Goal: Task Accomplishment & Management: Complete application form

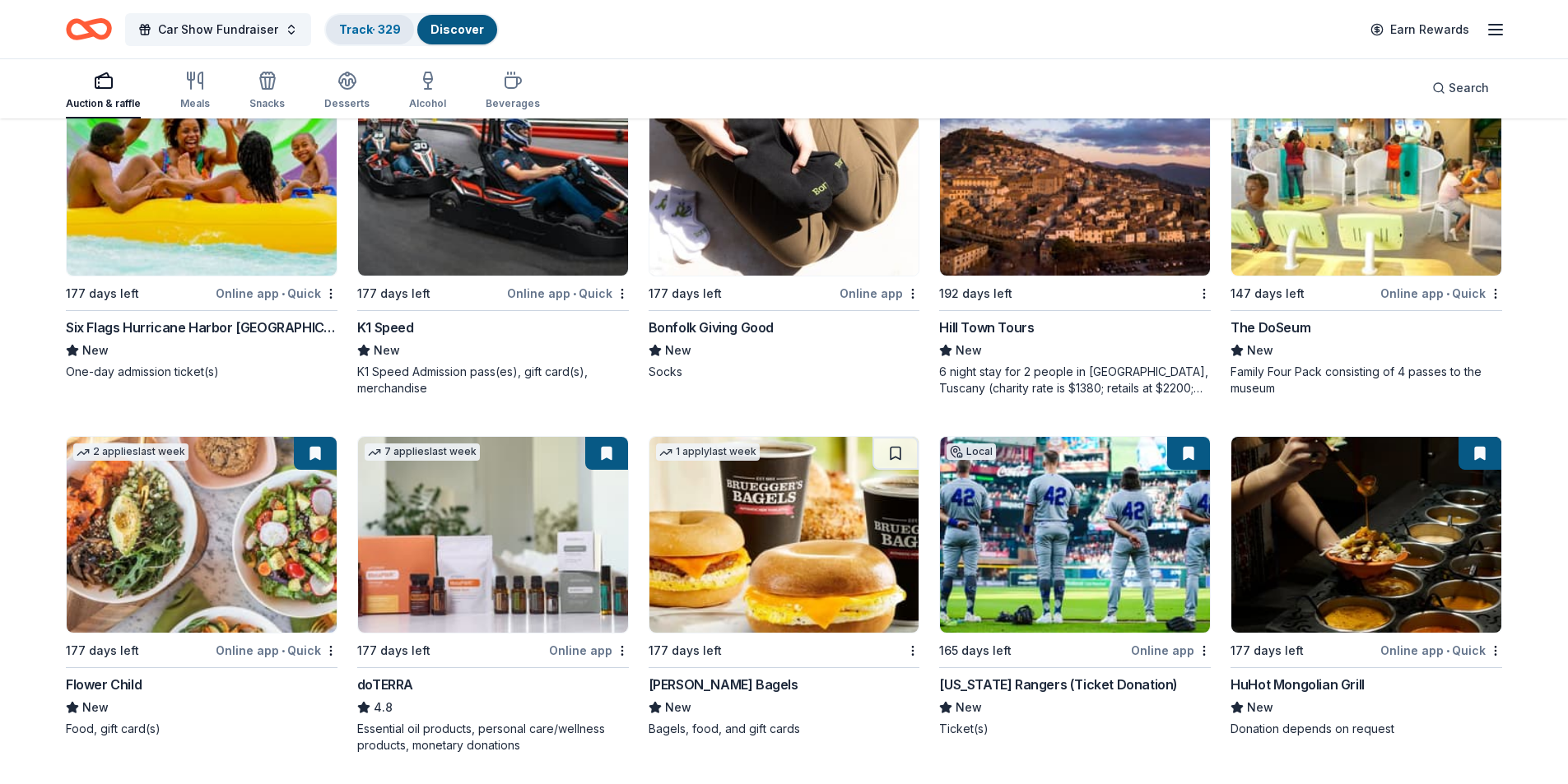
scroll to position [4444, 0]
click at [370, 29] on link "Track · 329" at bounding box center [370, 29] width 62 height 14
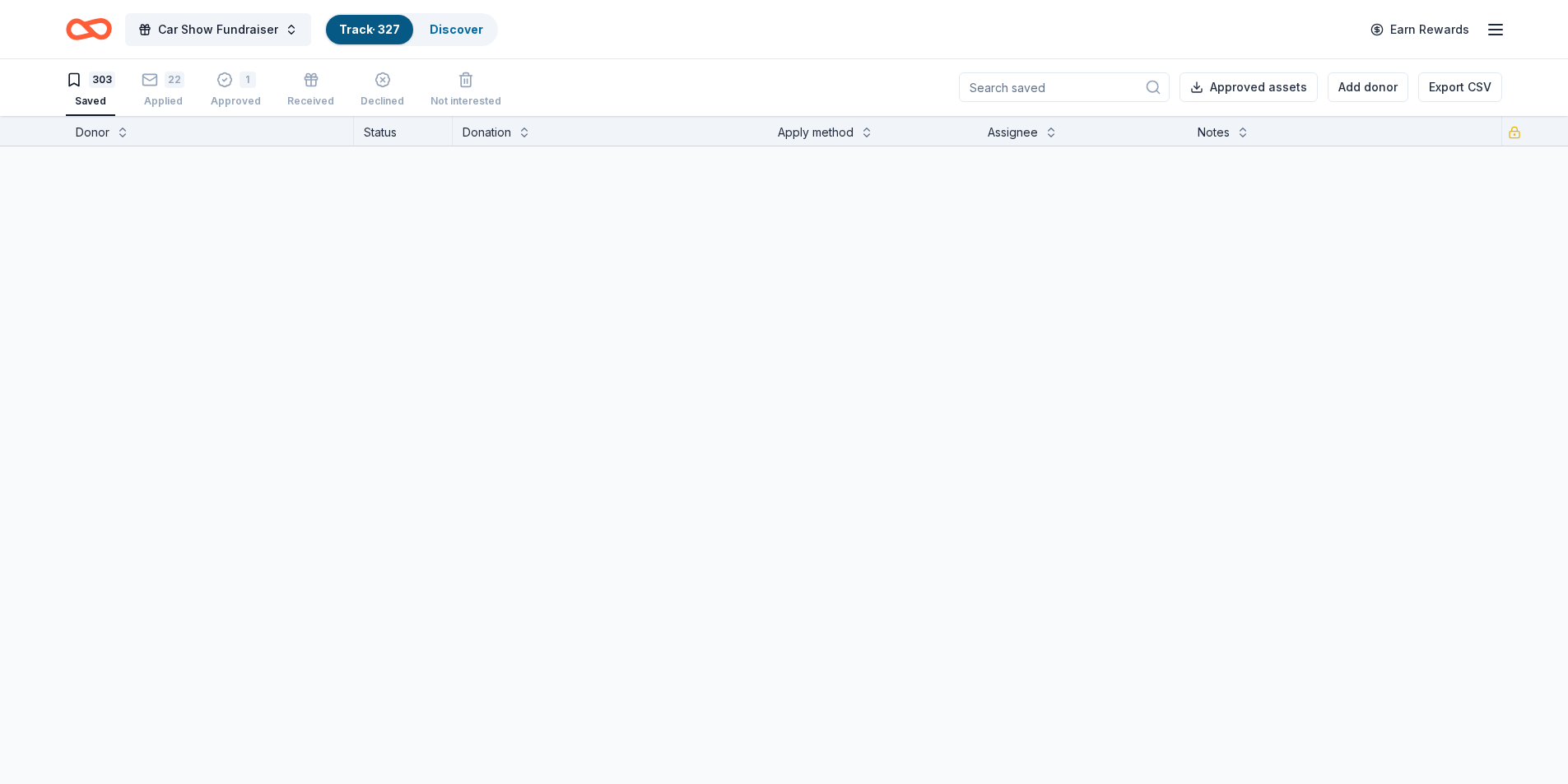
click at [377, 28] on link "Track · 327" at bounding box center [369, 29] width 61 height 14
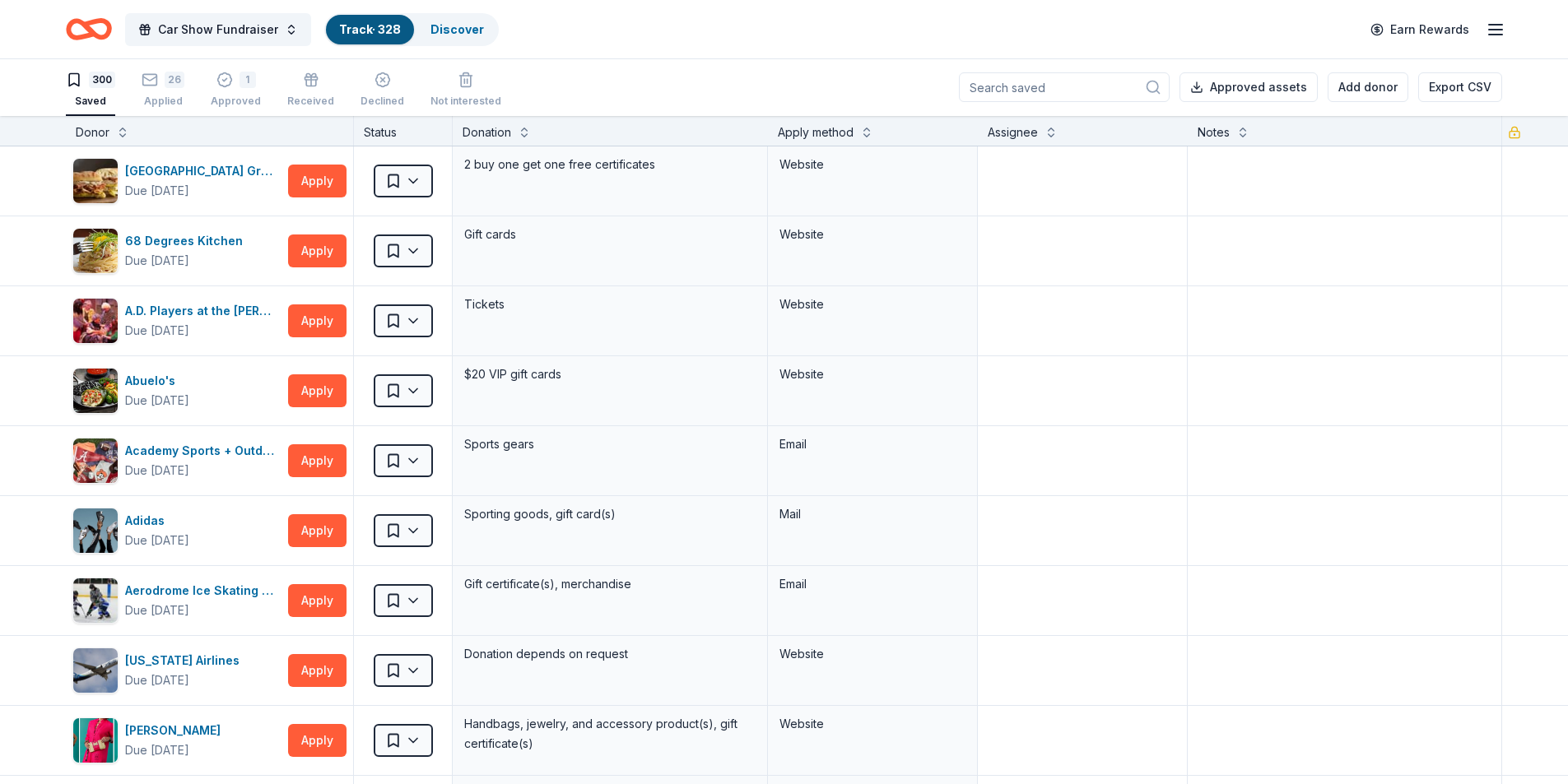
scroll to position [1, 0]
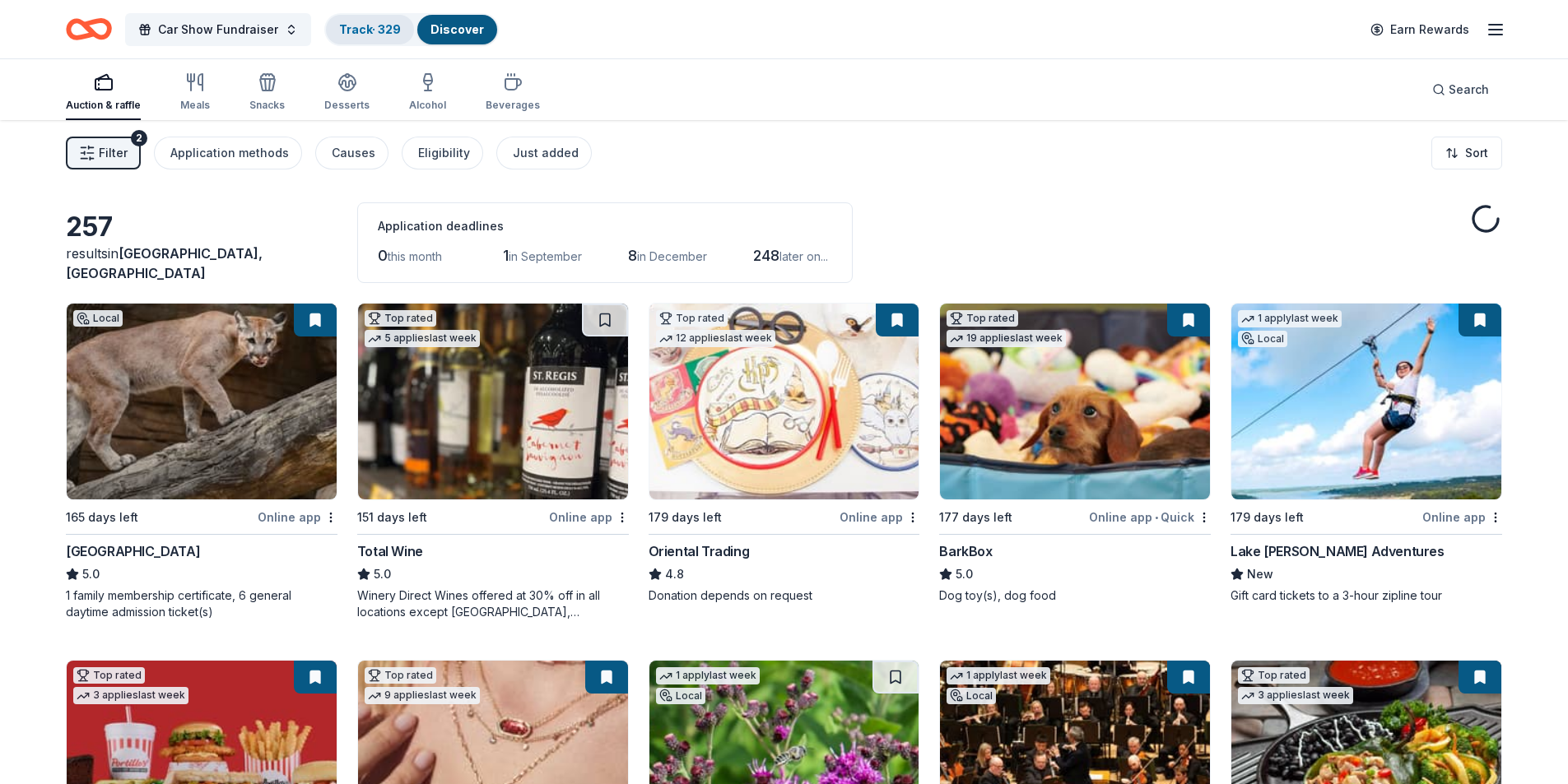
click at [369, 31] on link "Track · 329" at bounding box center [370, 29] width 62 height 14
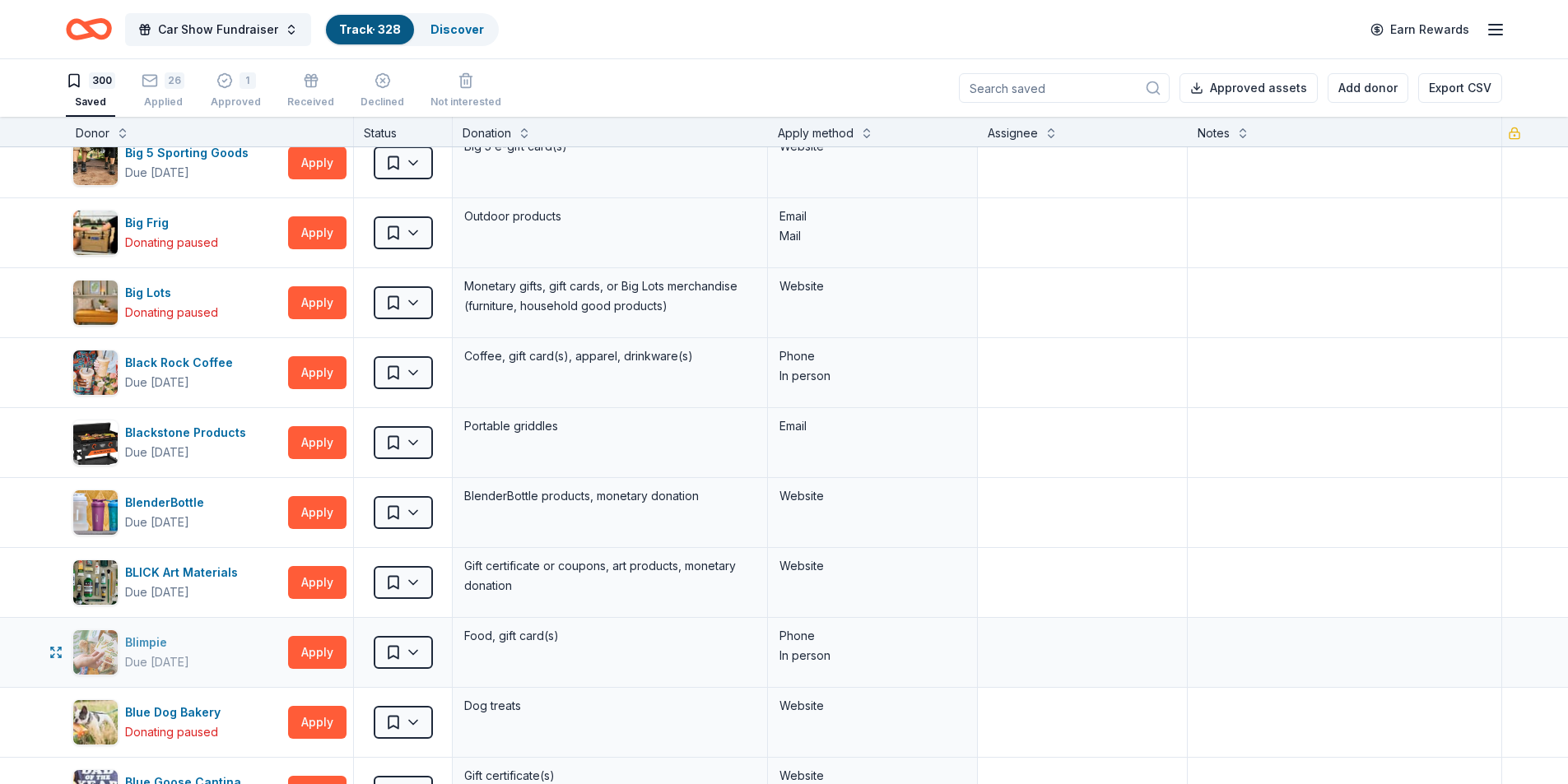
scroll to position [2468, 0]
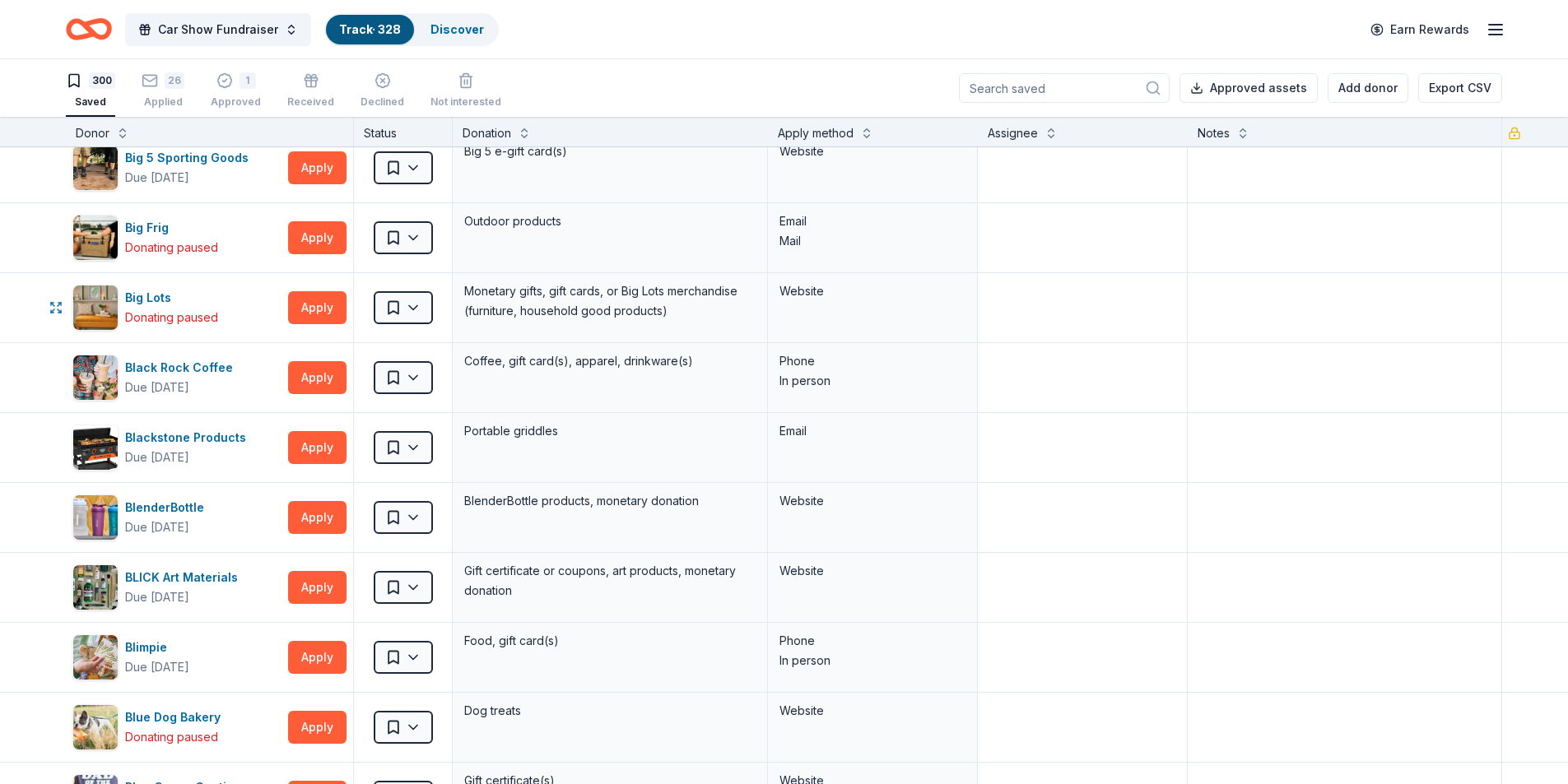
click at [421, 305] on html "Car Show Fundraiser Track · 328 Discover Earn Rewards 300 Saved 26 Applied 1 Ap…" at bounding box center [784, 392] width 1568 height 784
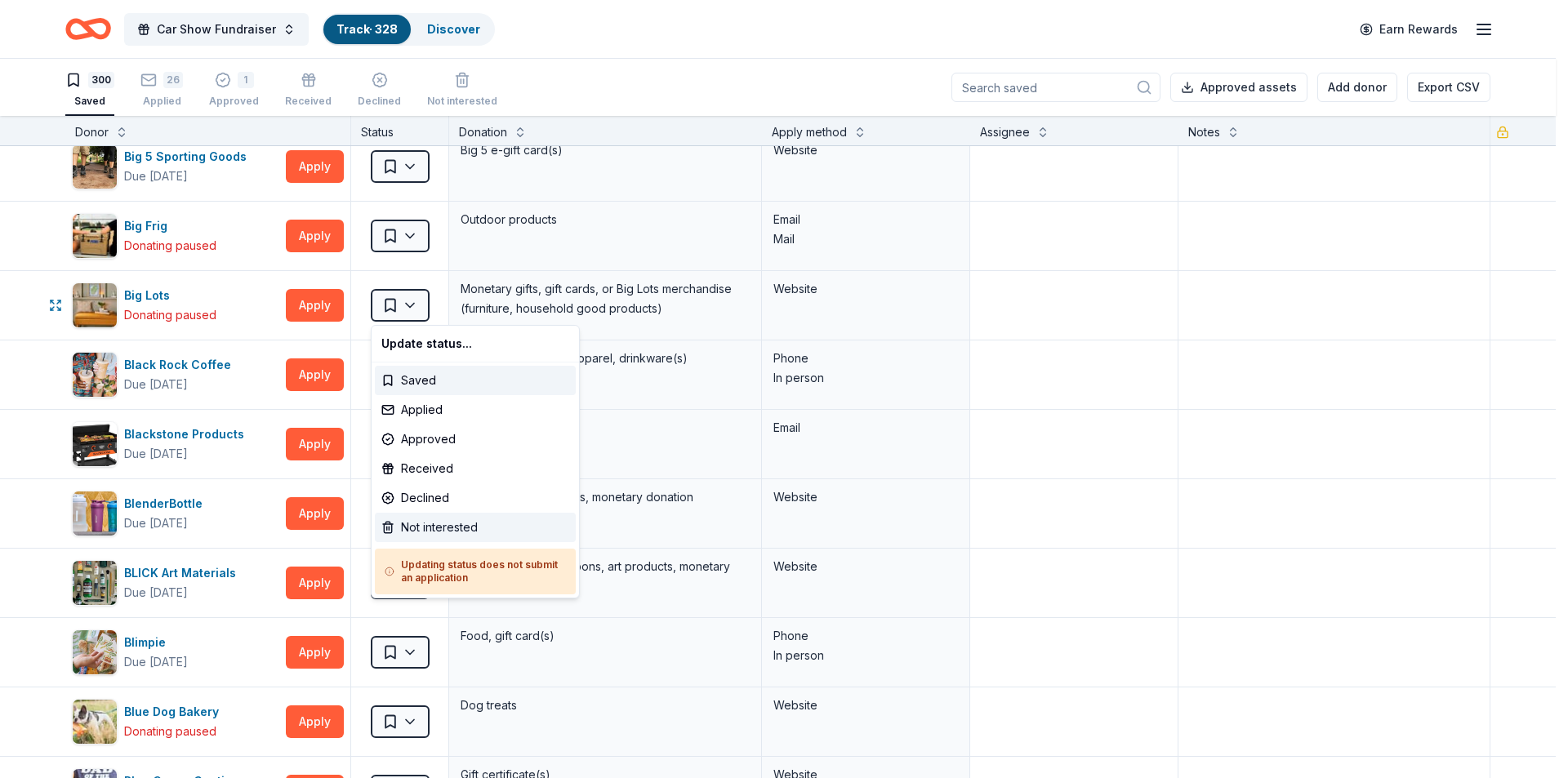
click at [447, 525] on div "Not interested" at bounding box center [475, 527] width 201 height 29
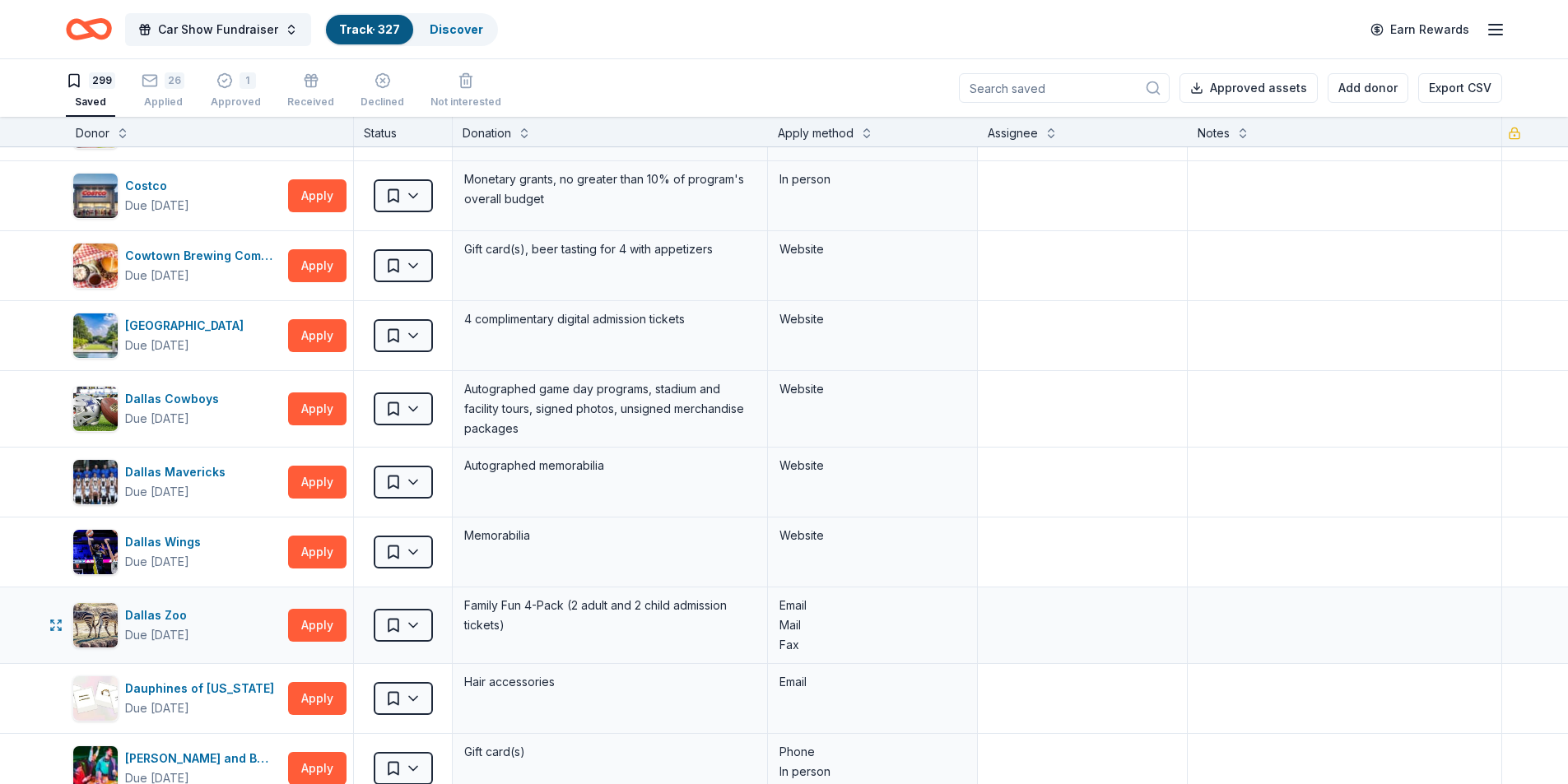
scroll to position [5430, 0]
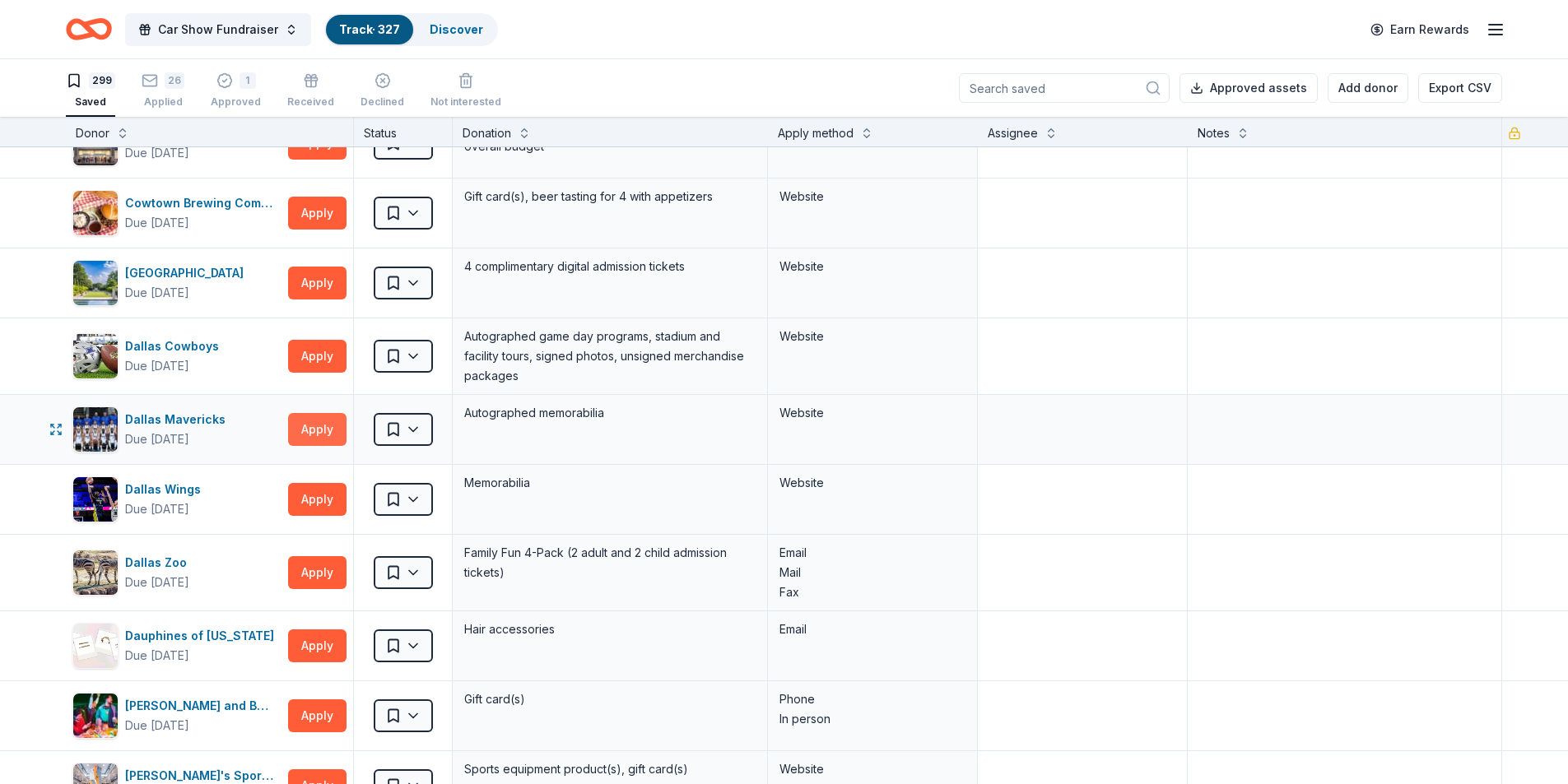
click at [318, 436] on button "Apply" at bounding box center [318, 430] width 59 height 33
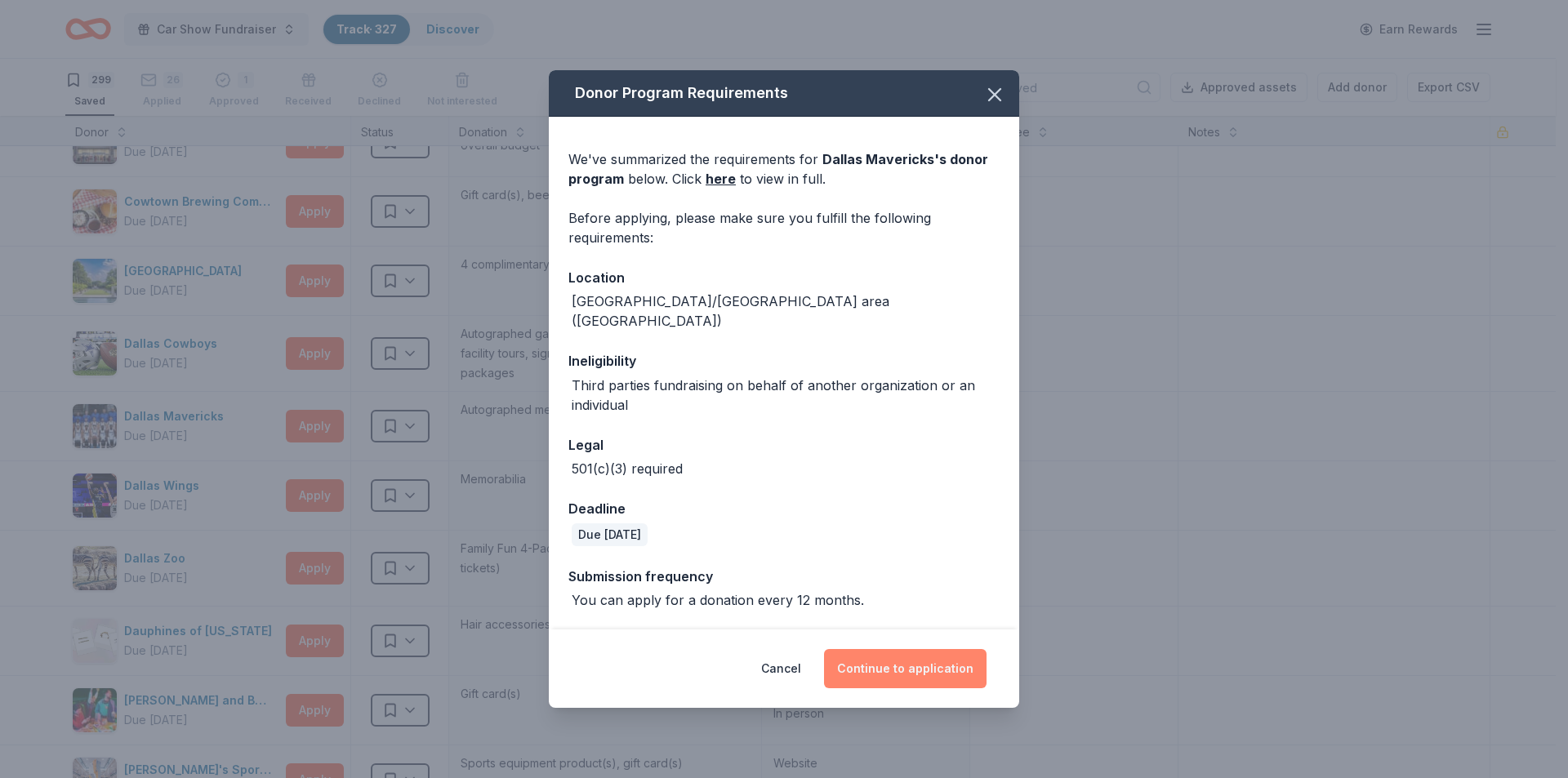
click at [918, 657] on button "Continue to application" at bounding box center [906, 668] width 163 height 39
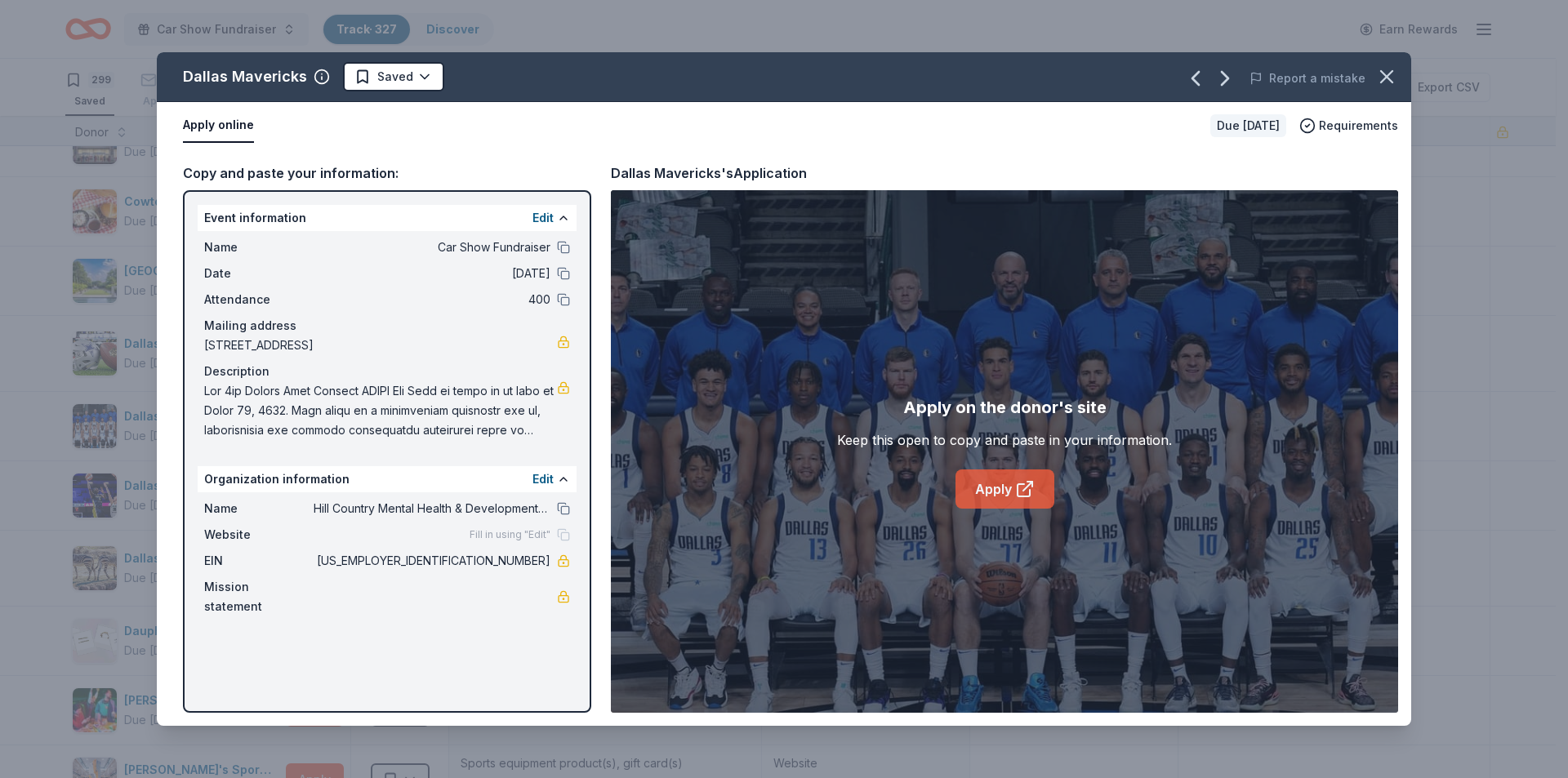
click at [1007, 488] on link "Apply" at bounding box center [1004, 490] width 98 height 39
click at [407, 80] on html "Car Show Fundraiser Track · 327 Discover Earn Rewards 299 Saved 26 Applied 1 Ap…" at bounding box center [784, 389] width 1568 height 778
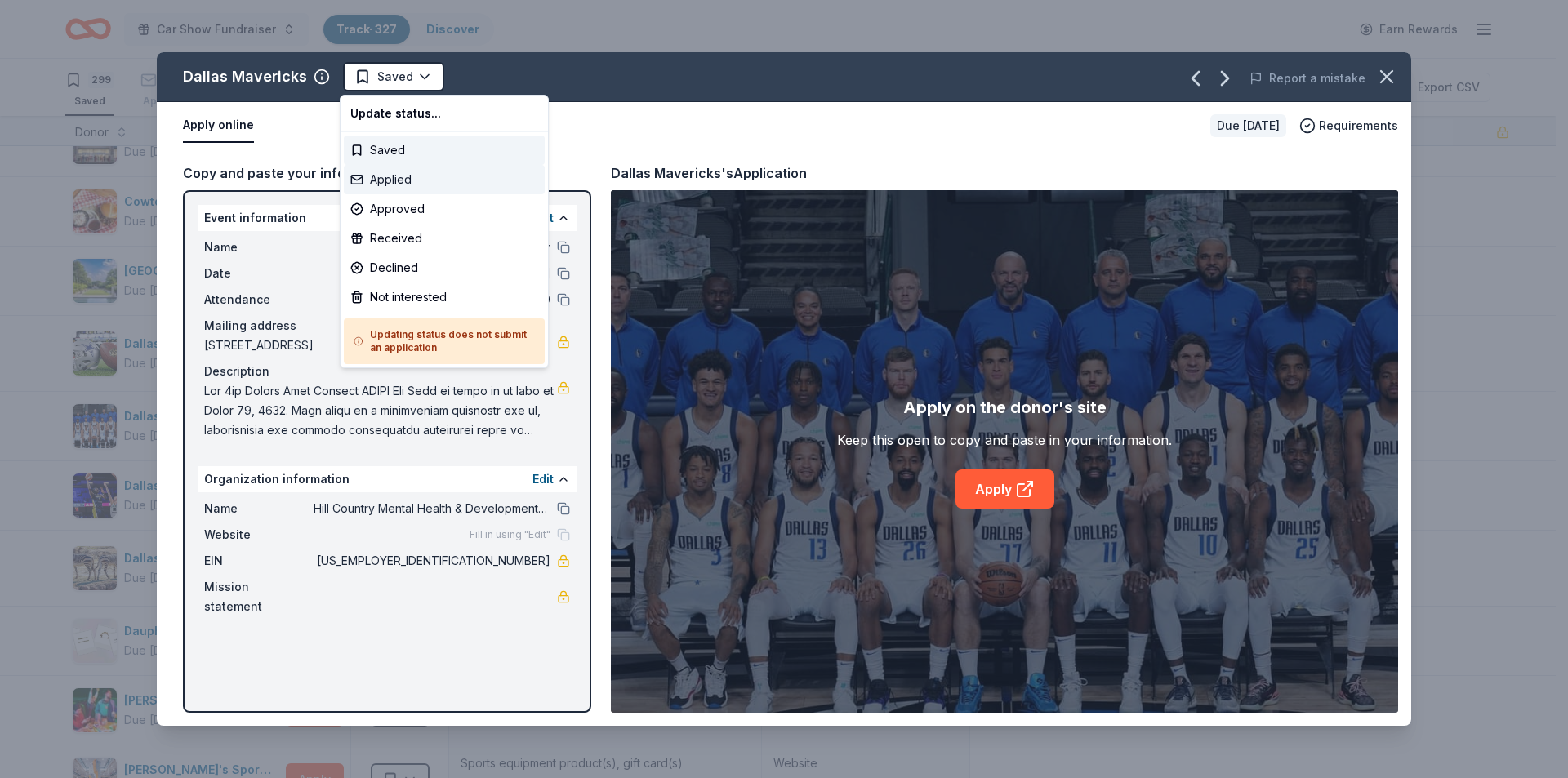
click at [395, 176] on div "Applied" at bounding box center [444, 180] width 201 height 29
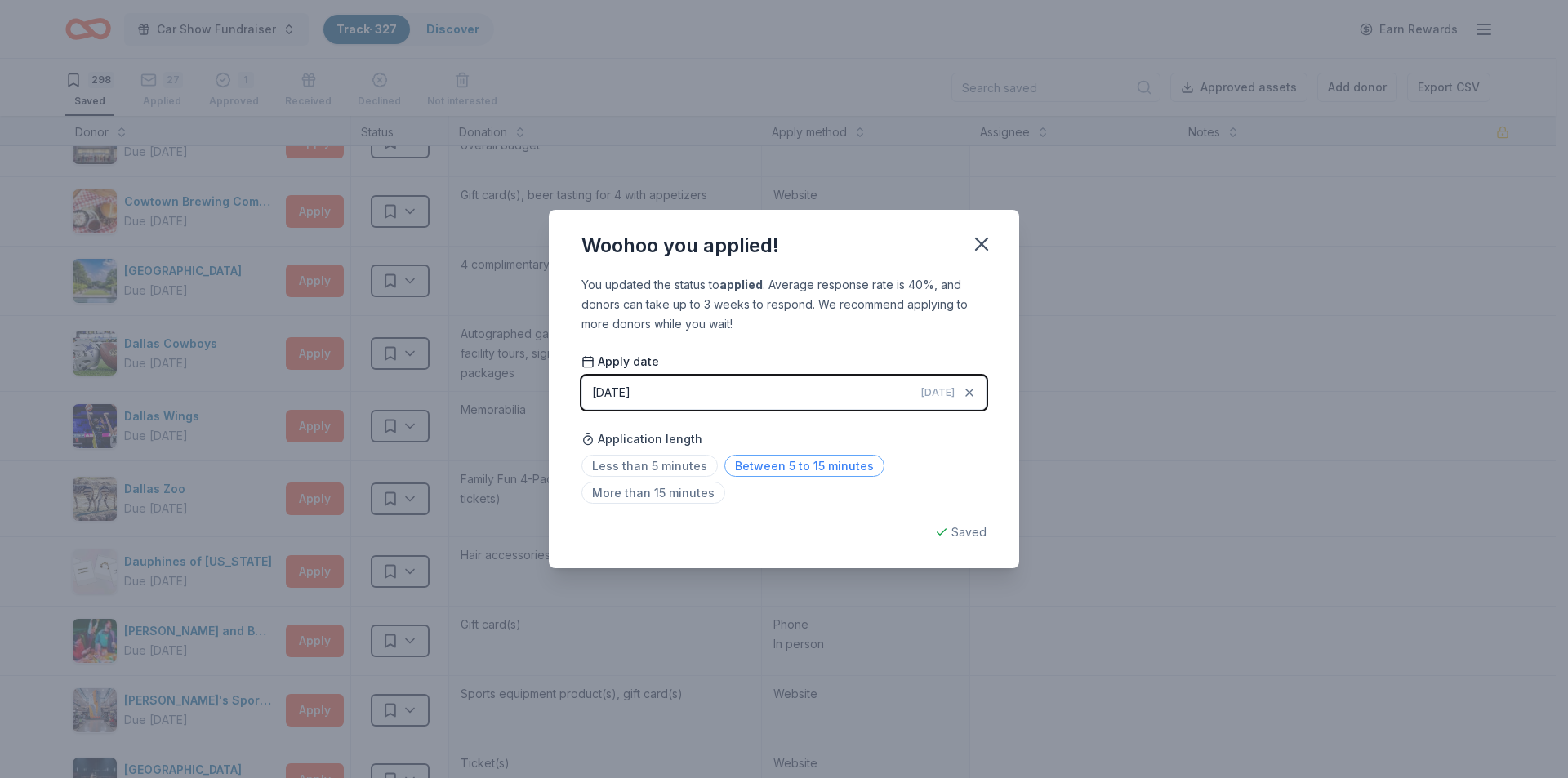
click at [760, 465] on span "Between 5 to 15 minutes" at bounding box center [804, 466] width 160 height 22
click at [983, 241] on icon "button" at bounding box center [981, 244] width 11 height 11
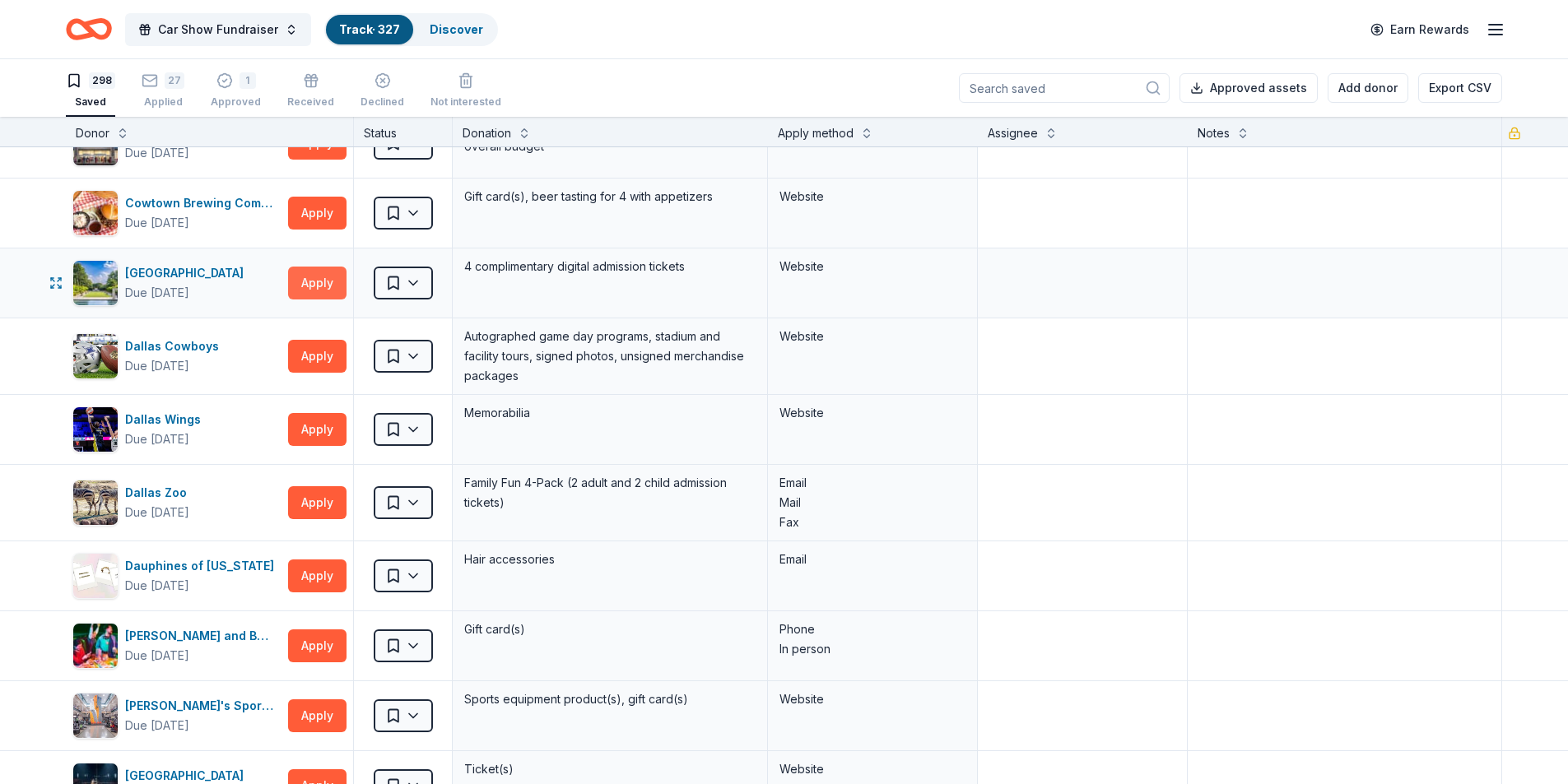
click at [325, 282] on button "Apply" at bounding box center [318, 283] width 59 height 33
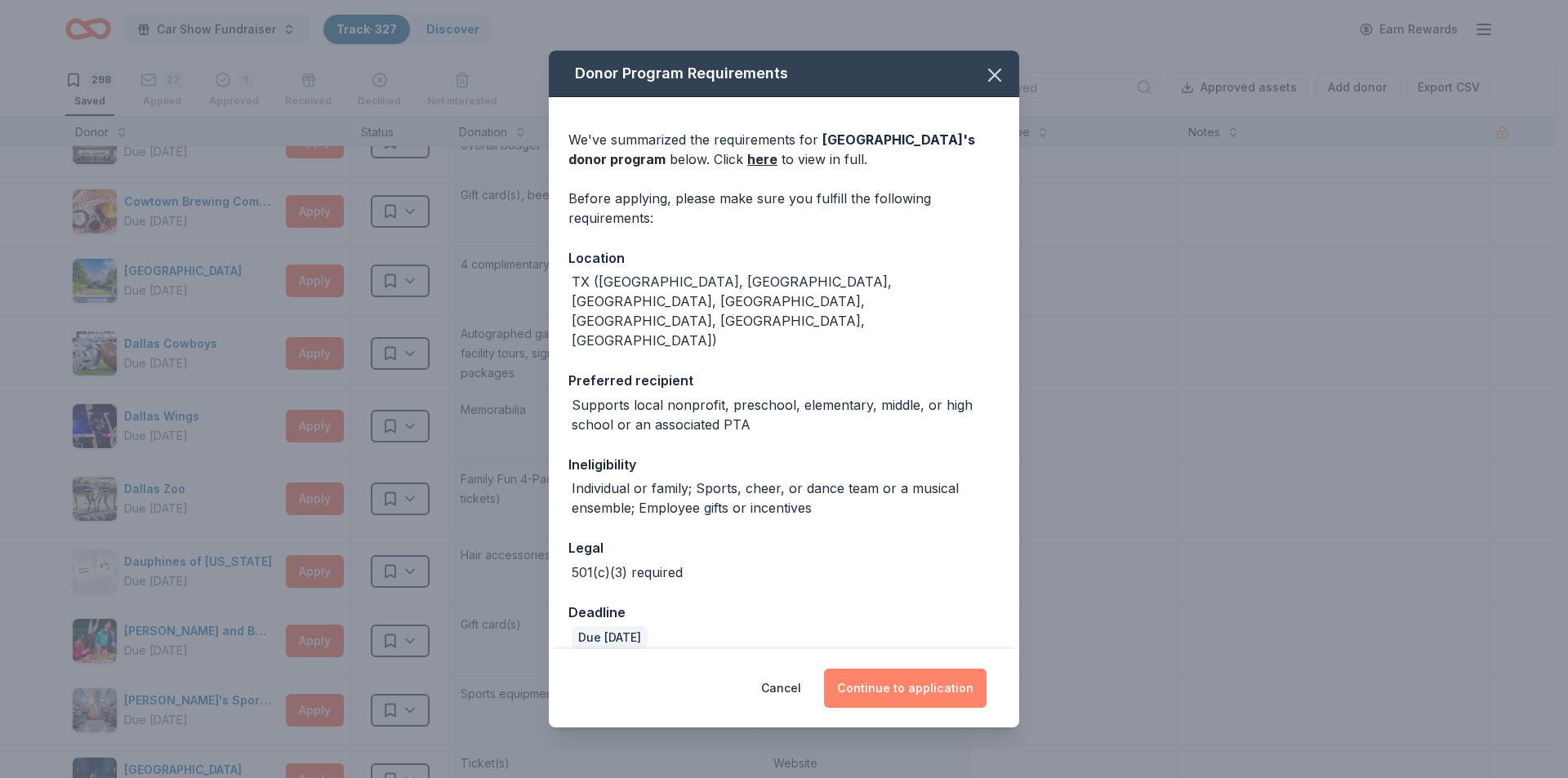
click at [927, 682] on button "Continue to application" at bounding box center [906, 688] width 163 height 39
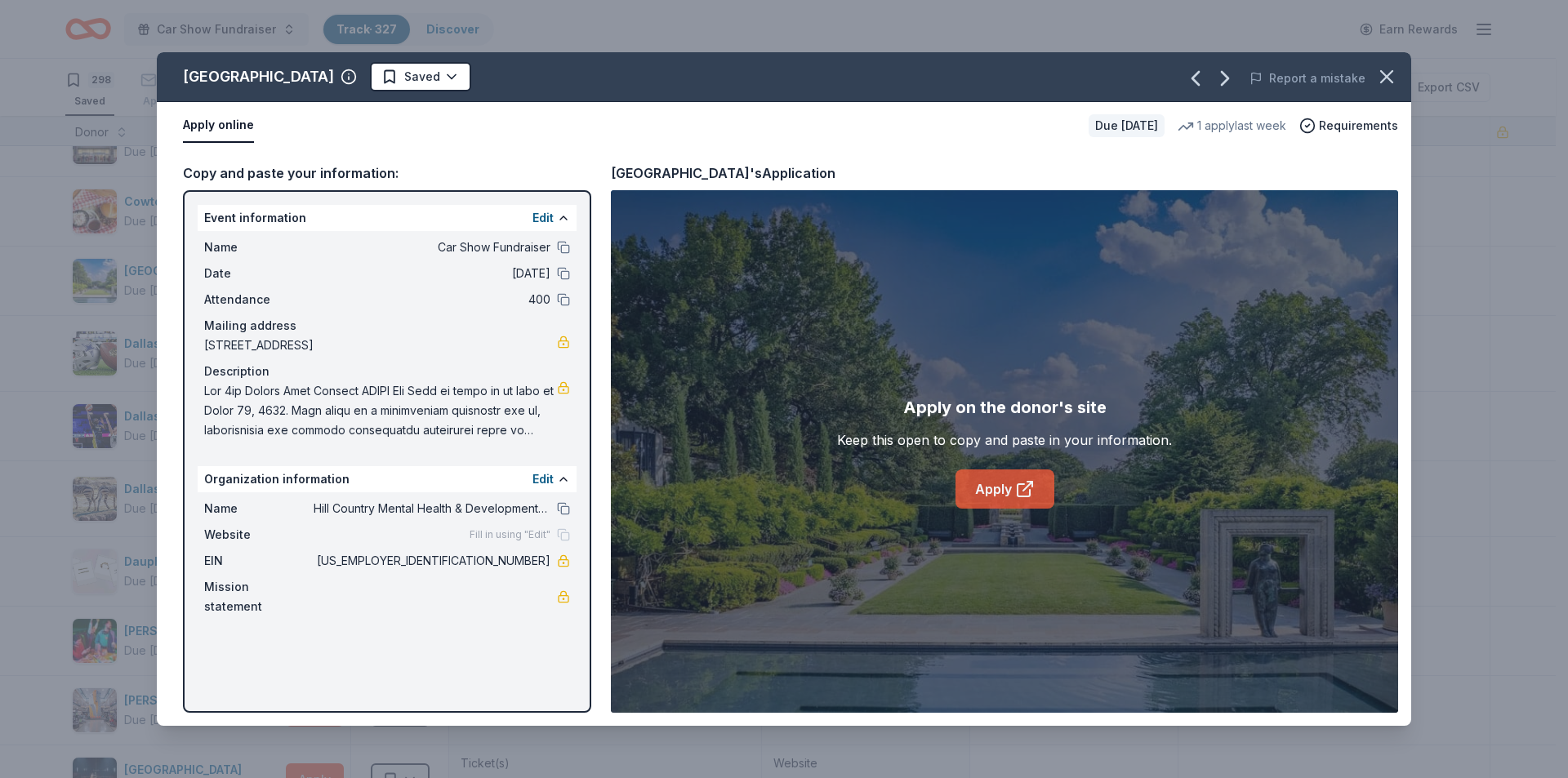
click at [1005, 488] on link "Apply" at bounding box center [1004, 490] width 98 height 39
click at [1381, 76] on icon "button" at bounding box center [1387, 76] width 23 height 23
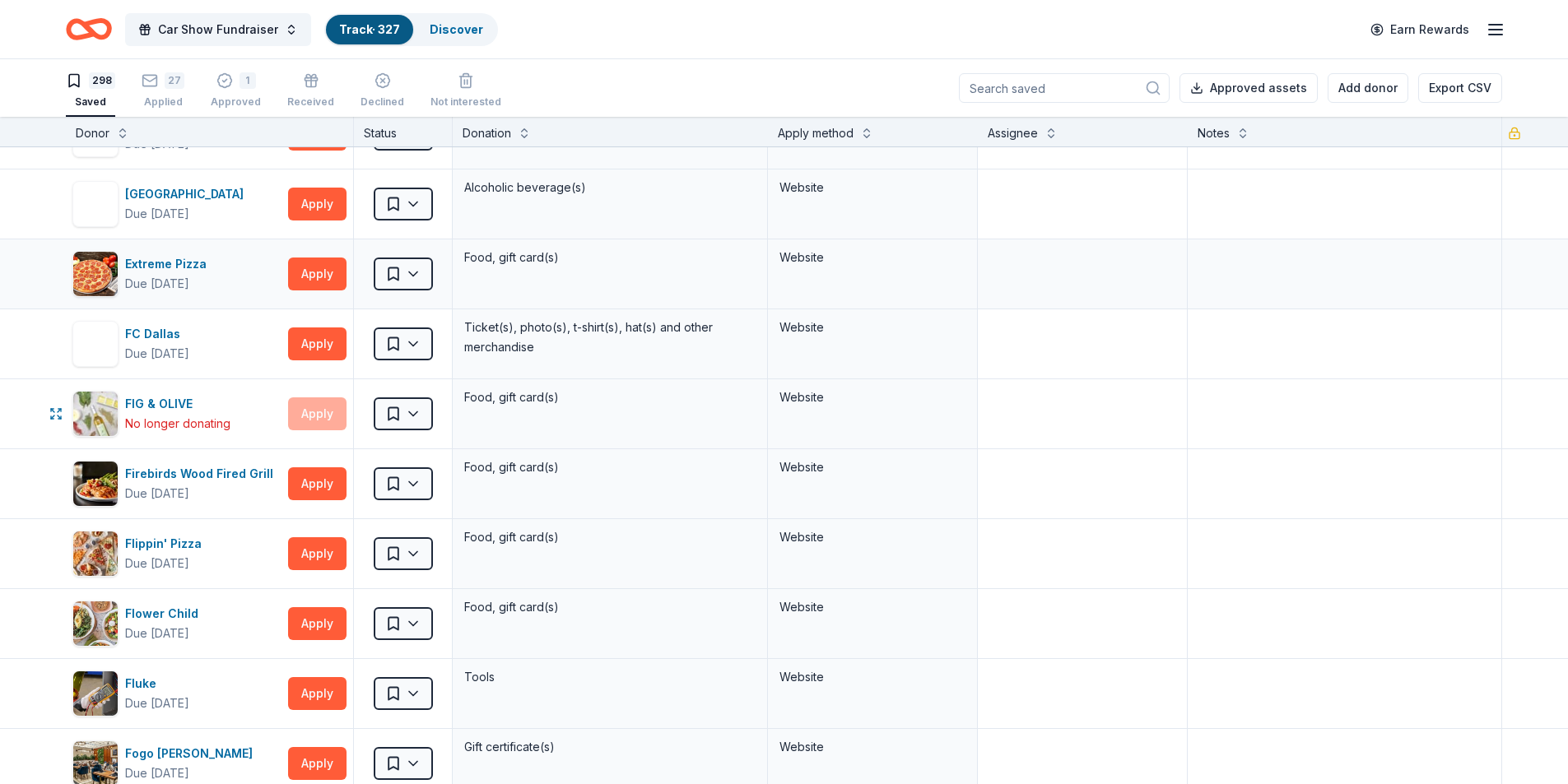
scroll to position [6747, 0]
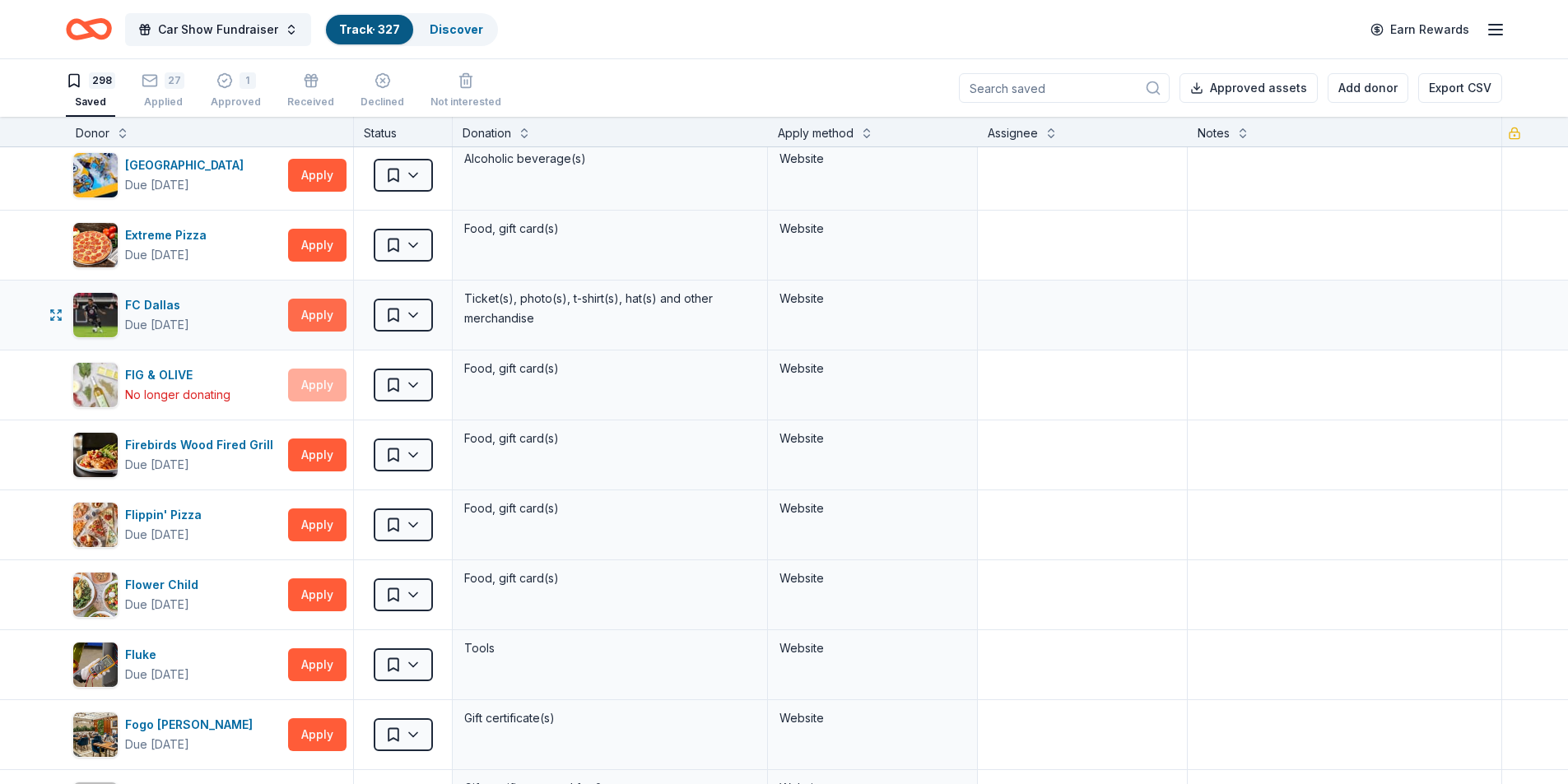
click at [319, 320] on button "Apply" at bounding box center [318, 315] width 59 height 33
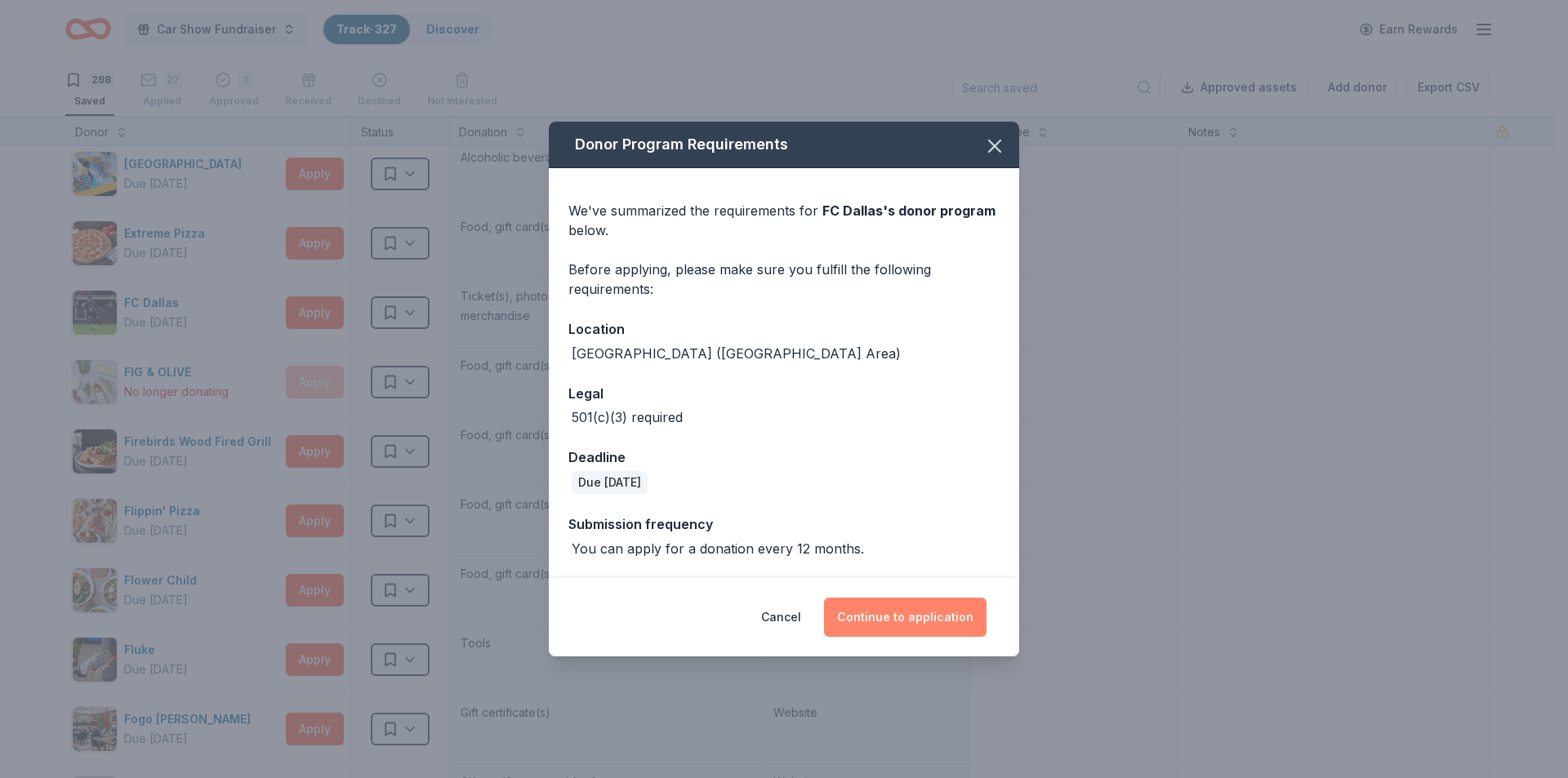
click at [938, 606] on button "Continue to application" at bounding box center [906, 617] width 163 height 39
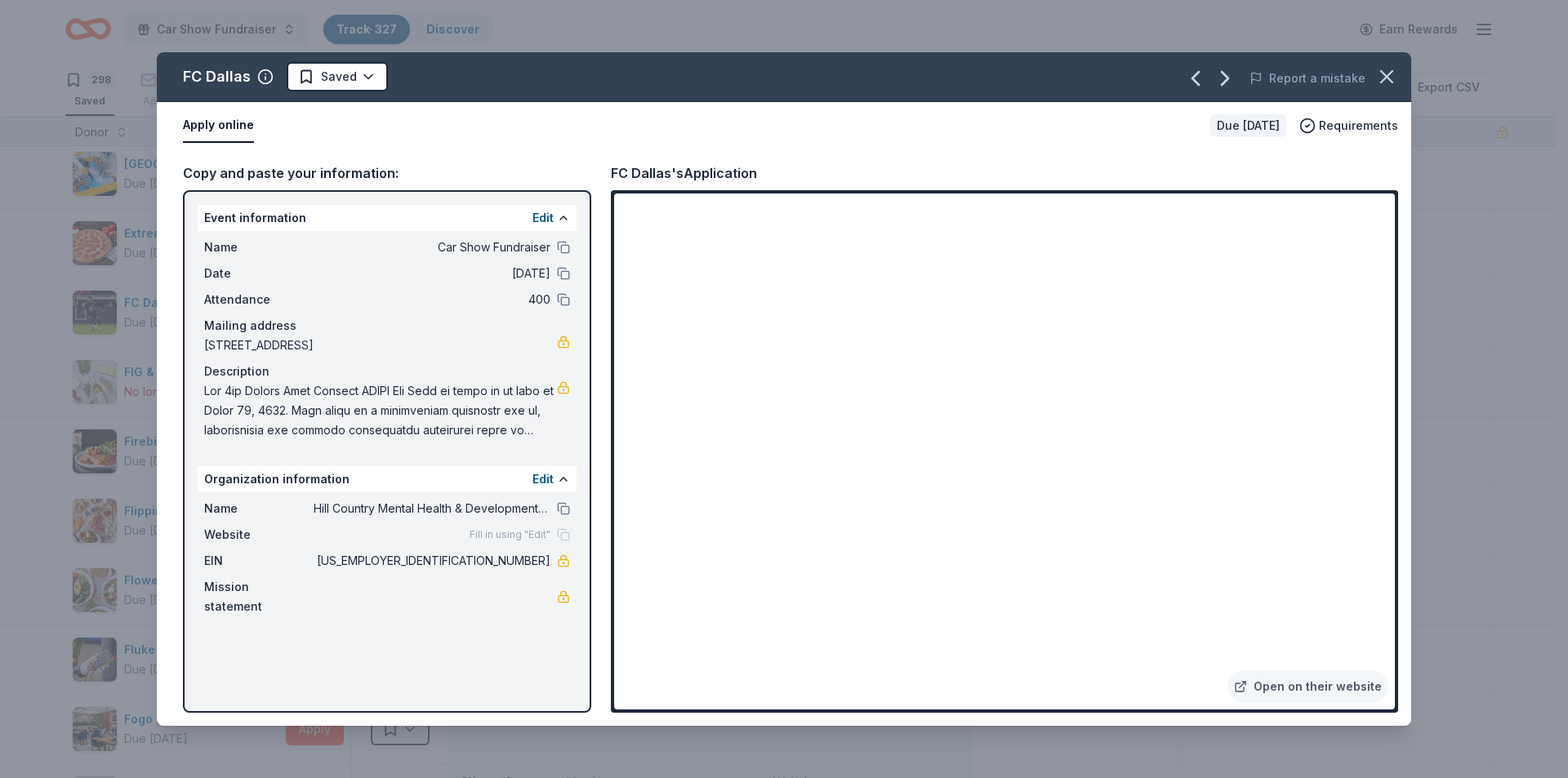
click at [1390, 71] on icon "button" at bounding box center [1387, 76] width 23 height 23
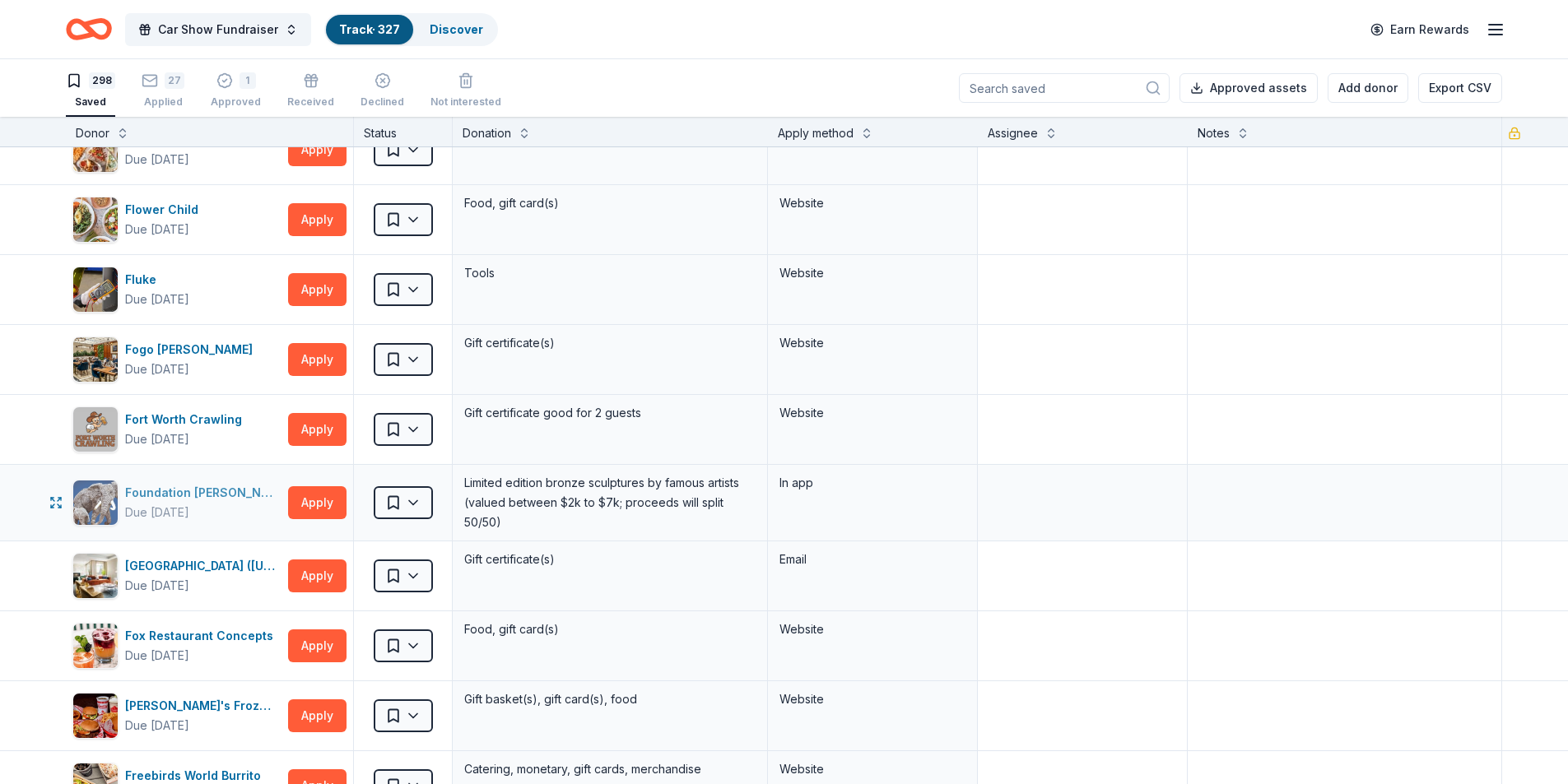
scroll to position [7241, 0]
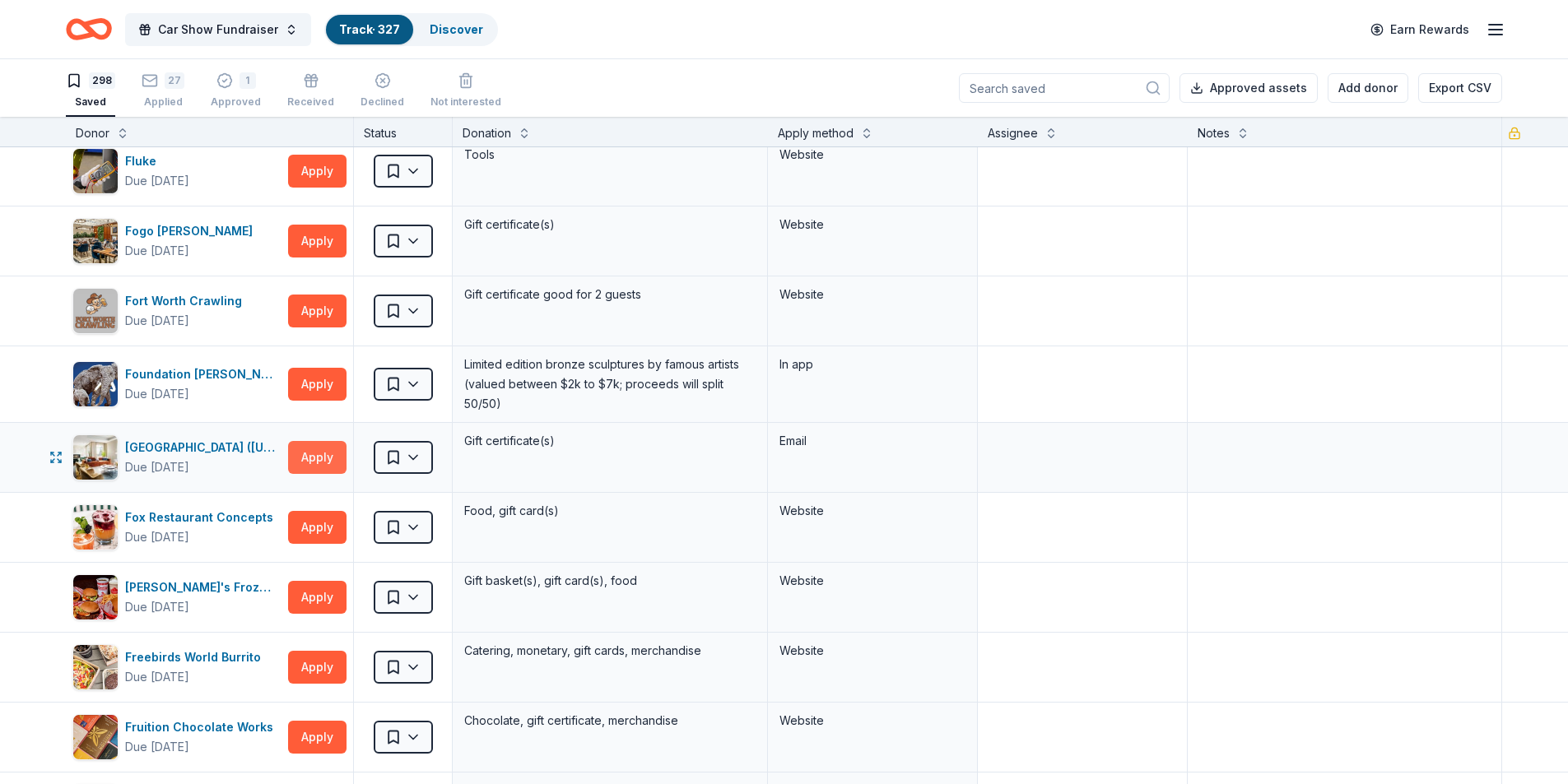
click at [309, 463] on button "Apply" at bounding box center [318, 457] width 59 height 33
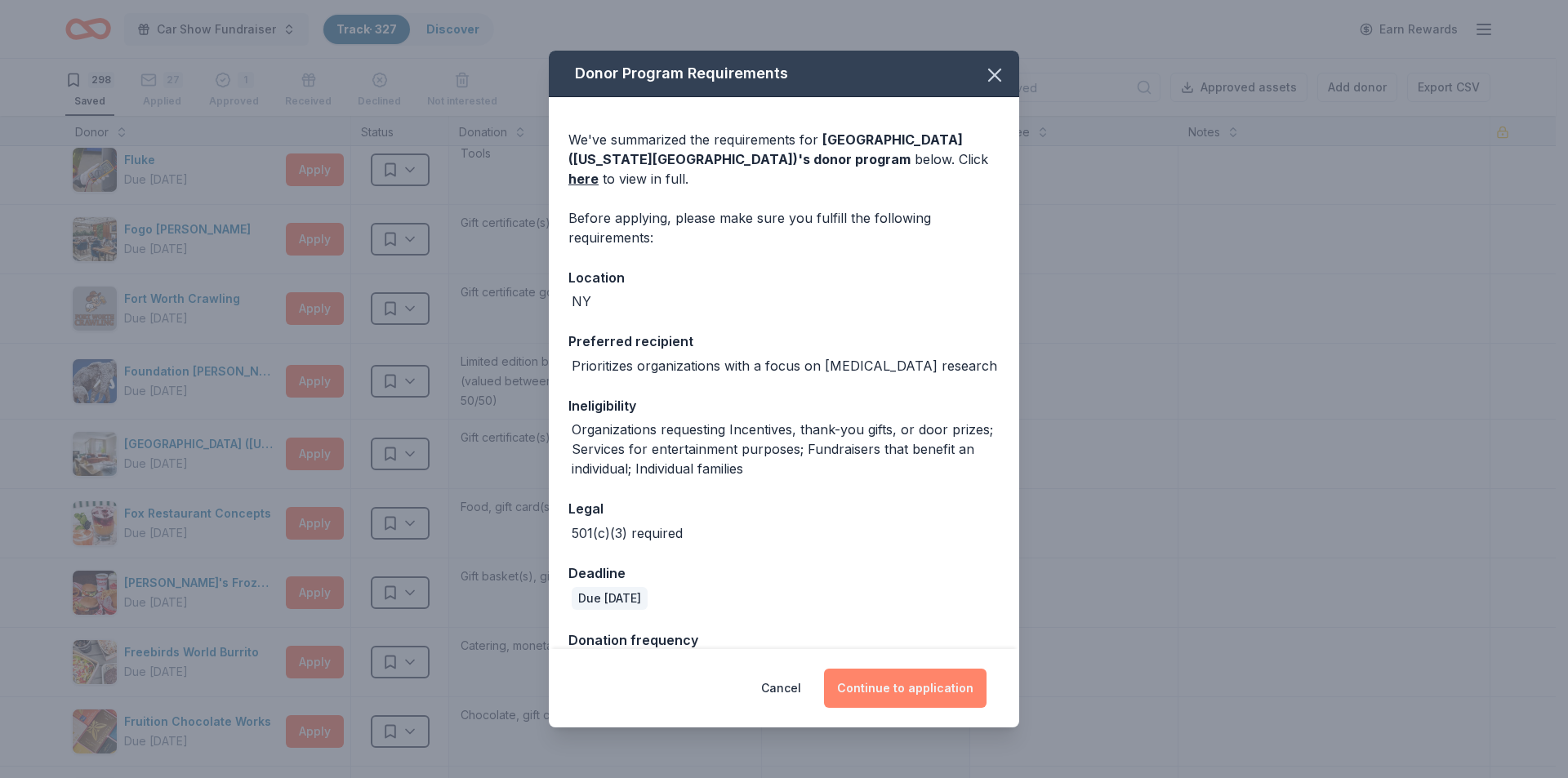
click at [916, 683] on button "Continue to application" at bounding box center [906, 688] width 163 height 39
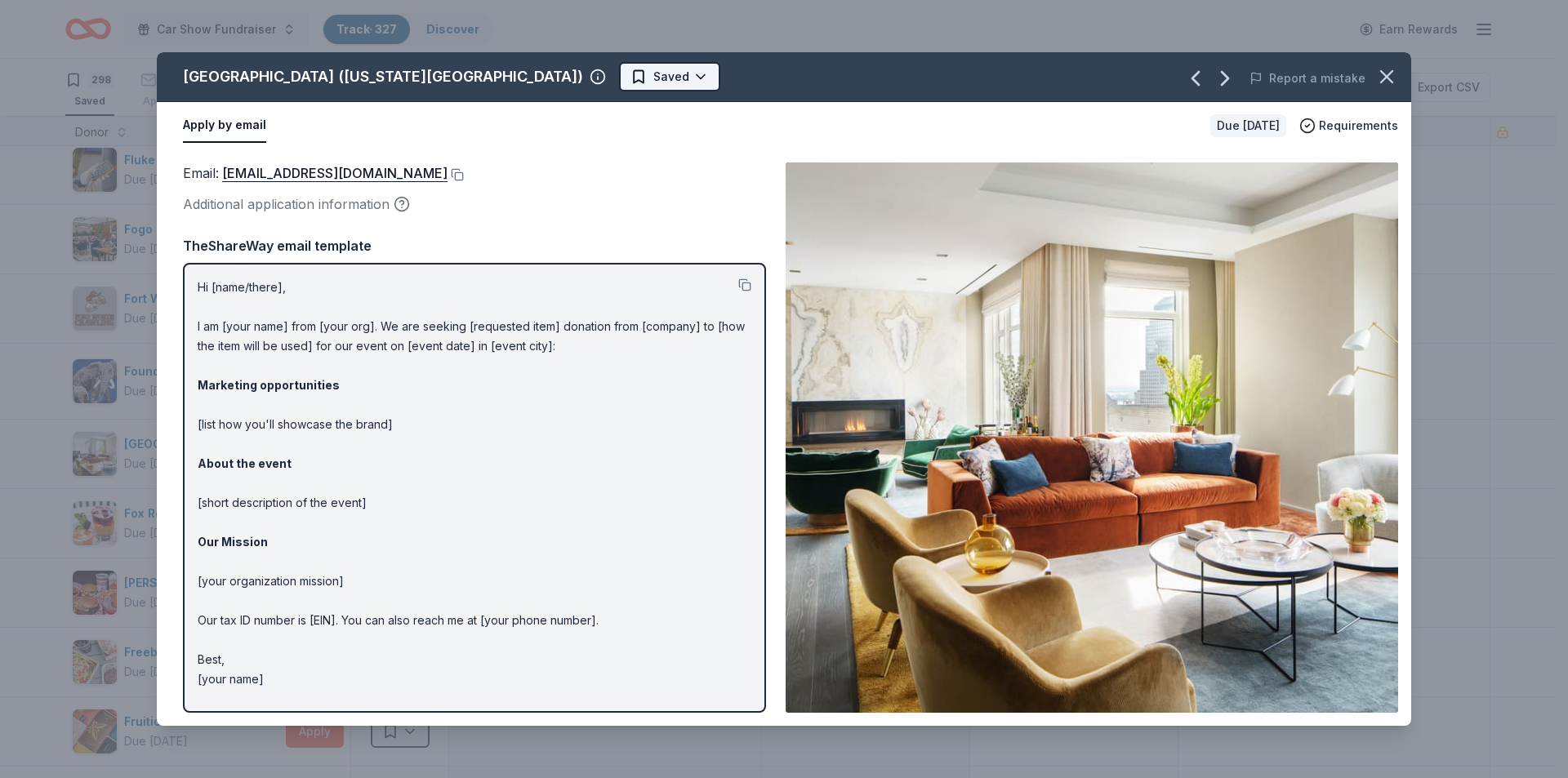
click at [586, 85] on html "Car Show Fundraiser Track · 327 Discover Earn Rewards 298 Saved 27 Applied 1 Ap…" at bounding box center [784, 389] width 1568 height 778
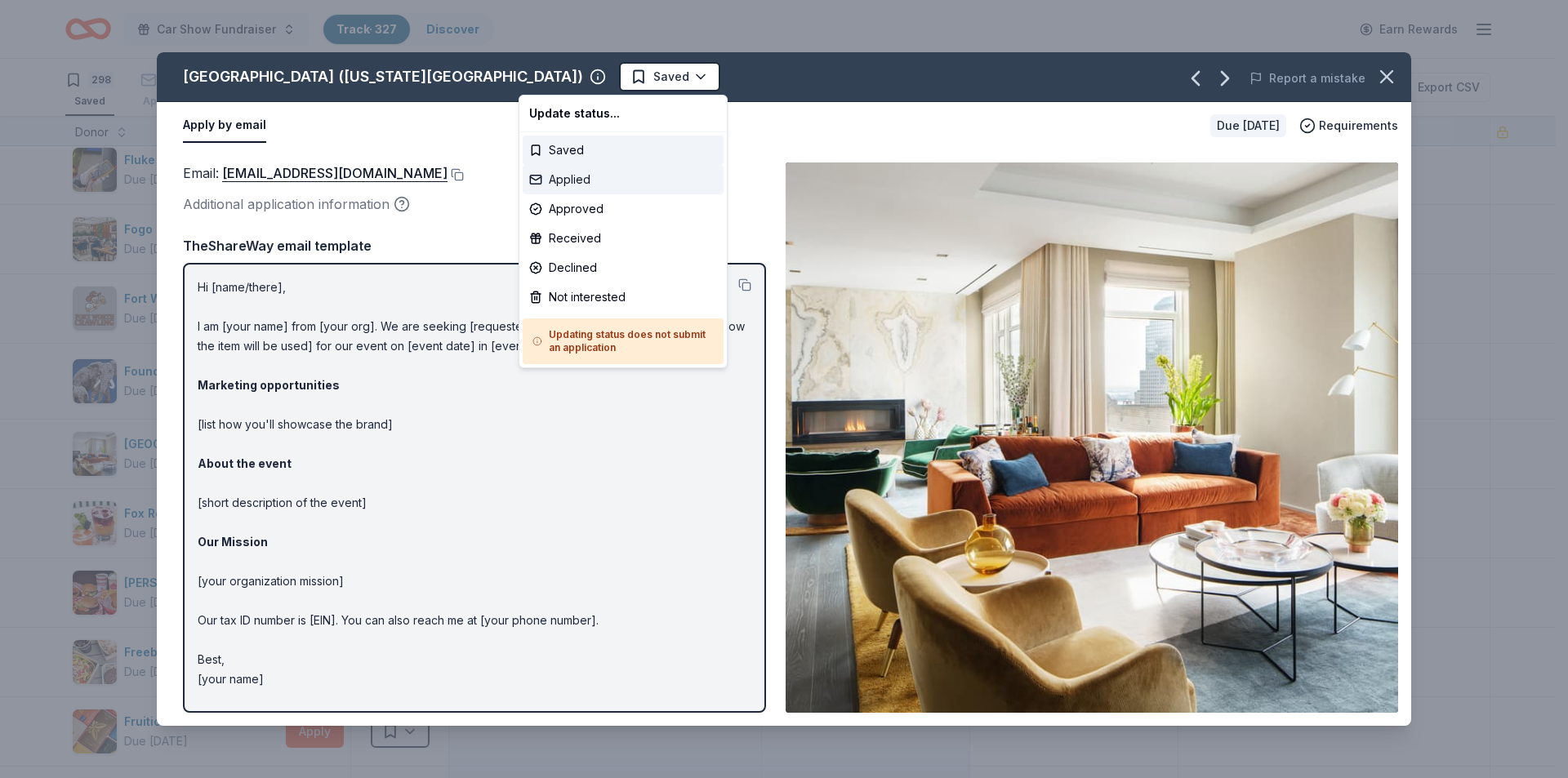
click at [569, 175] on div "Applied" at bounding box center [623, 180] width 201 height 29
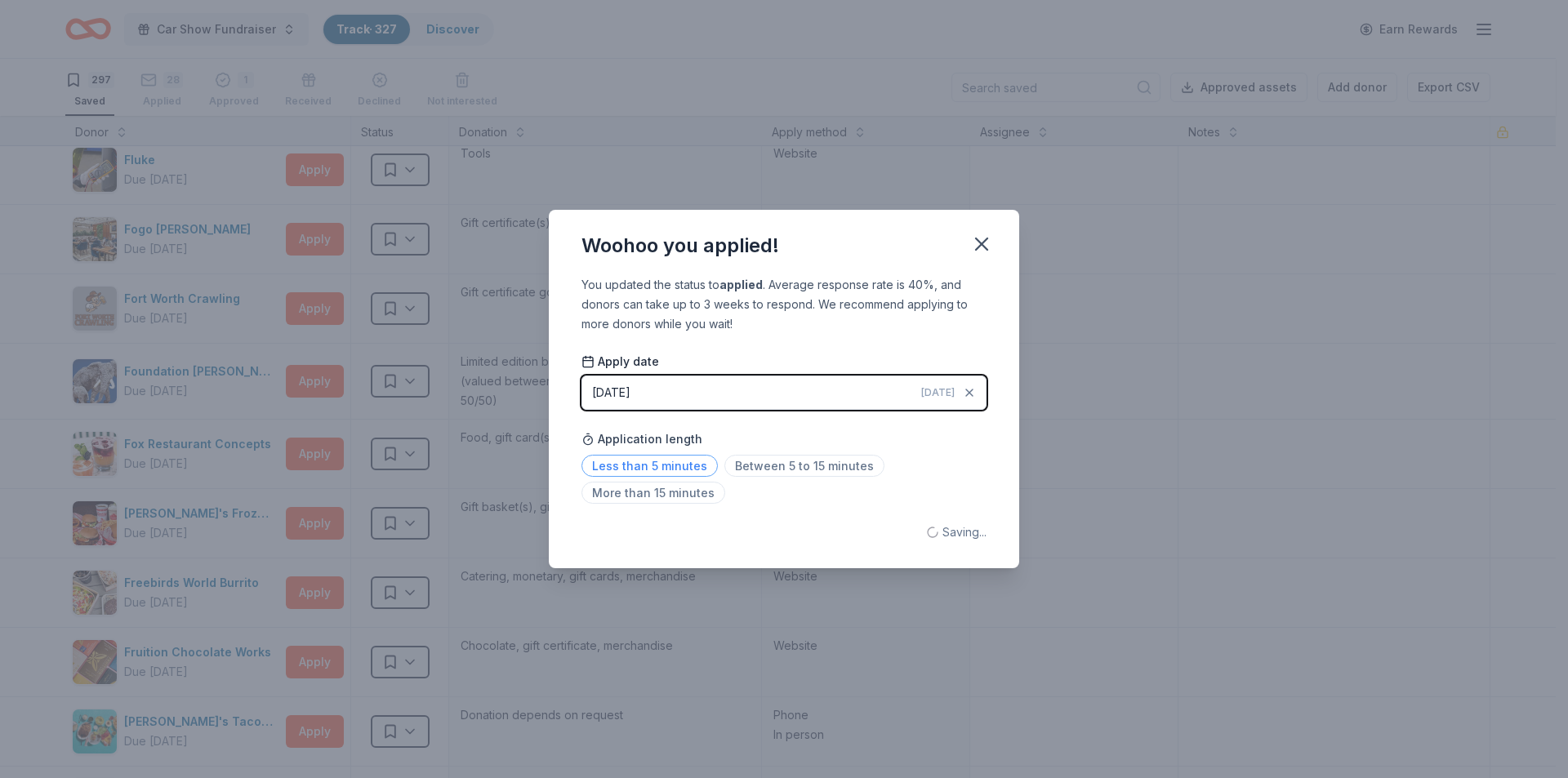
click at [670, 461] on span "Less than 5 minutes" at bounding box center [649, 466] width 136 height 22
click at [985, 234] on icon "button" at bounding box center [981, 244] width 23 height 23
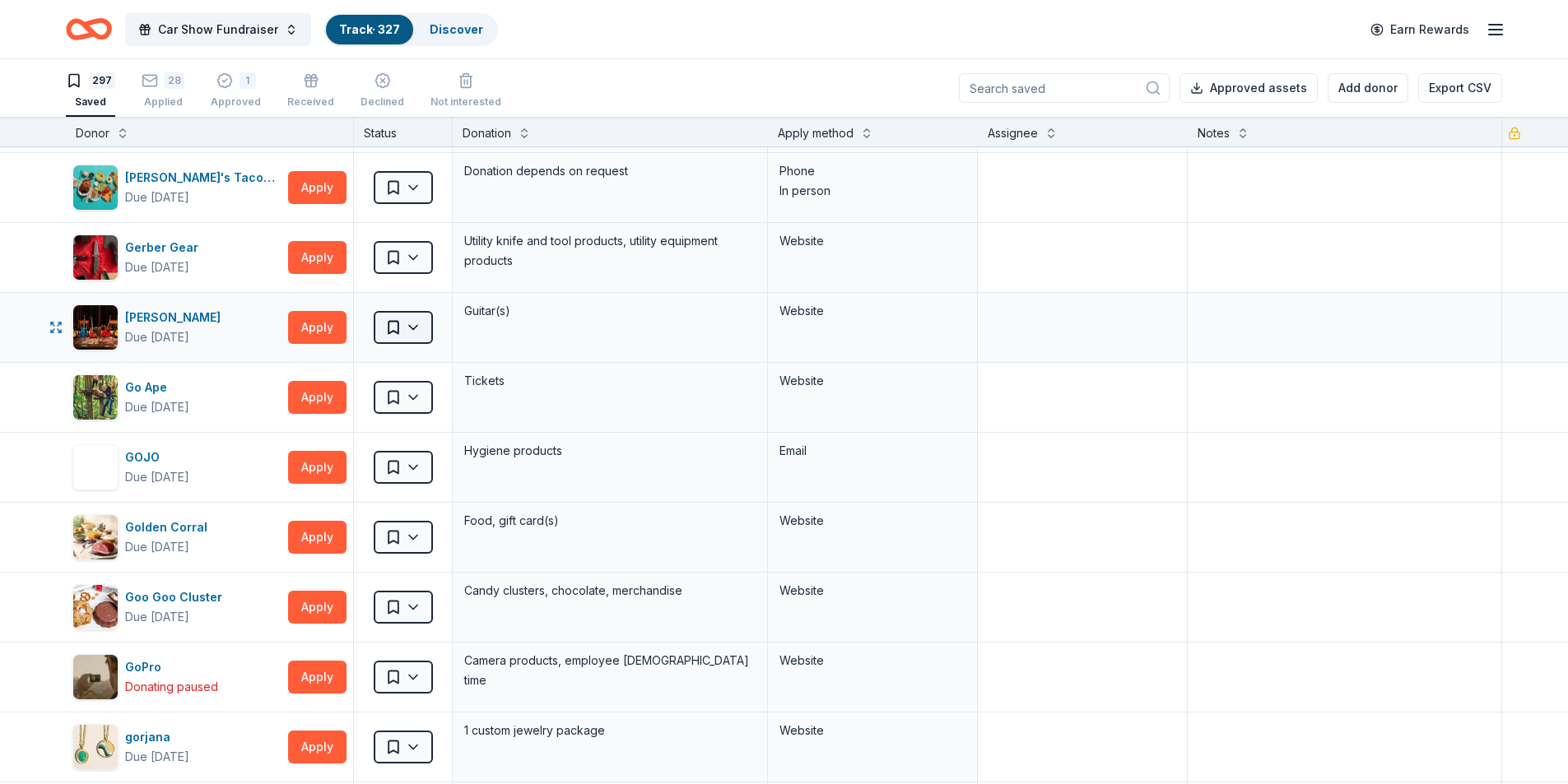
scroll to position [7817, 0]
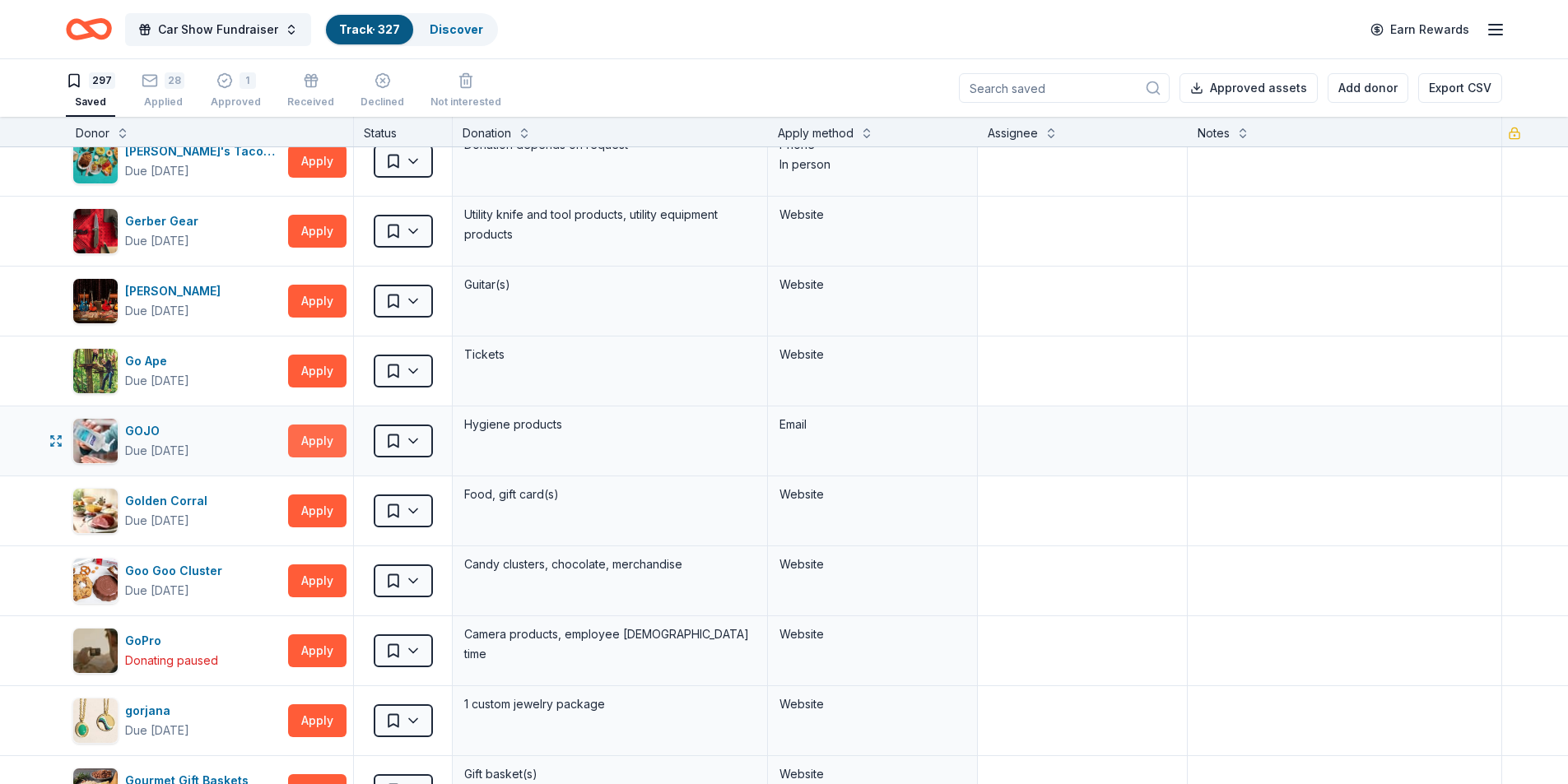
click at [309, 448] on button "Apply" at bounding box center [318, 441] width 59 height 33
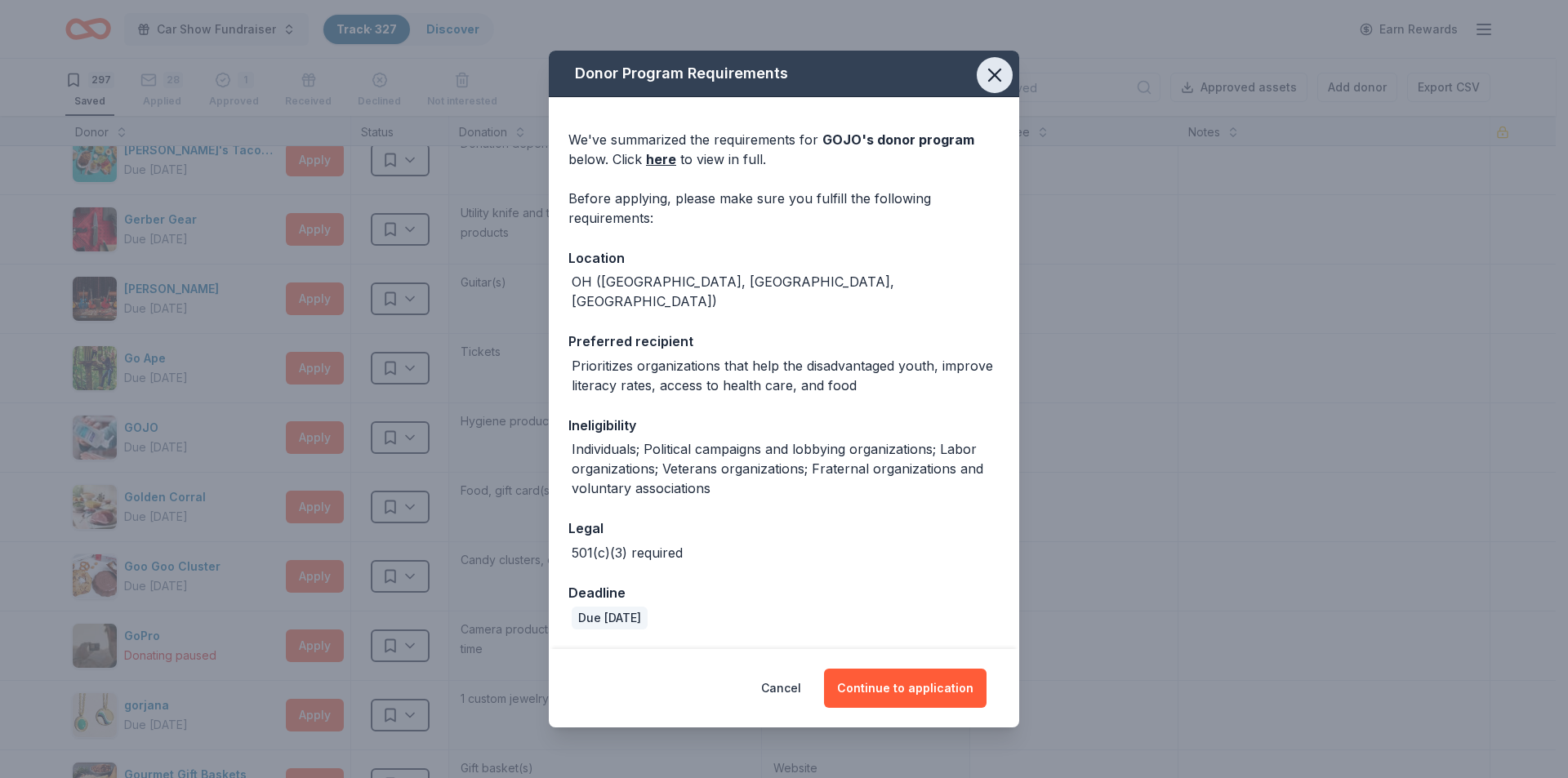
click at [983, 71] on icon "button" at bounding box center [995, 74] width 23 height 23
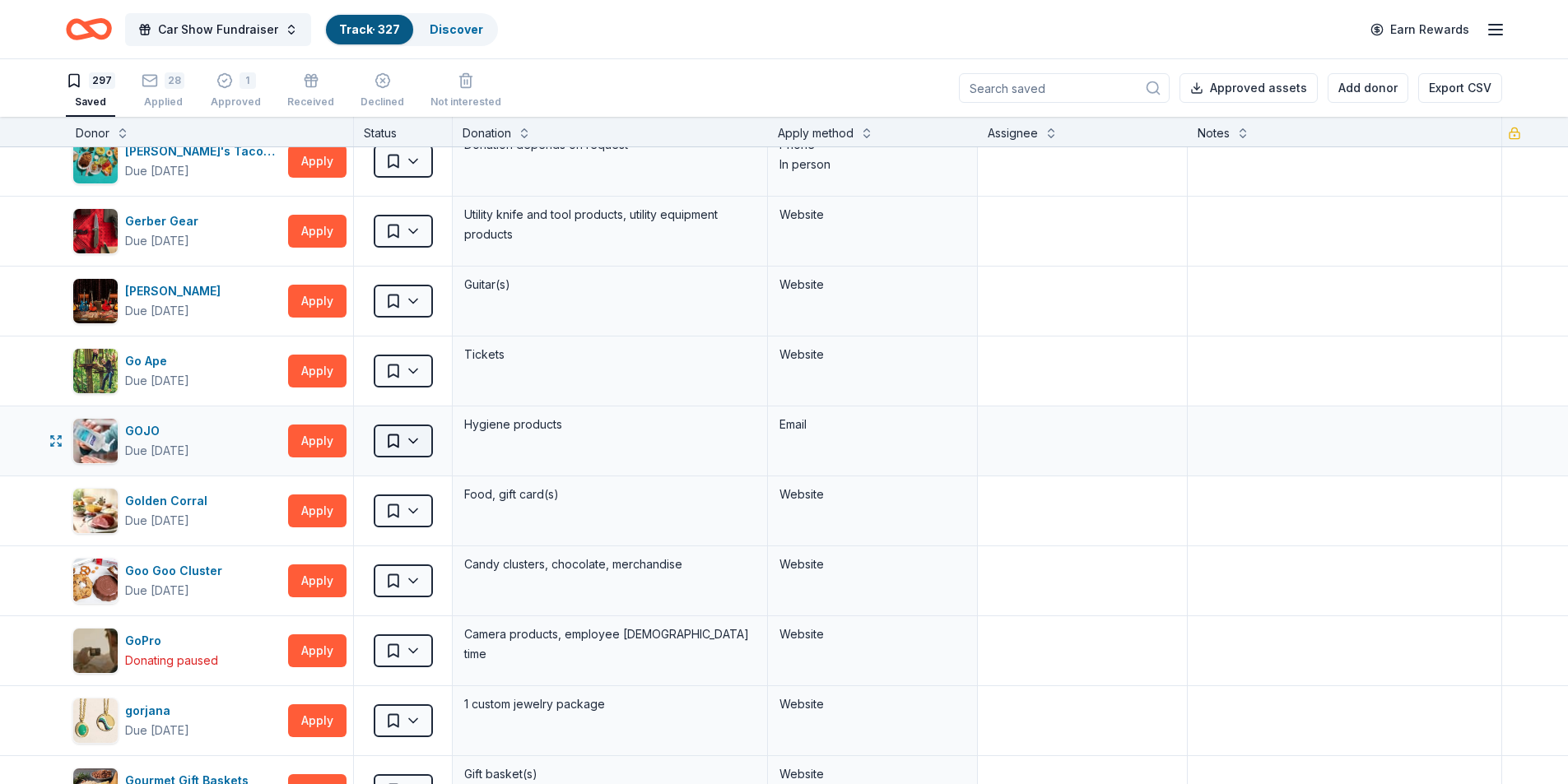
click at [420, 450] on html "Car Show Fundraiser Track · 327 Discover Earn Rewards 297 Saved 28 Applied 1 Ap…" at bounding box center [784, 392] width 1568 height 784
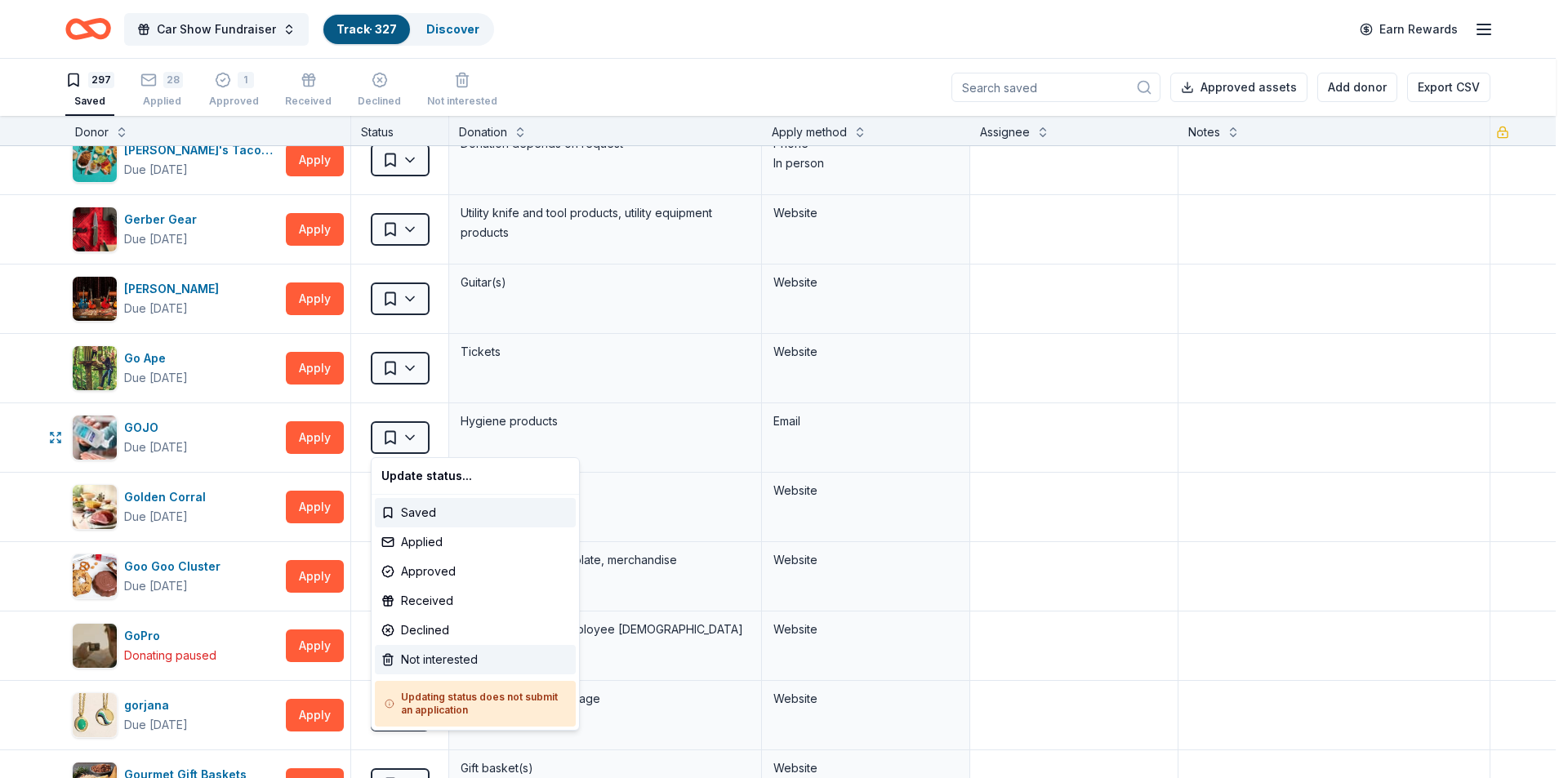
click at [422, 654] on div "Not interested" at bounding box center [475, 660] width 201 height 29
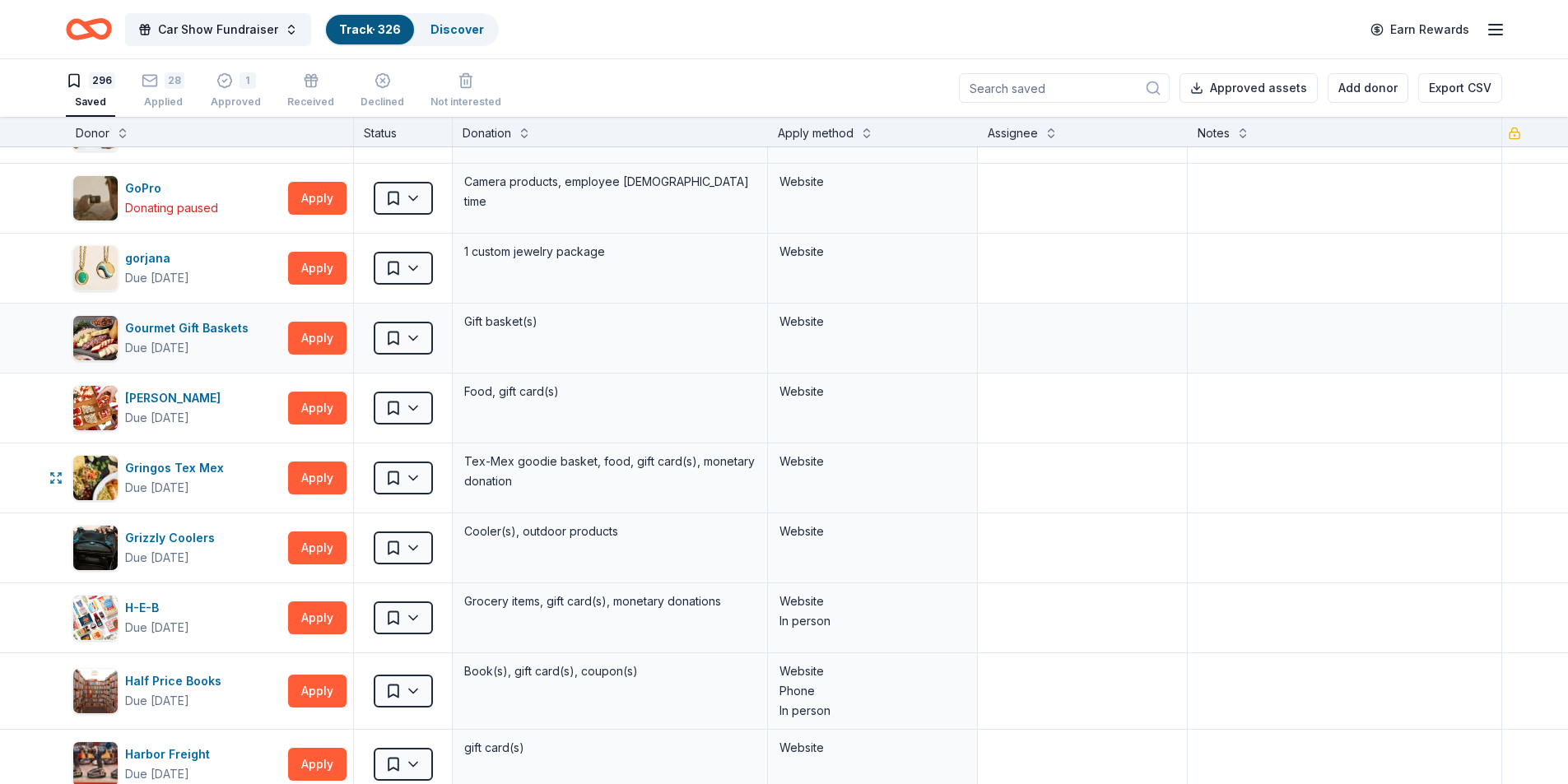
scroll to position [8228, 0]
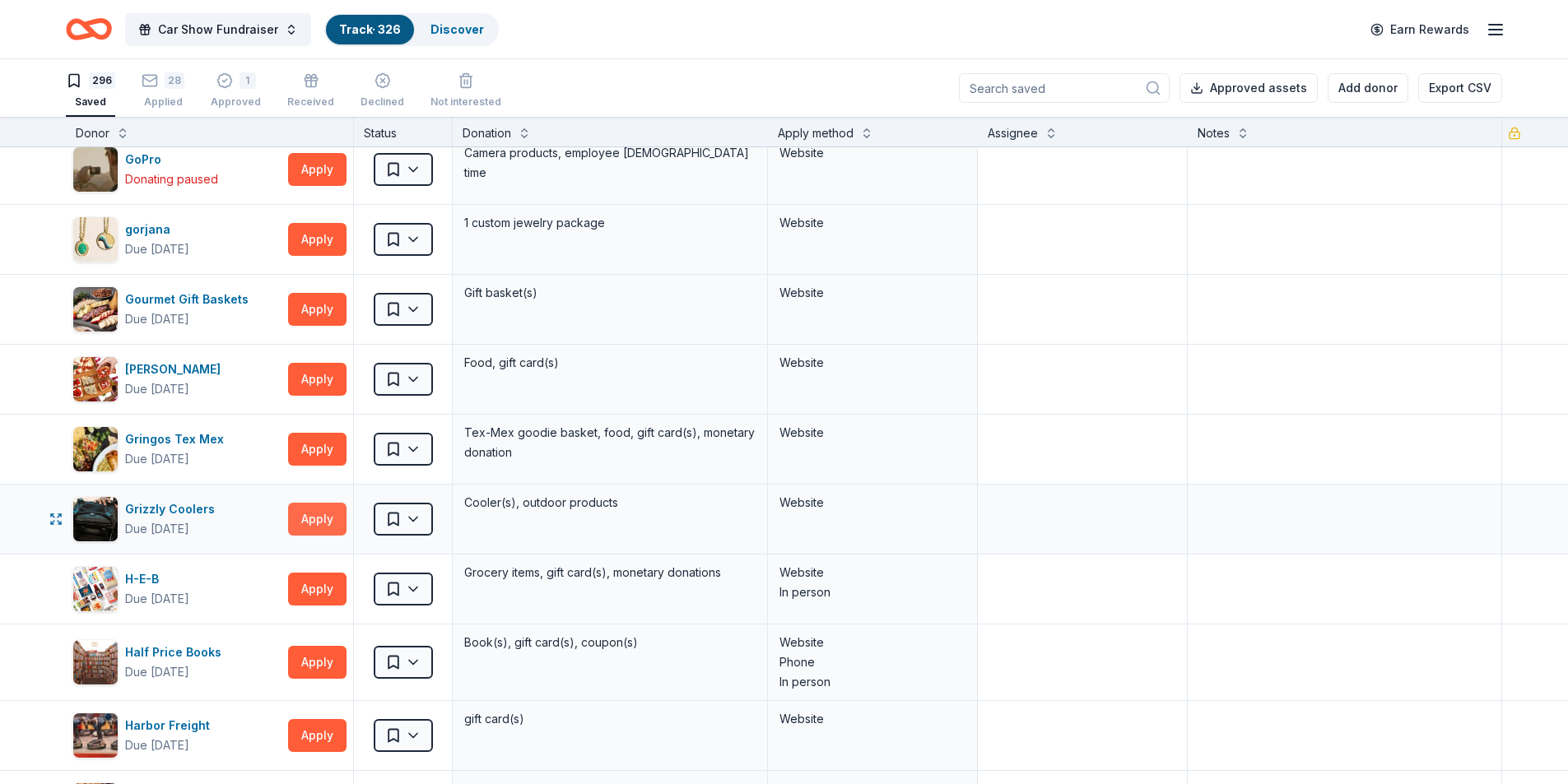
click at [309, 520] on button "Apply" at bounding box center [318, 519] width 59 height 33
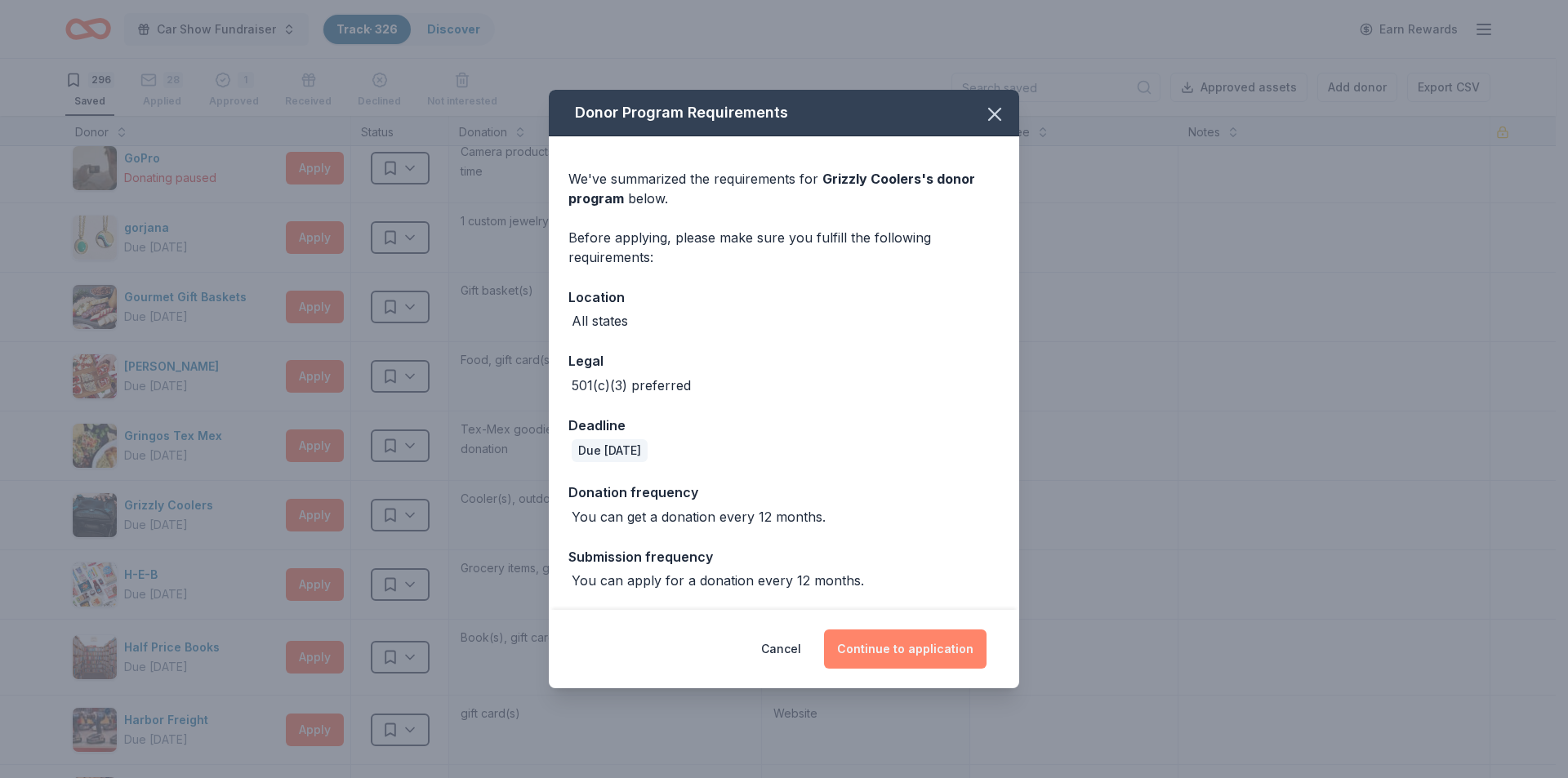
click at [906, 650] on button "Continue to application" at bounding box center [906, 650] width 163 height 39
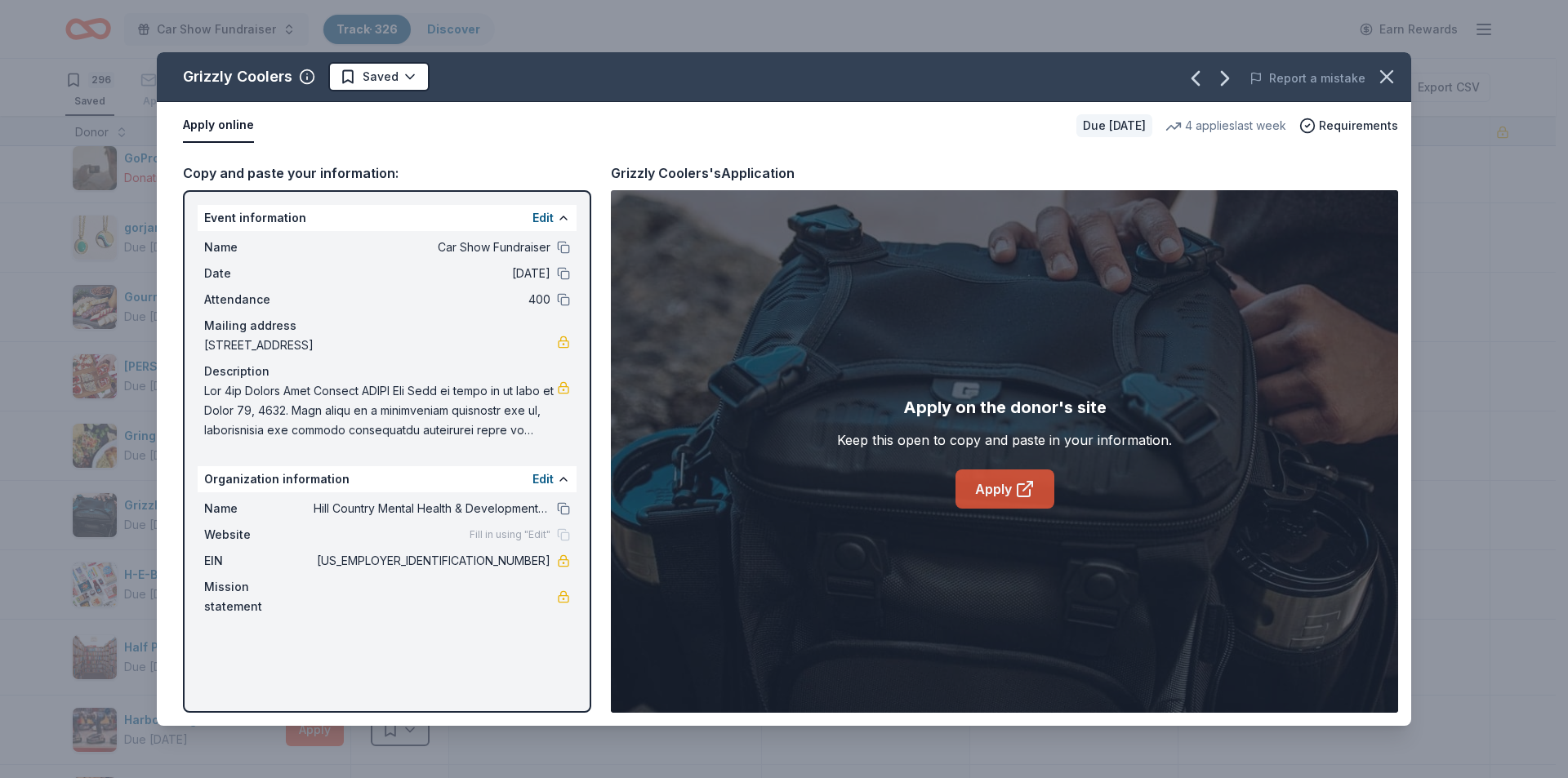
click at [988, 497] on link "Apply" at bounding box center [1004, 490] width 98 height 39
click at [395, 77] on html "Car Show Fundraiser Track · 326 Discover Earn Rewards 296 Saved 28 Applied 1 Ap…" at bounding box center [784, 389] width 1568 height 778
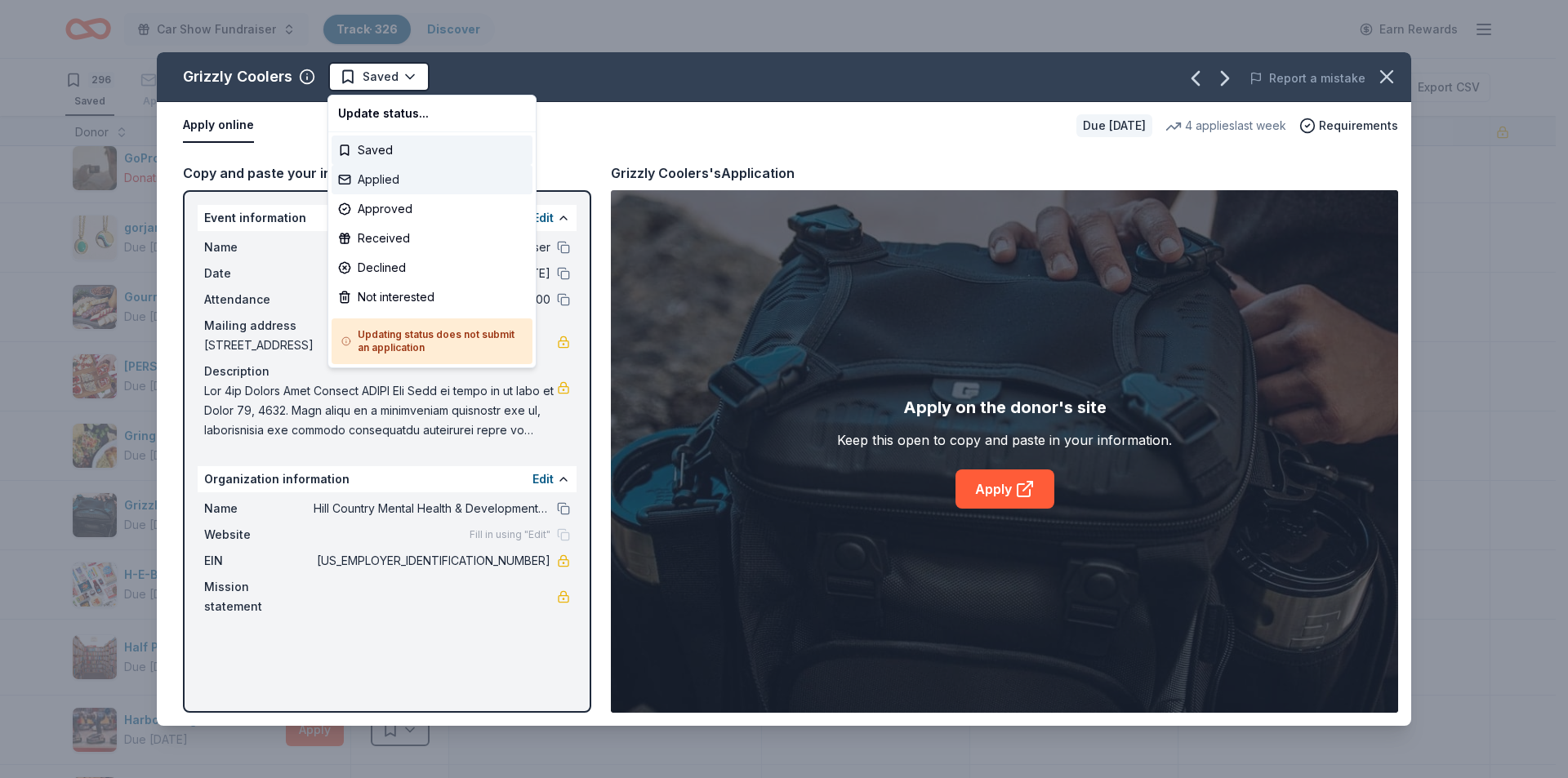
click at [391, 175] on div "Applied" at bounding box center [431, 180] width 201 height 29
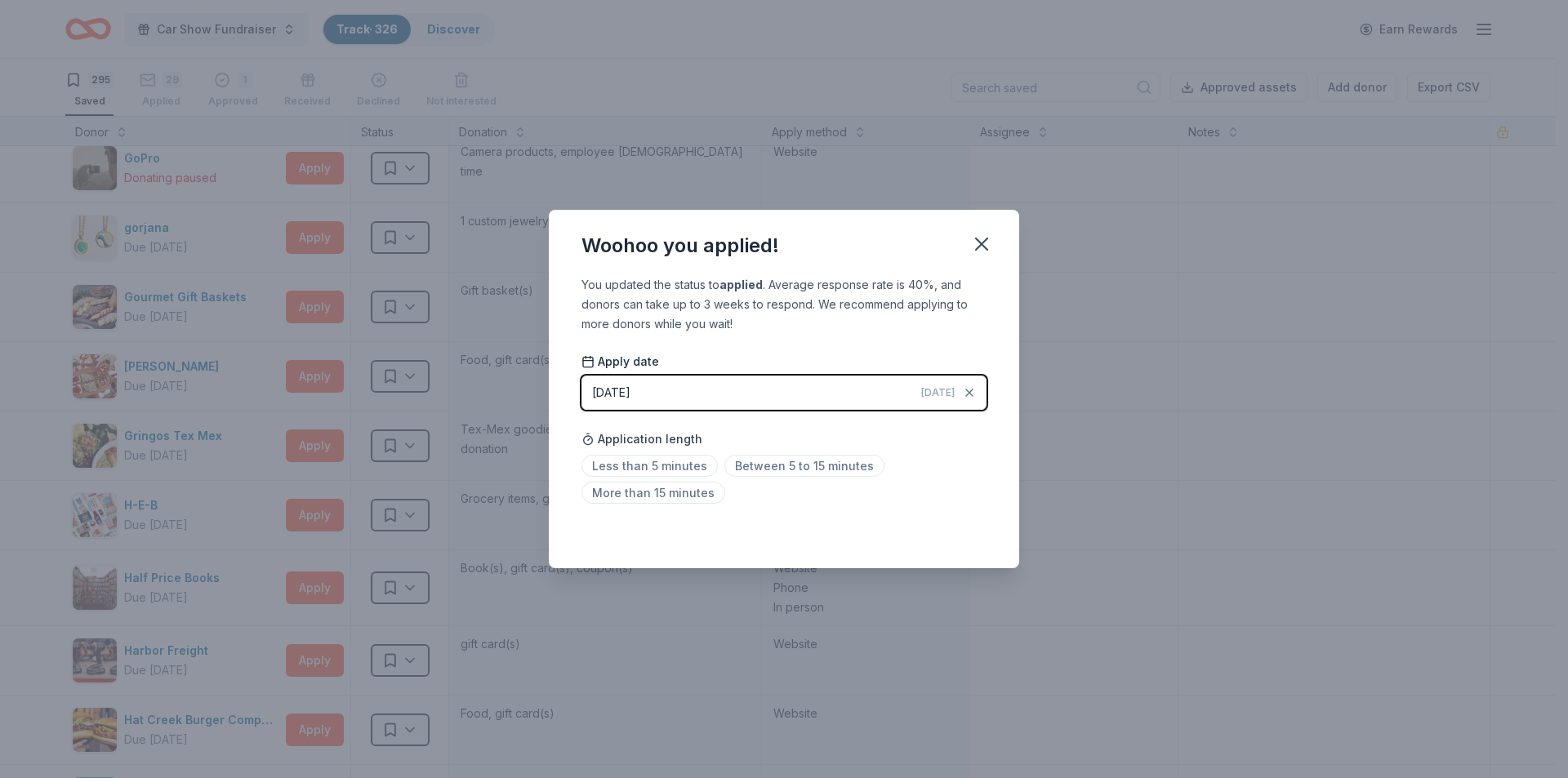
click at [680, 464] on span "Less than 5 minutes" at bounding box center [649, 466] width 136 height 22
click at [680, 463] on span "Less than 5 minutes" at bounding box center [649, 466] width 136 height 22
click at [980, 243] on icon "button" at bounding box center [981, 244] width 11 height 11
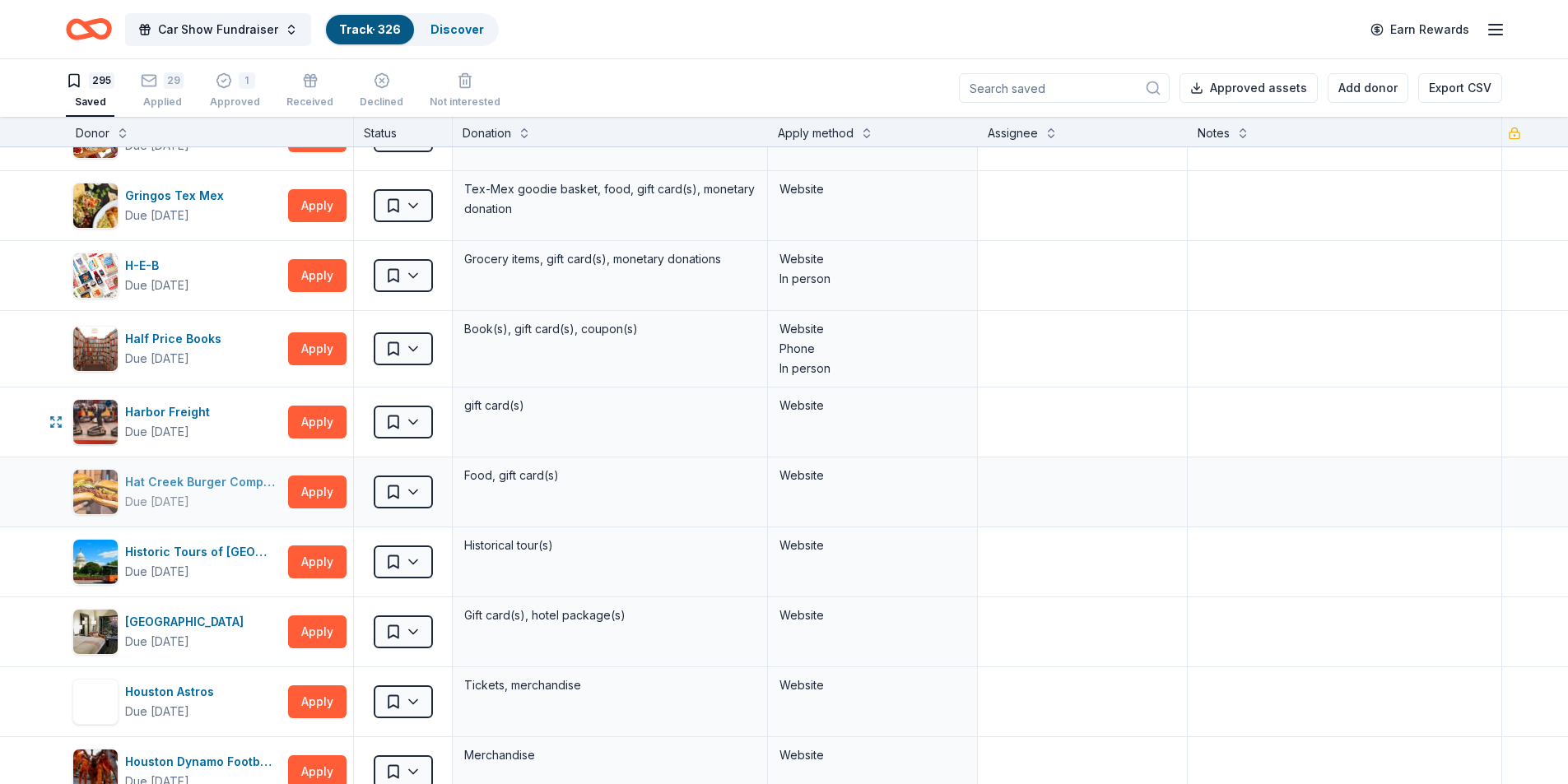
scroll to position [8557, 0]
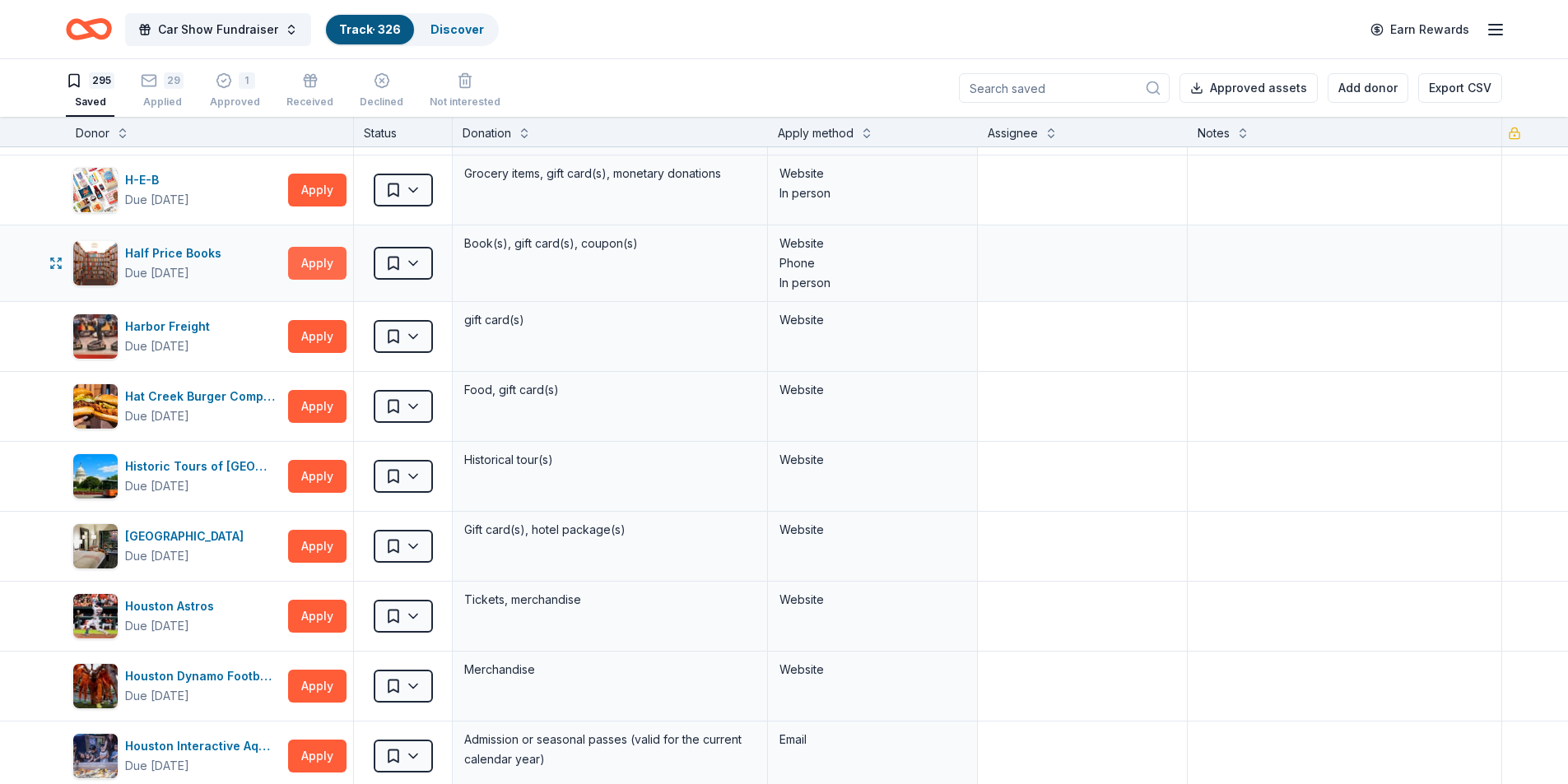
click at [324, 261] on button "Apply" at bounding box center [318, 263] width 59 height 33
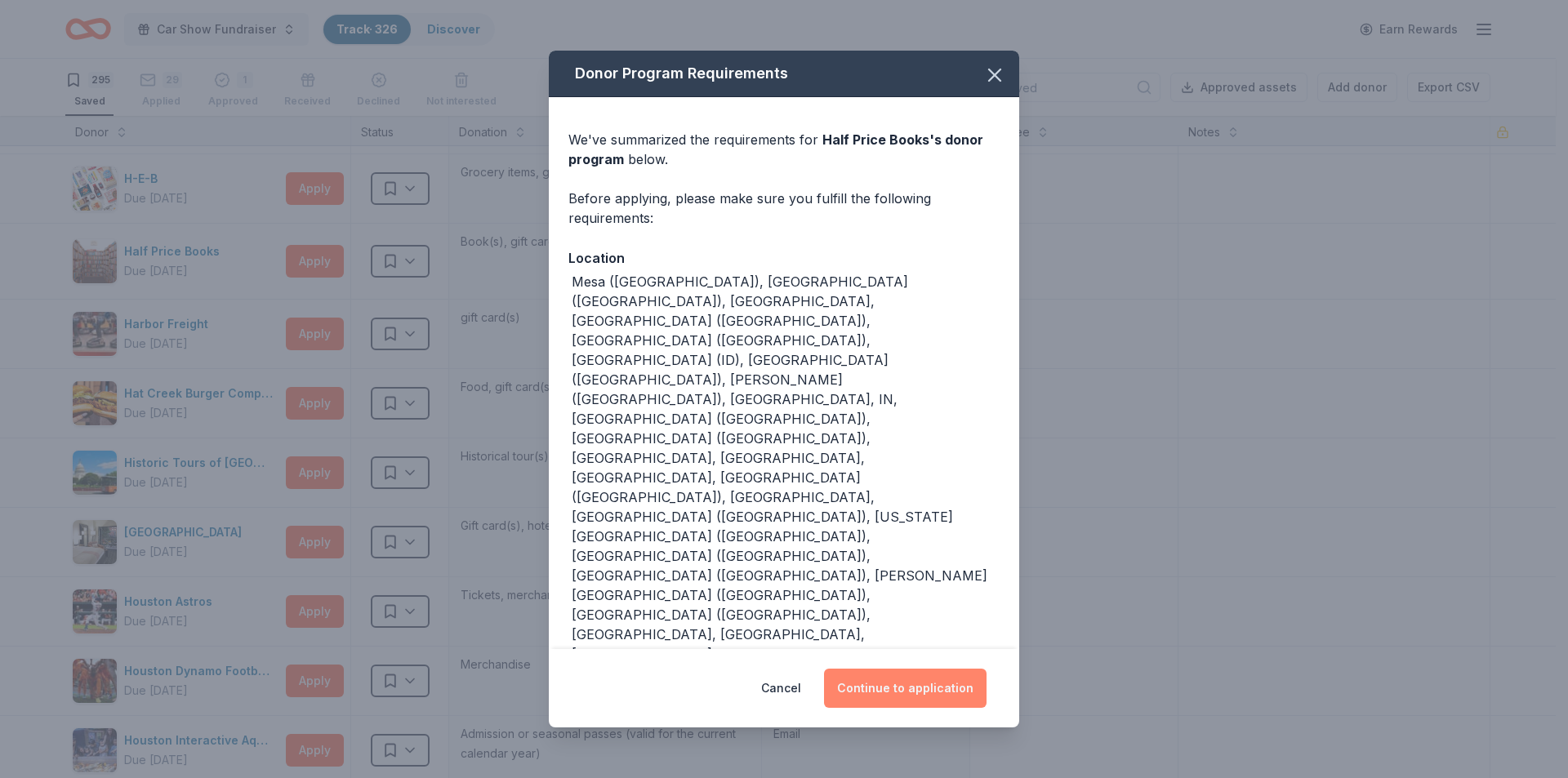
click at [887, 671] on button "Continue to application" at bounding box center [906, 688] width 163 height 39
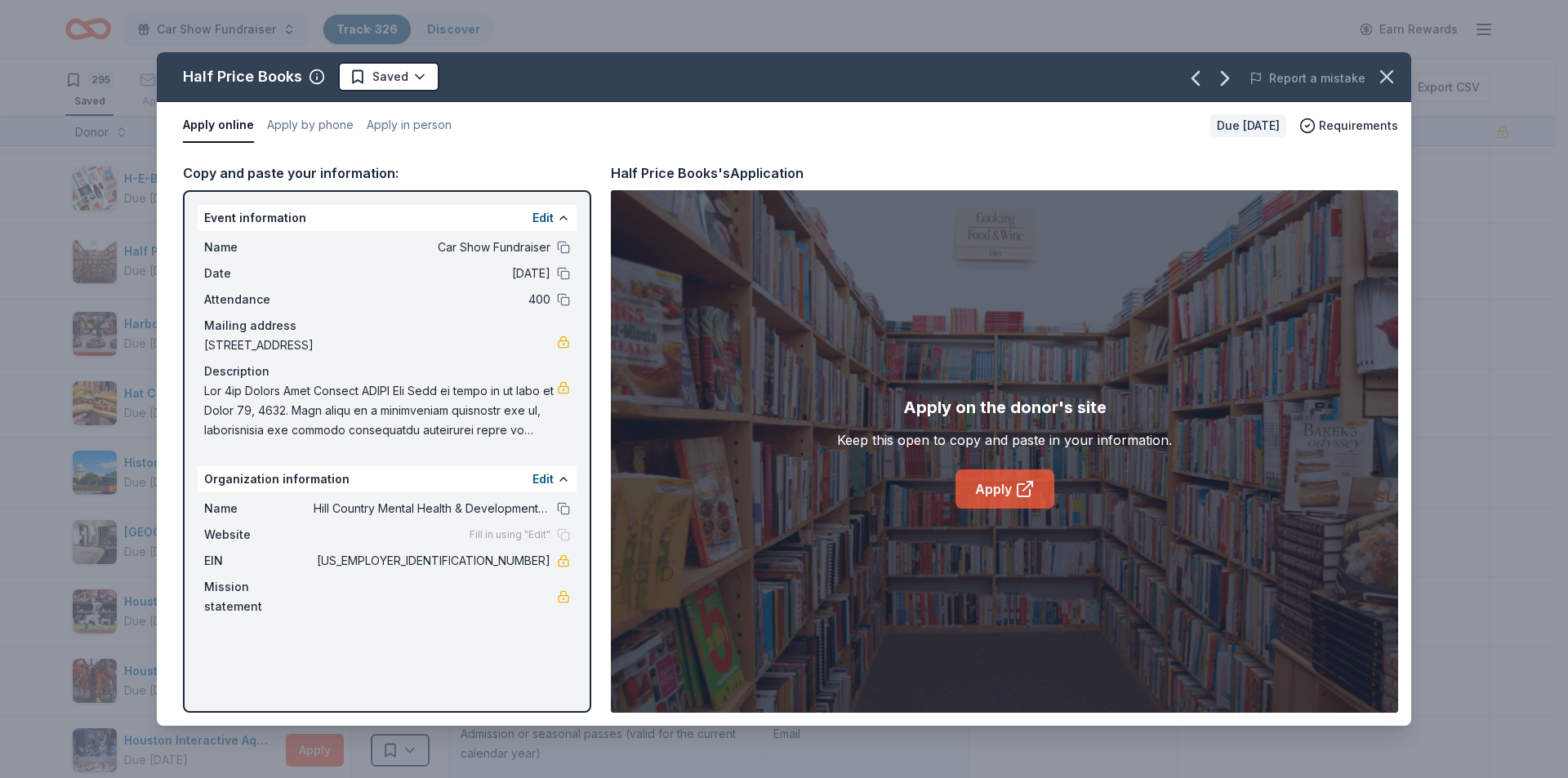
click at [1015, 489] on icon at bounding box center [1025, 489] width 20 height 20
click at [399, 75] on html "Car Show Fundraiser Track · 326 Discover Earn Rewards 295 Saved 29 Applied 1 Ap…" at bounding box center [784, 389] width 1568 height 778
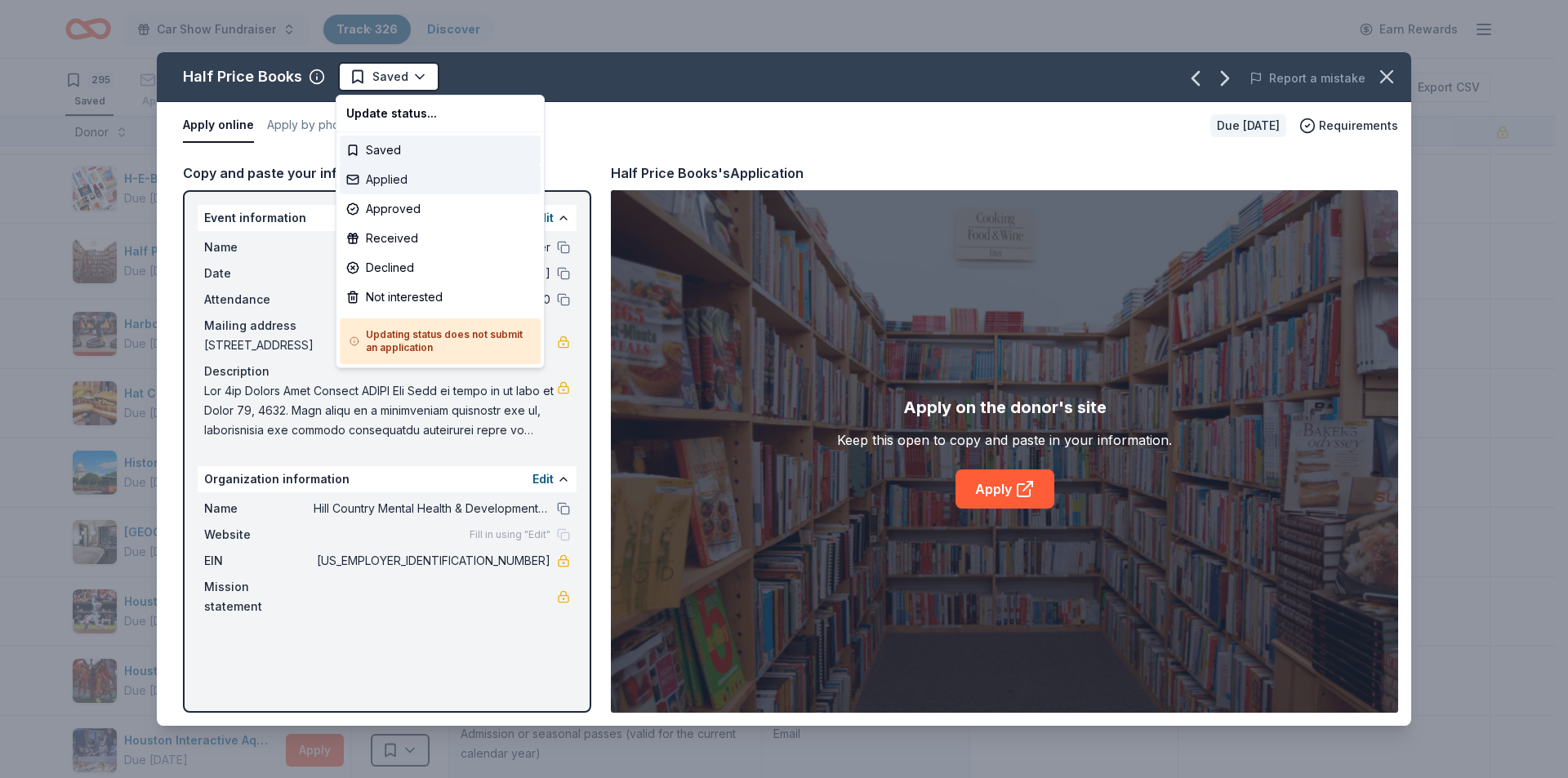
click at [384, 177] on div "Applied" at bounding box center [440, 180] width 201 height 29
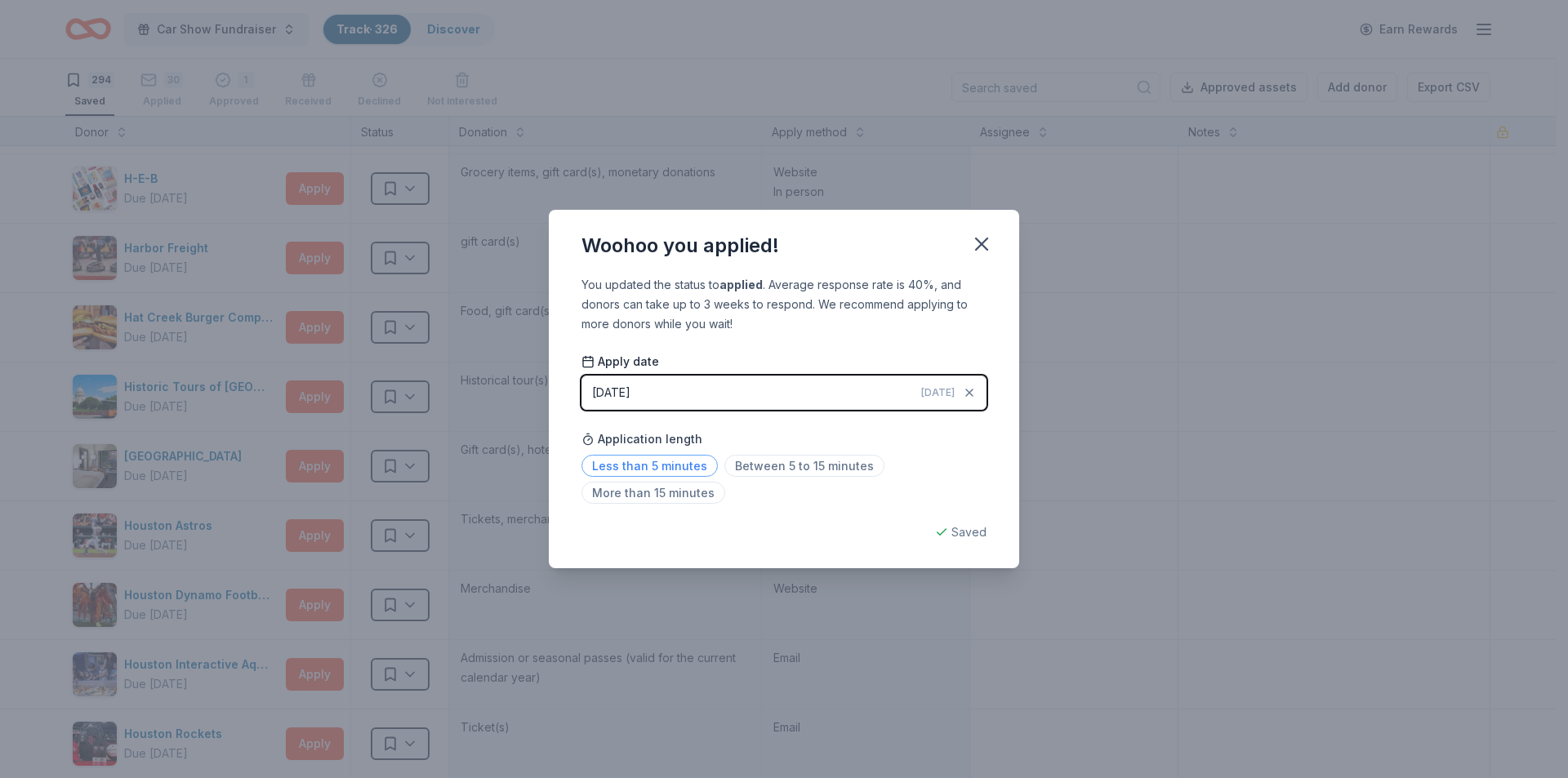
click at [680, 465] on span "Less than 5 minutes" at bounding box center [649, 466] width 136 height 22
click at [988, 252] on icon "button" at bounding box center [981, 244] width 23 height 23
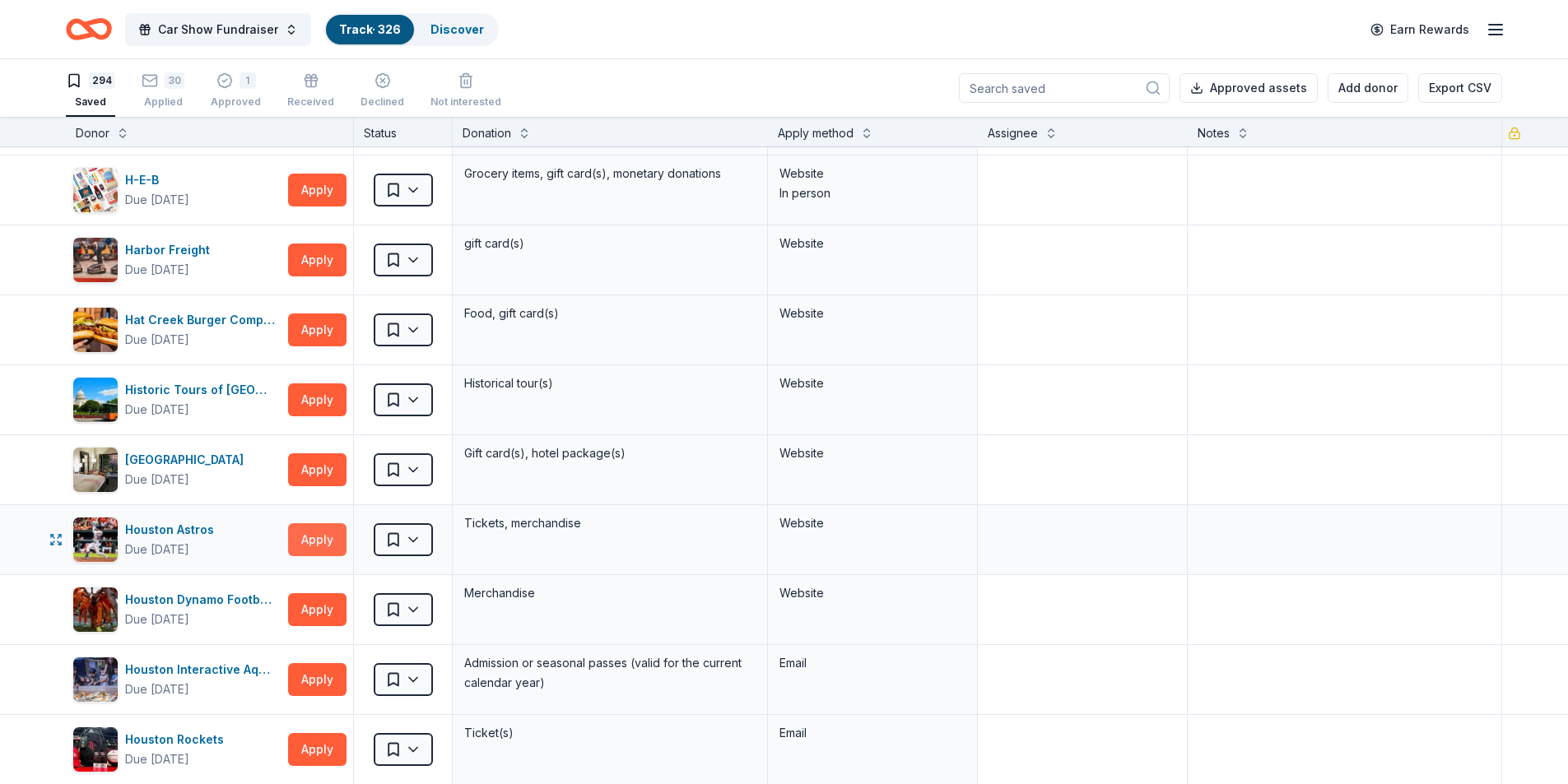
click at [312, 544] on button "Apply" at bounding box center [318, 540] width 59 height 33
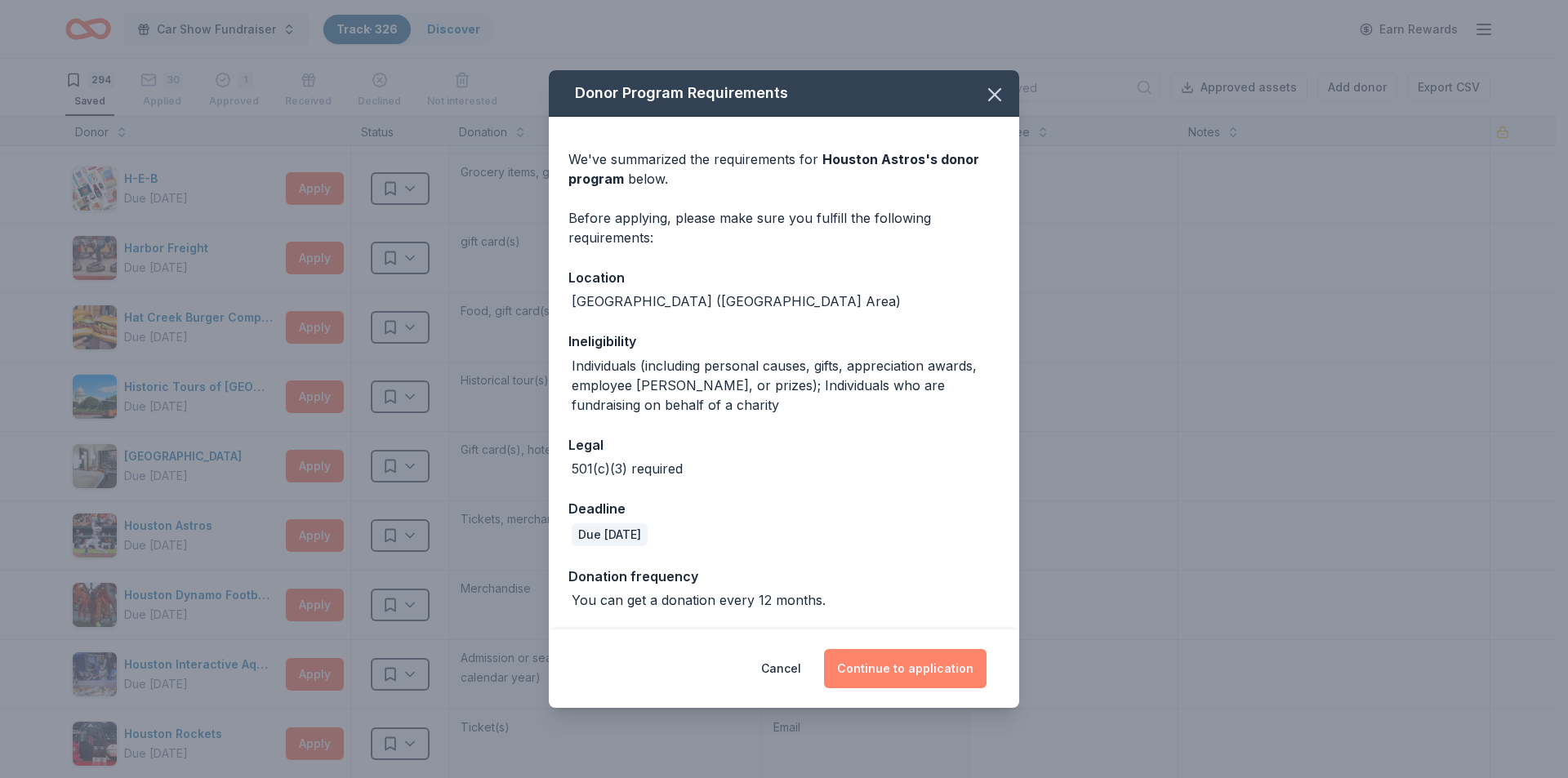
click at [896, 658] on button "Continue to application" at bounding box center [906, 668] width 163 height 39
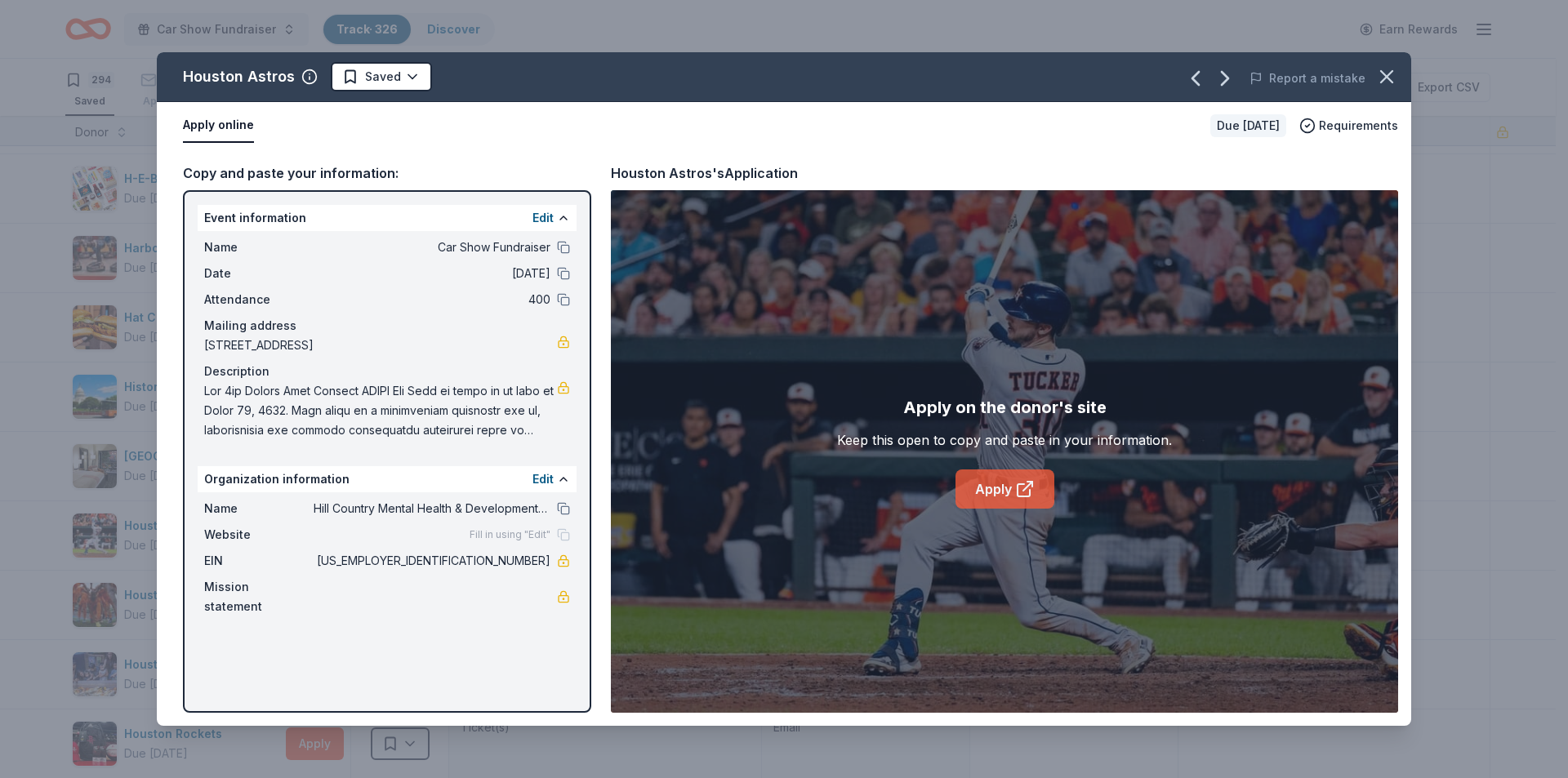
click at [989, 485] on link "Apply" at bounding box center [1004, 490] width 98 height 39
click at [1394, 80] on icon "button" at bounding box center [1387, 76] width 23 height 23
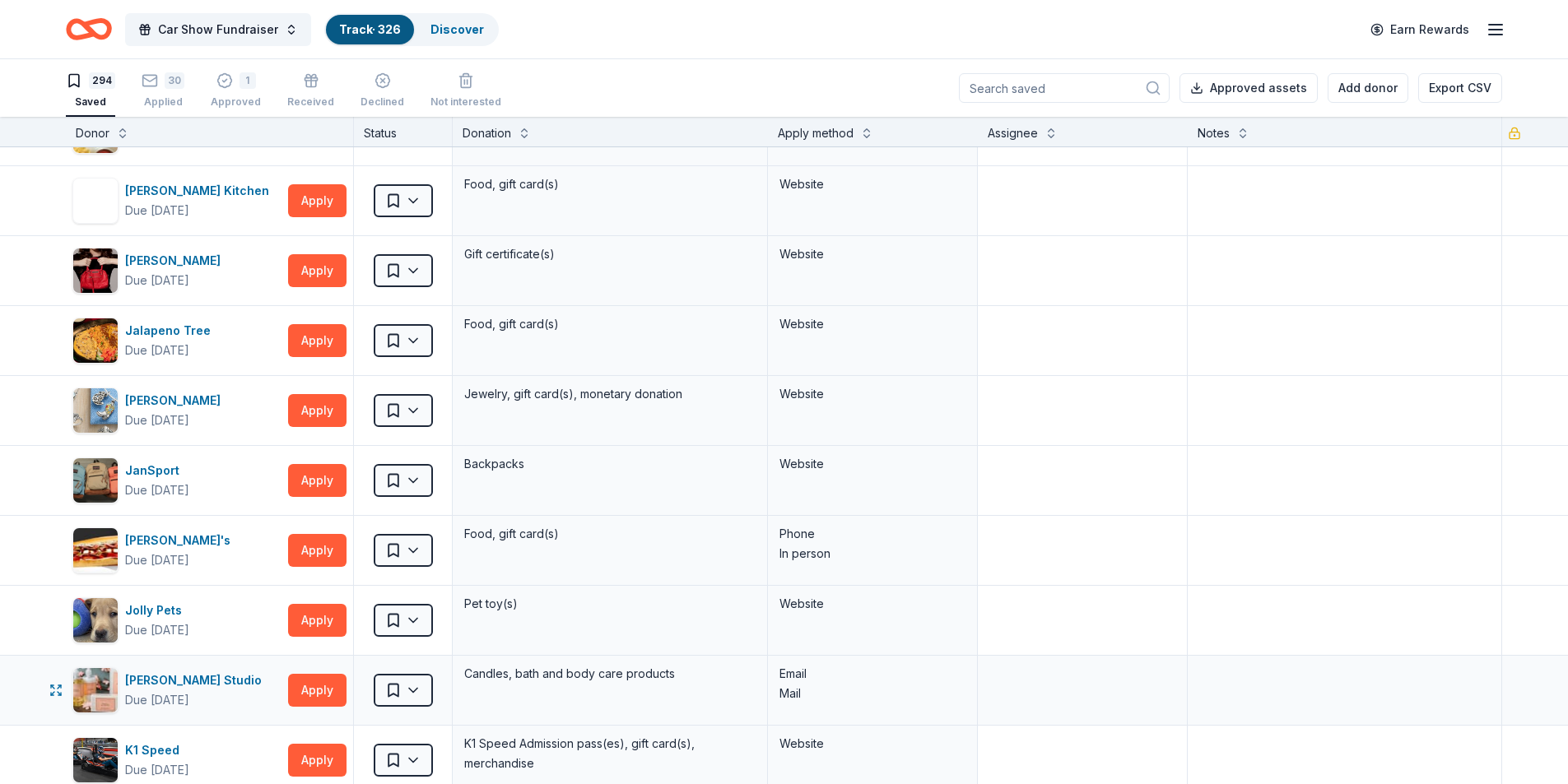
scroll to position [9956, 0]
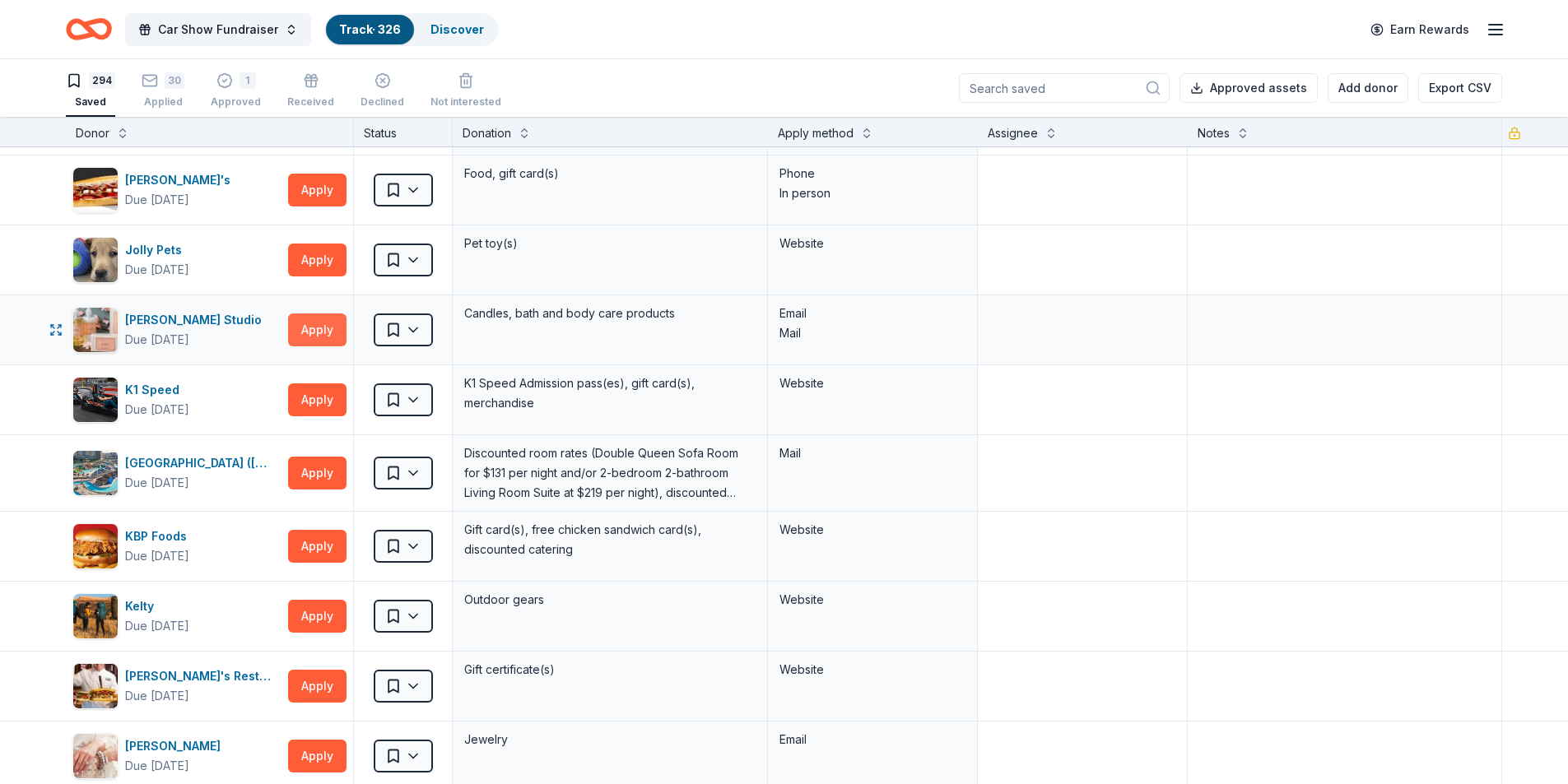
click at [308, 331] on button "Apply" at bounding box center [318, 329] width 59 height 33
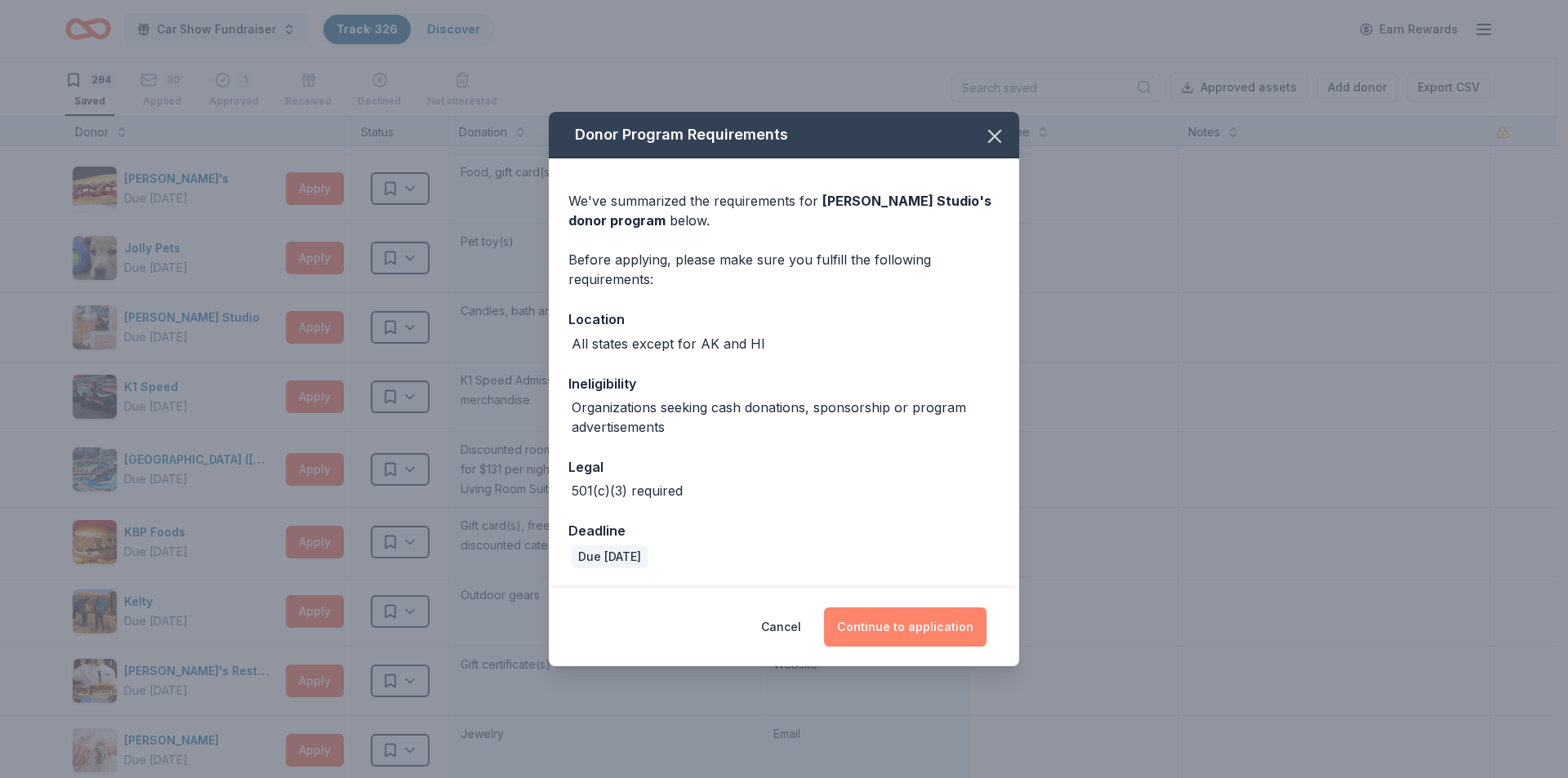
click at [896, 620] on button "Continue to application" at bounding box center [906, 627] width 163 height 39
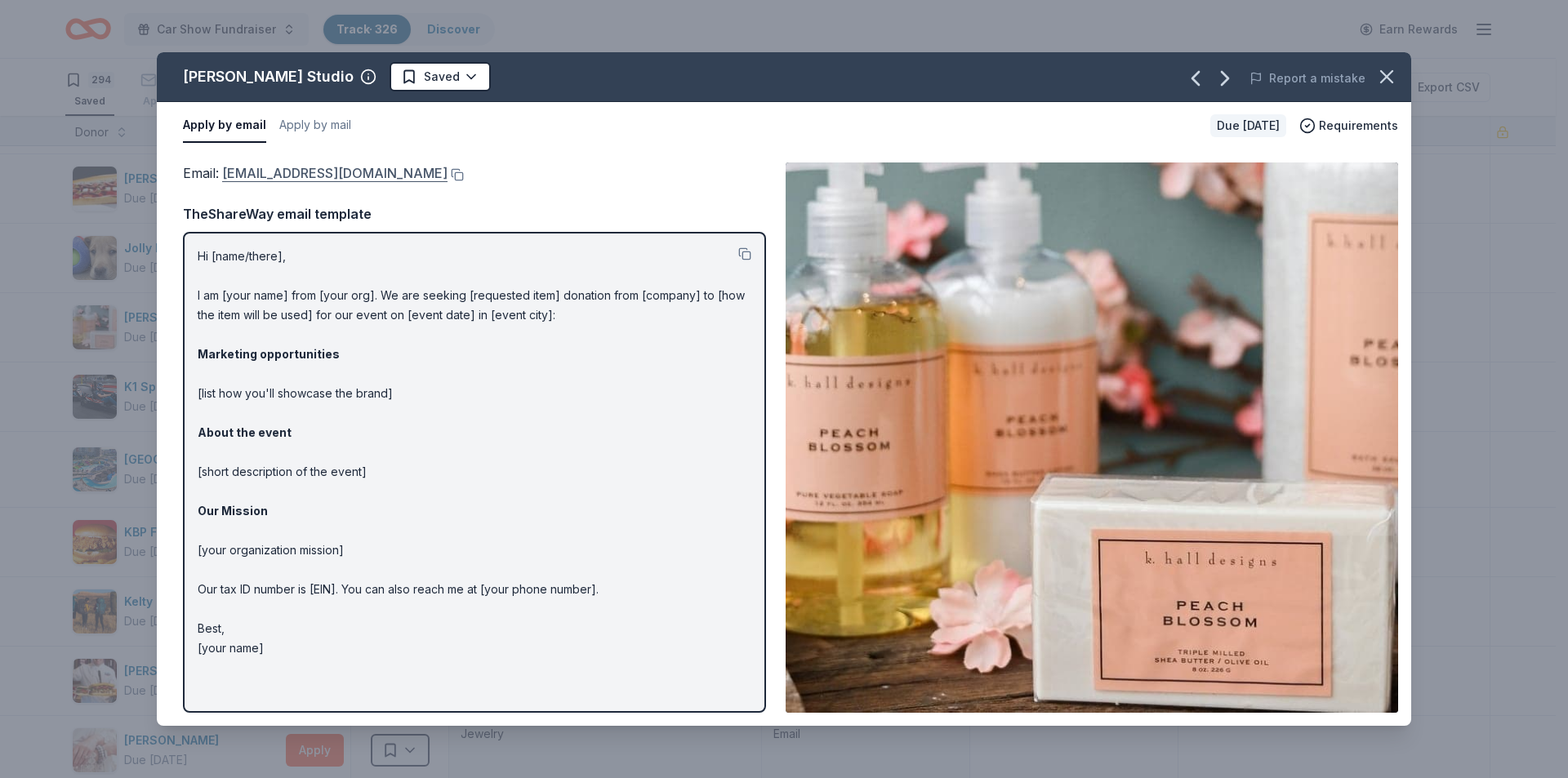
drag, startPoint x: 375, startPoint y: 175, endPoint x: 316, endPoint y: 175, distance: 59.0
click at [371, 77] on html "Car Show Fundraiser Track · 326 Discover Earn Rewards 294 Saved 30 Applied 1 Ap…" at bounding box center [784, 389] width 1568 height 778
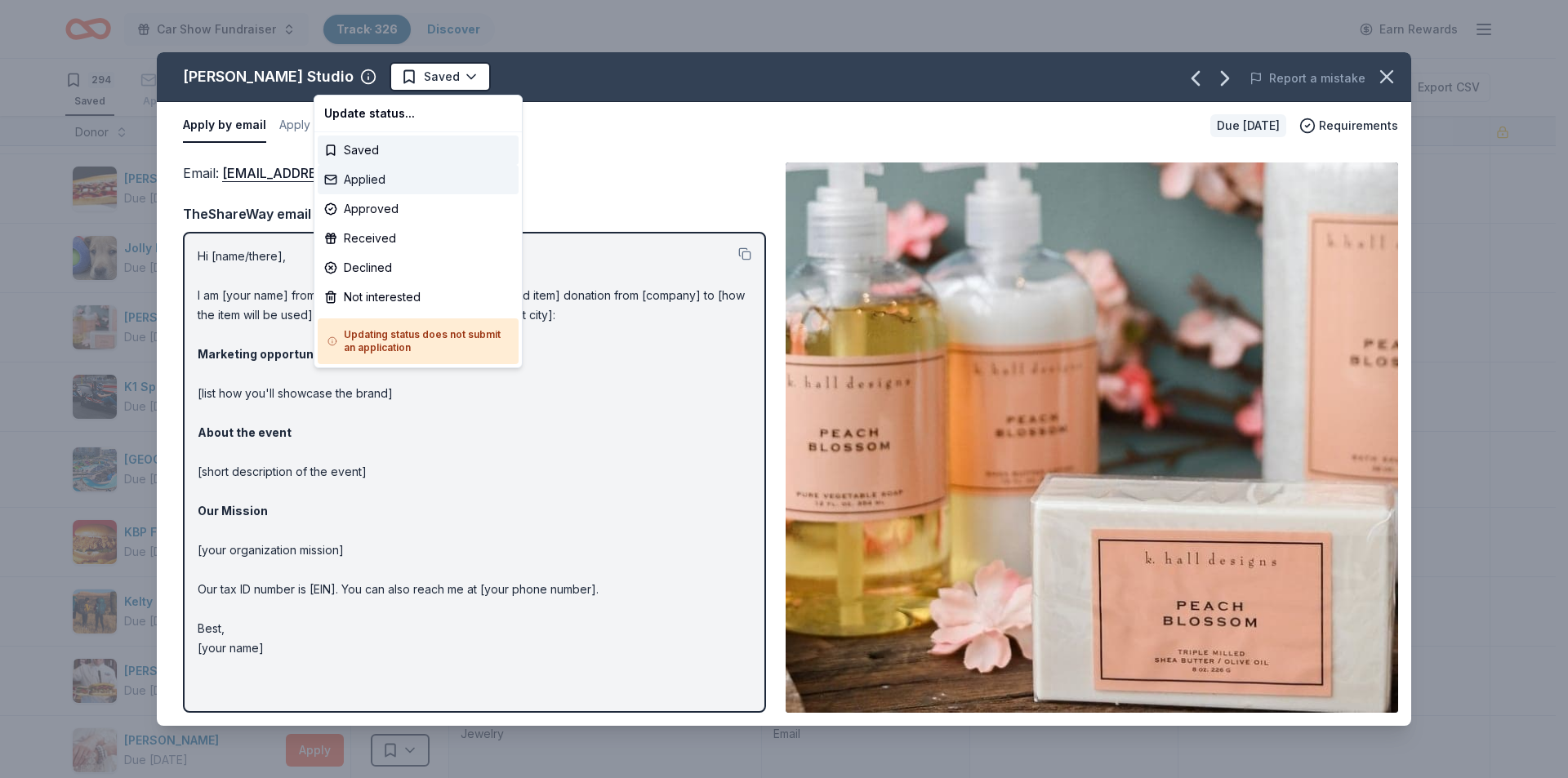
click at [359, 175] on div "Applied" at bounding box center [418, 180] width 201 height 29
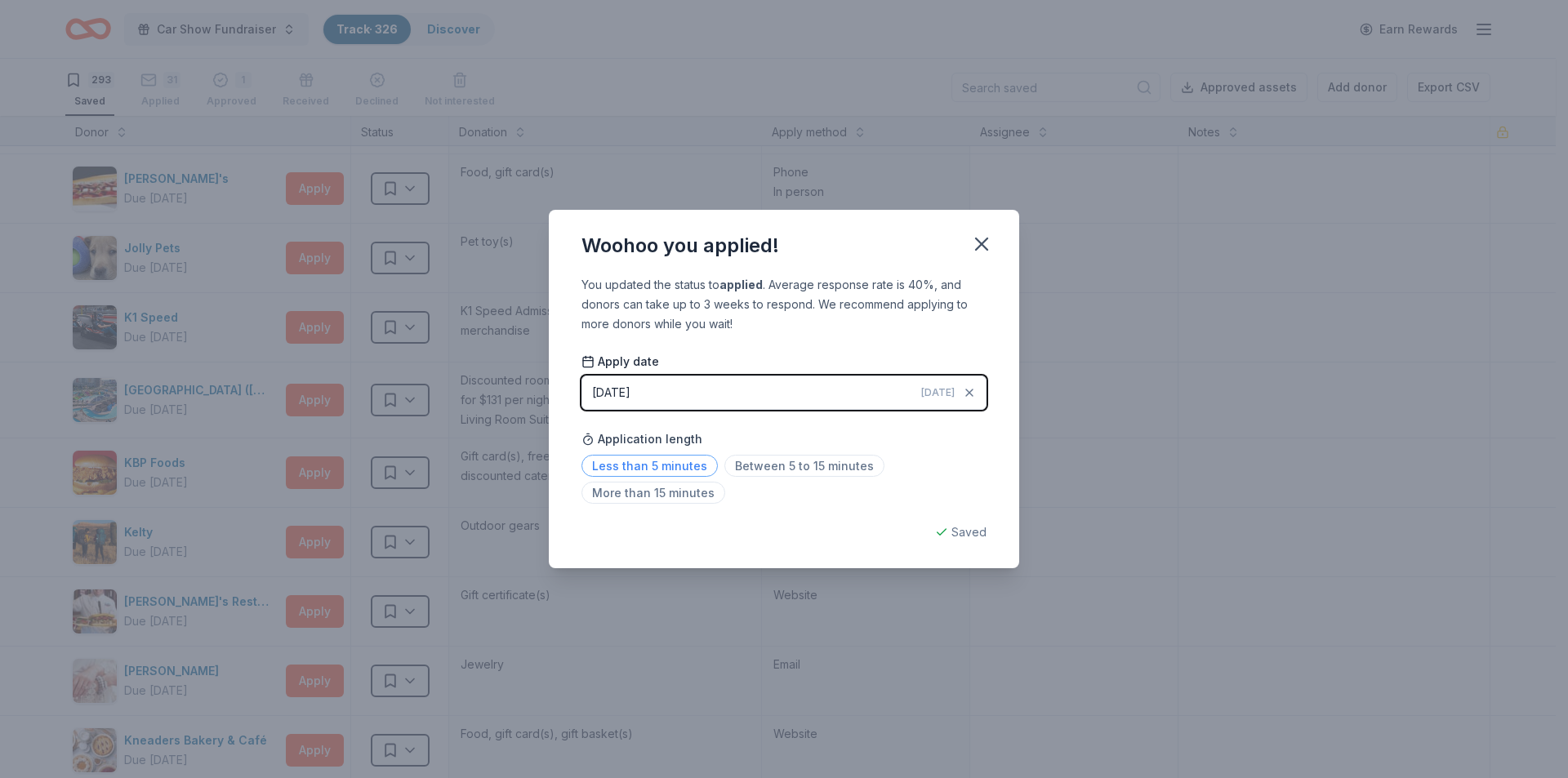
click at [659, 468] on span "Less than 5 minutes" at bounding box center [649, 466] width 136 height 22
click at [982, 242] on icon "button" at bounding box center [981, 244] width 11 height 11
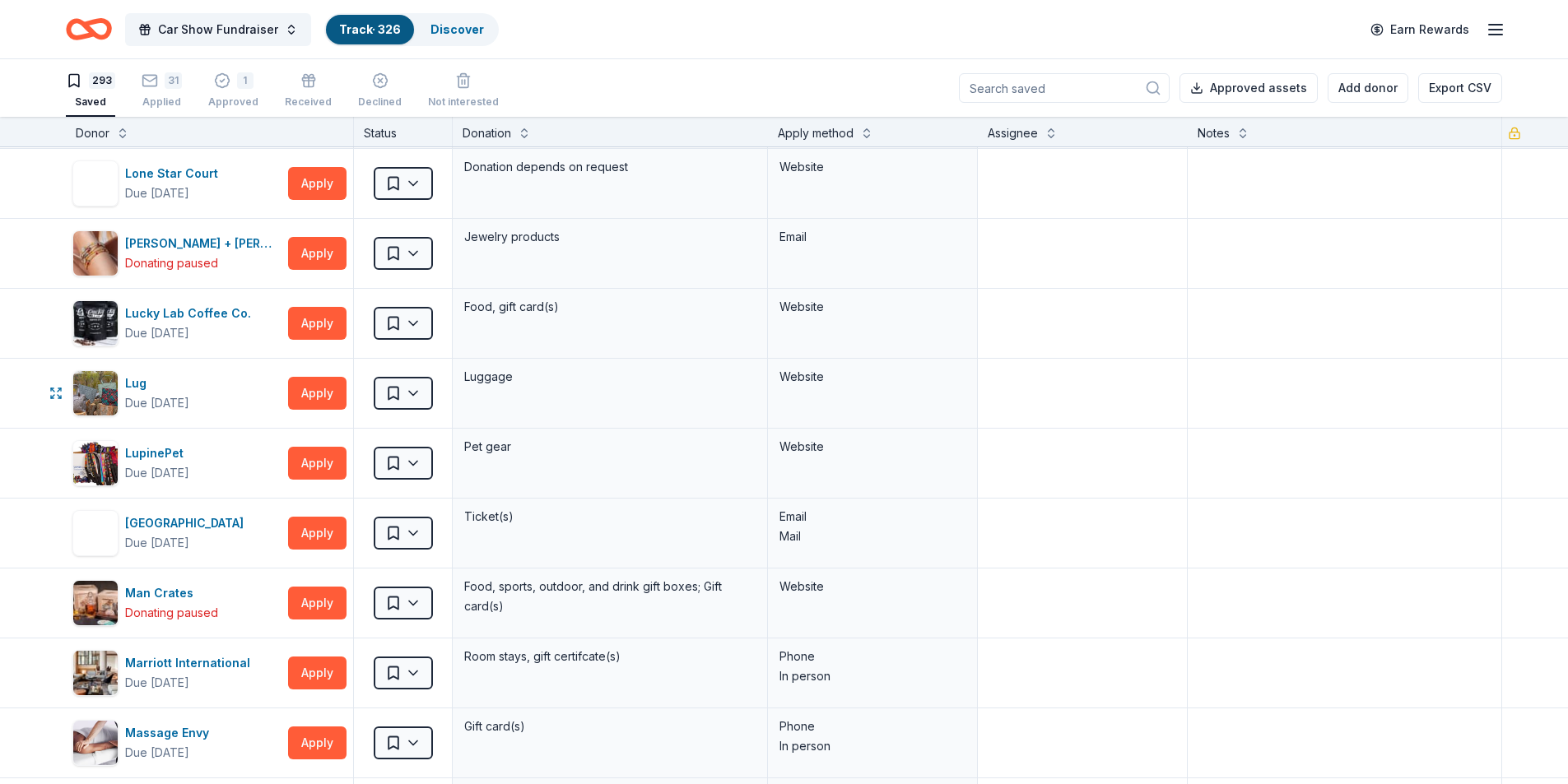
scroll to position [11273, 0]
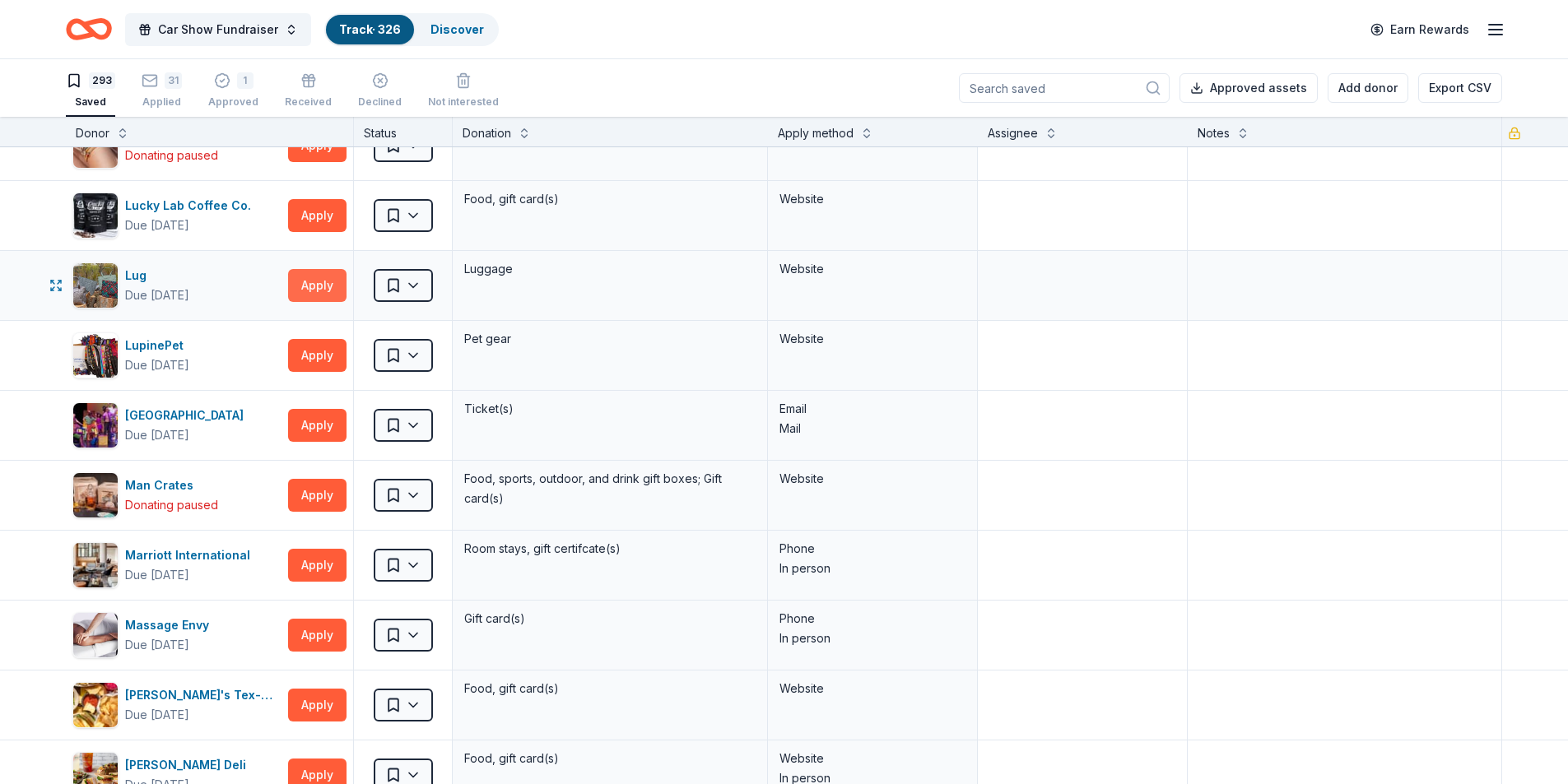
click at [324, 275] on button "Apply" at bounding box center [318, 285] width 59 height 33
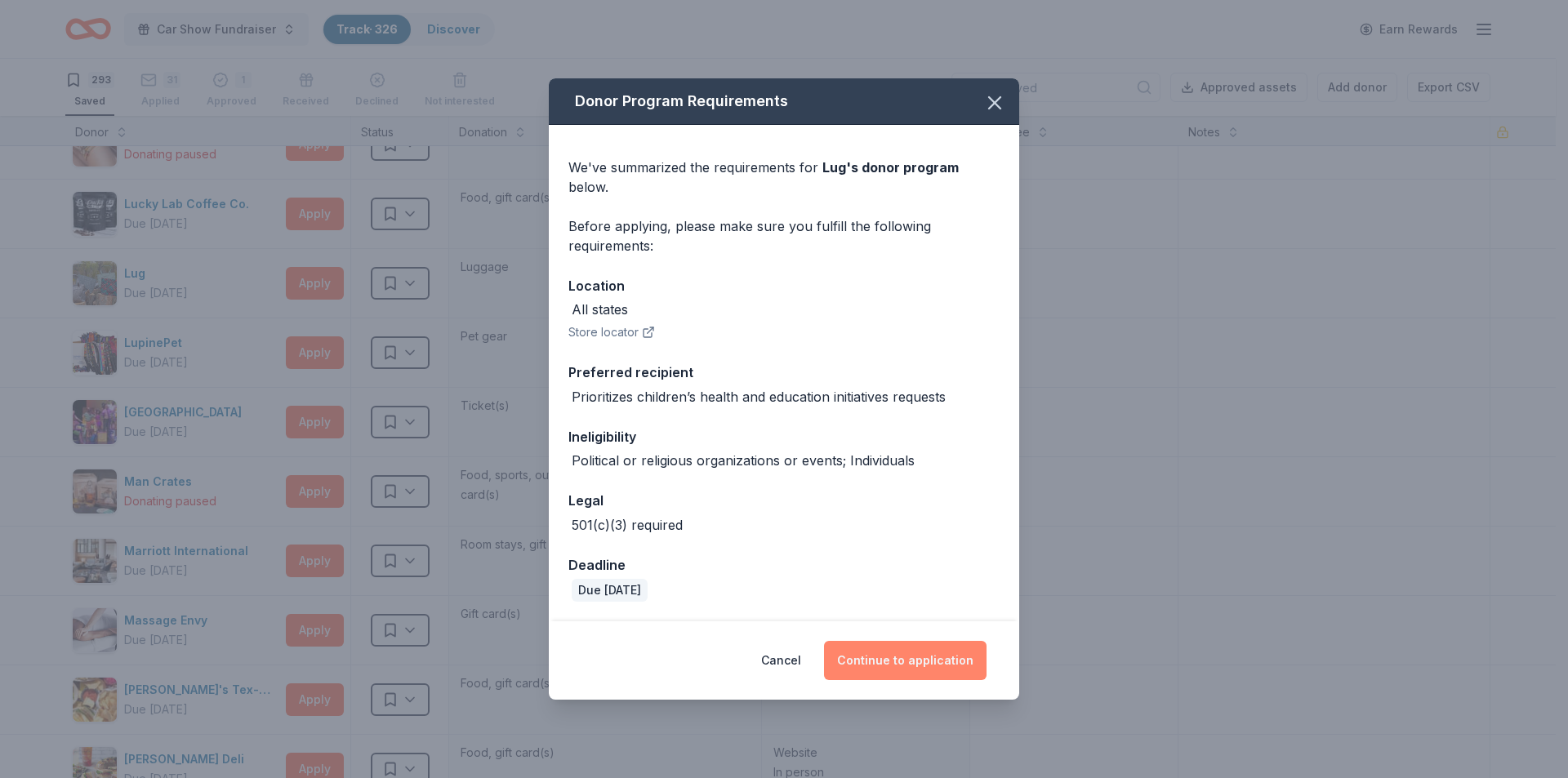
click at [893, 648] on button "Continue to application" at bounding box center [906, 661] width 163 height 39
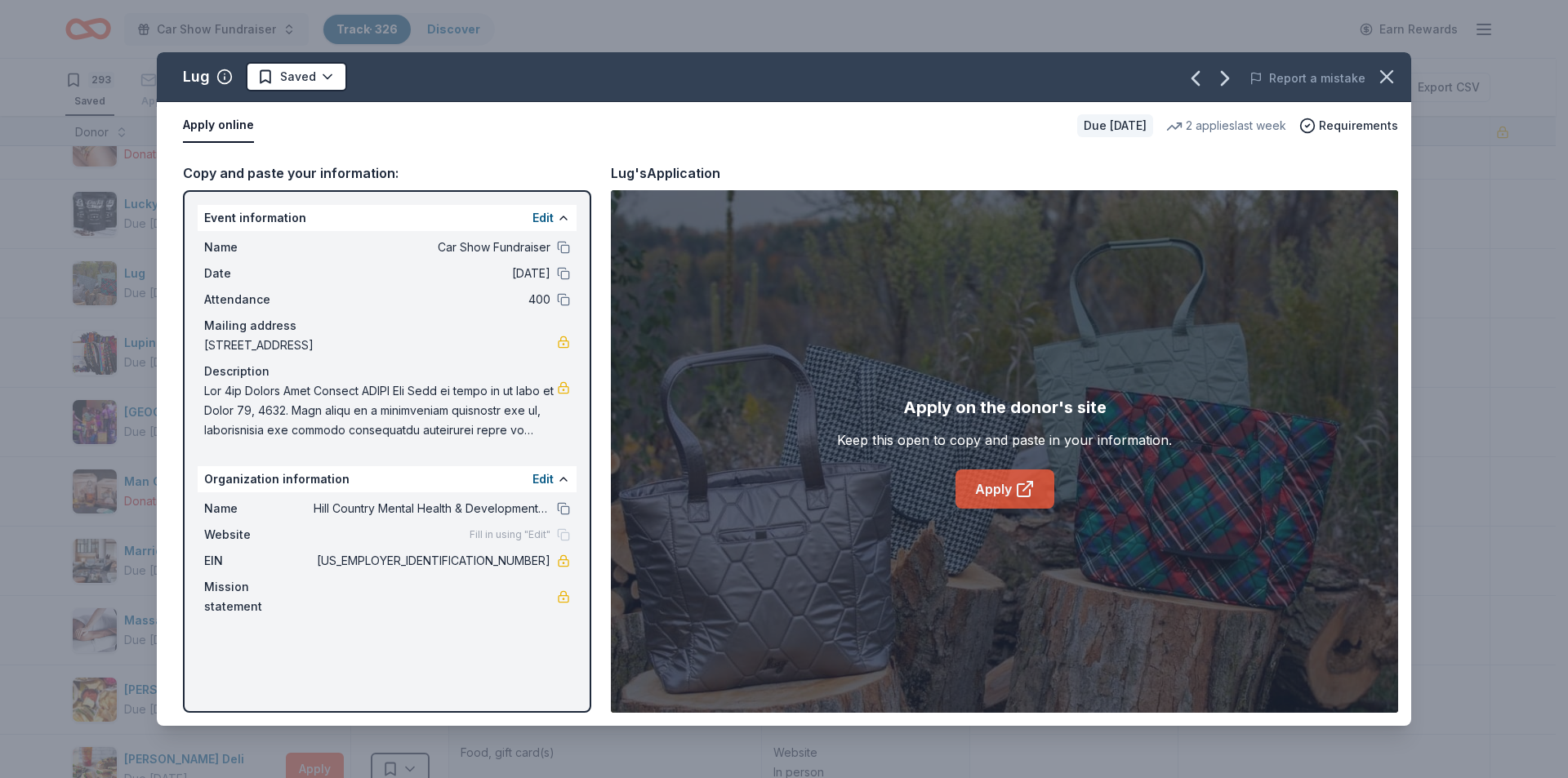
click at [997, 482] on link "Apply" at bounding box center [1004, 490] width 98 height 39
click at [318, 80] on html "Car Show Fundraiser Track · 326 Discover Earn Rewards 293 Saved 31 Applied 1 Ap…" at bounding box center [784, 389] width 1568 height 778
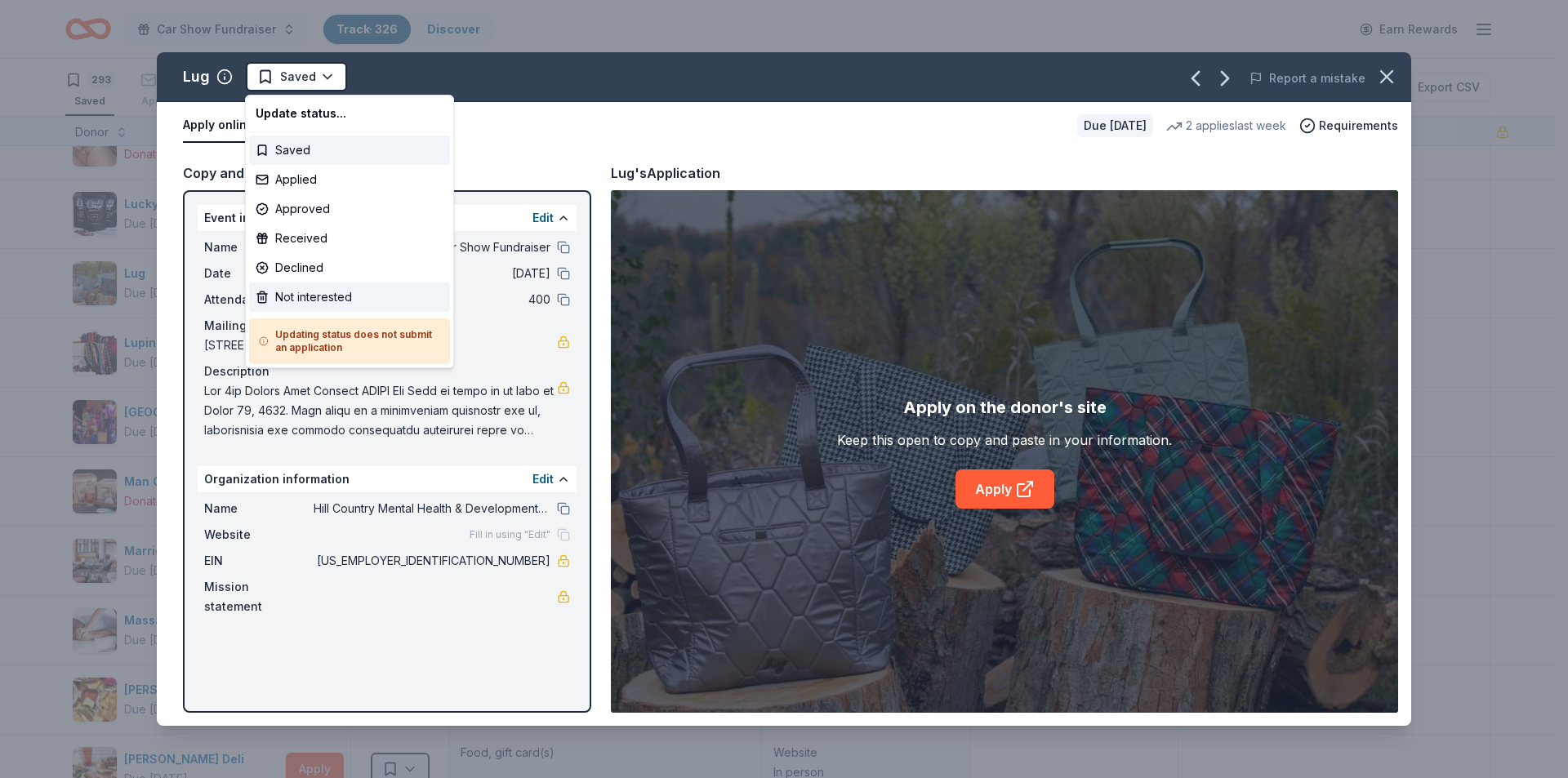
click at [300, 294] on div "Not interested" at bounding box center [349, 297] width 201 height 29
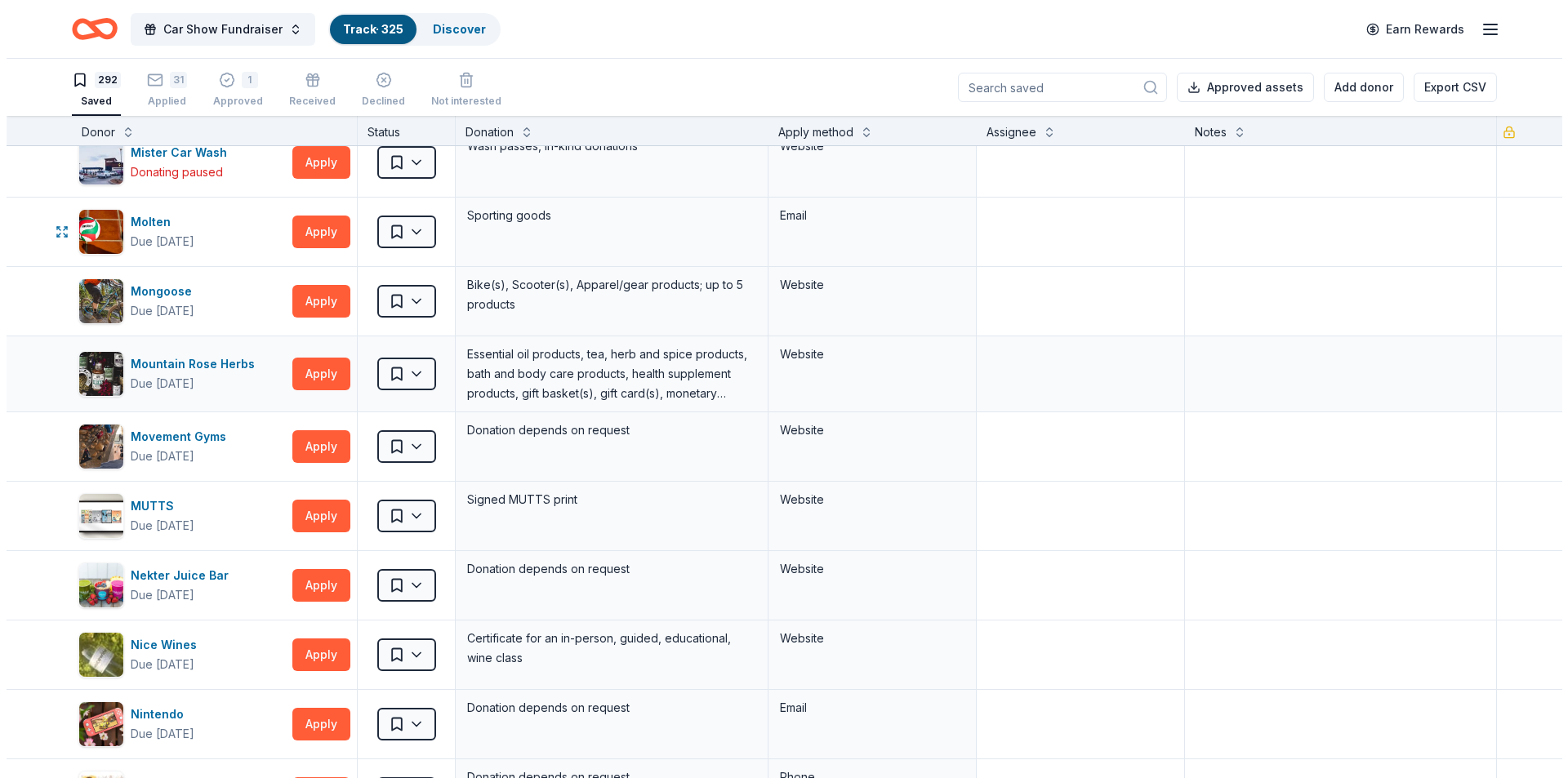
scroll to position [11921, 0]
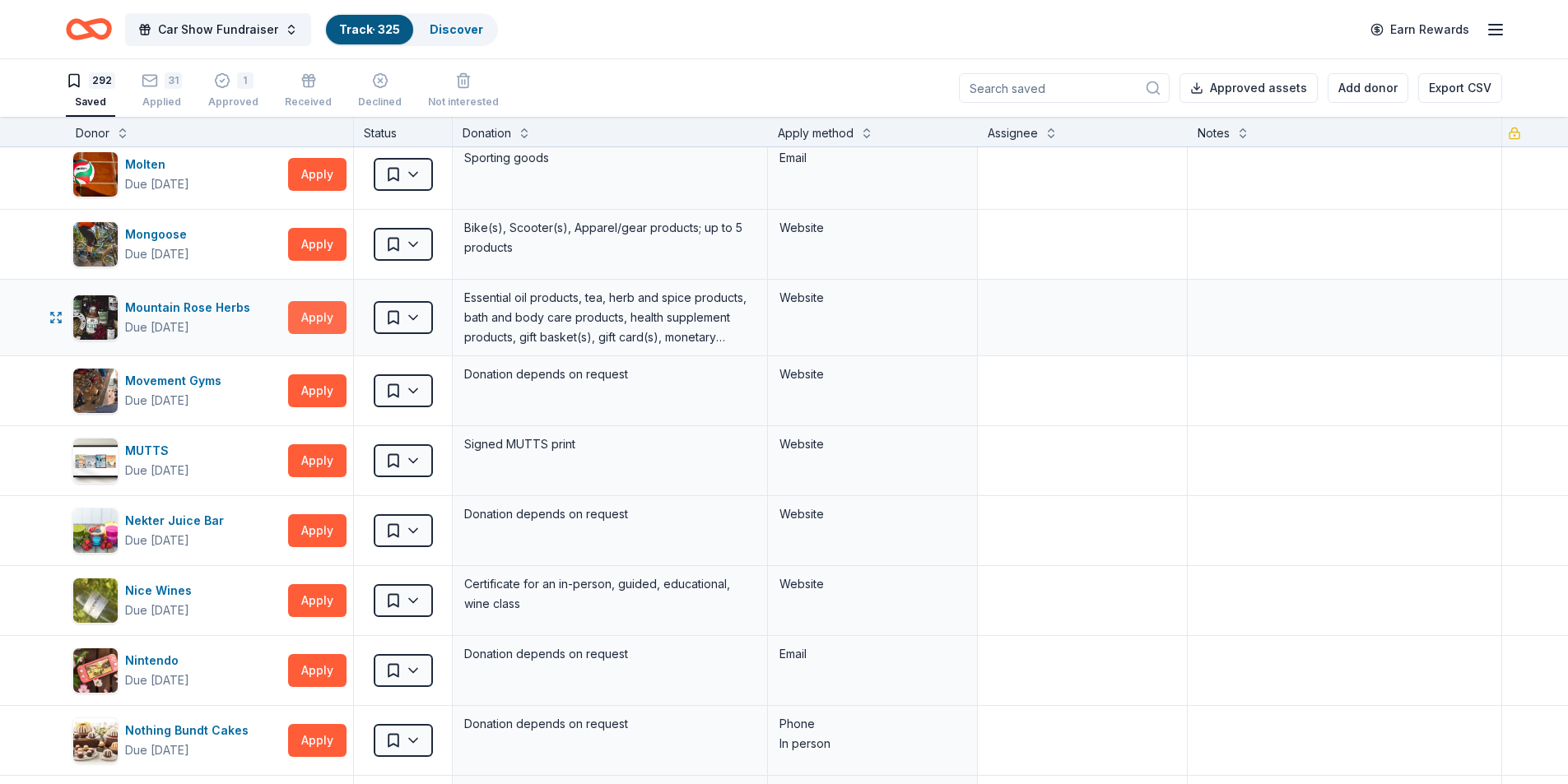
click at [310, 308] on button "Apply" at bounding box center [318, 317] width 59 height 33
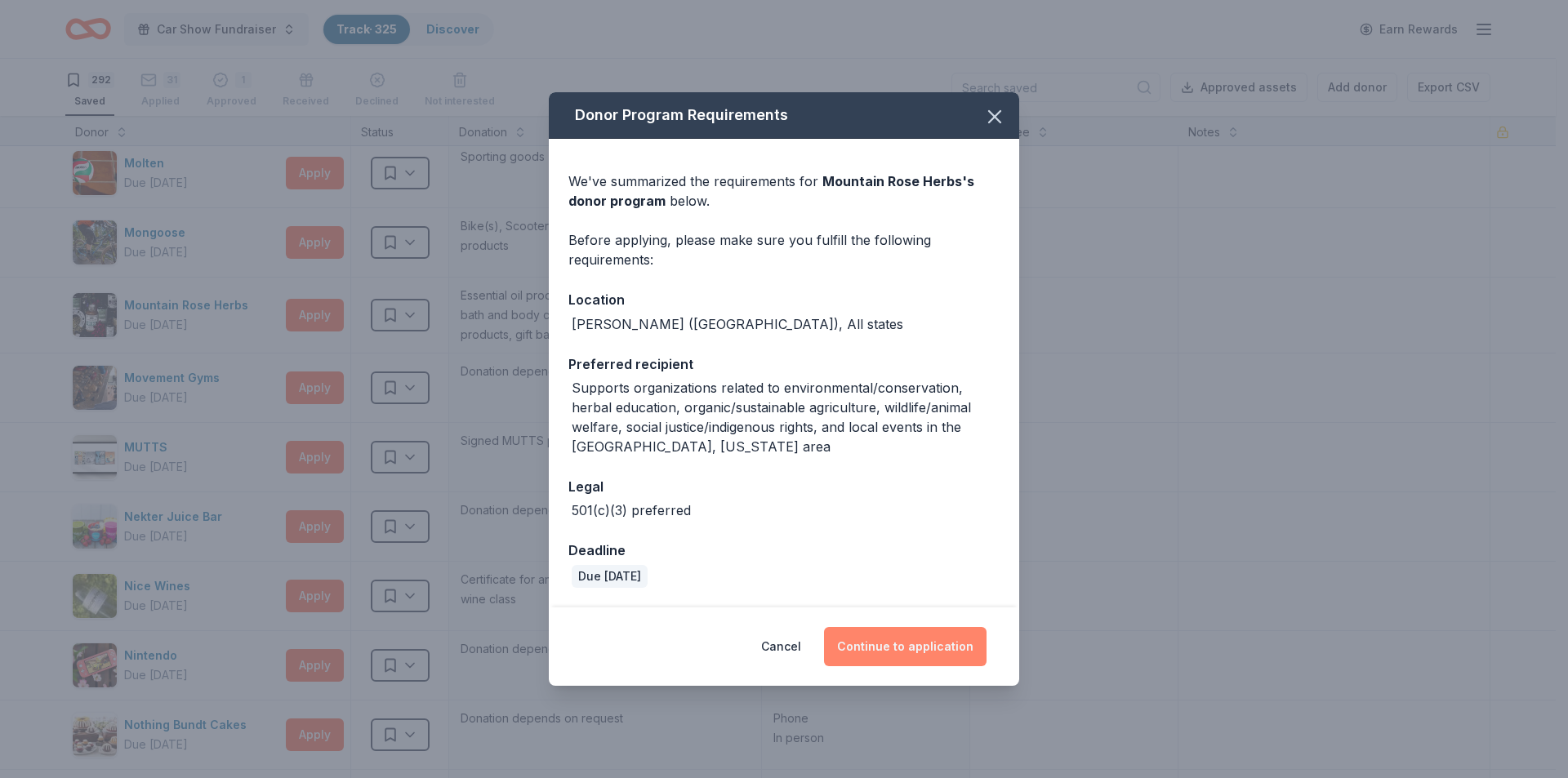
click at [895, 645] on button "Continue to application" at bounding box center [906, 647] width 163 height 39
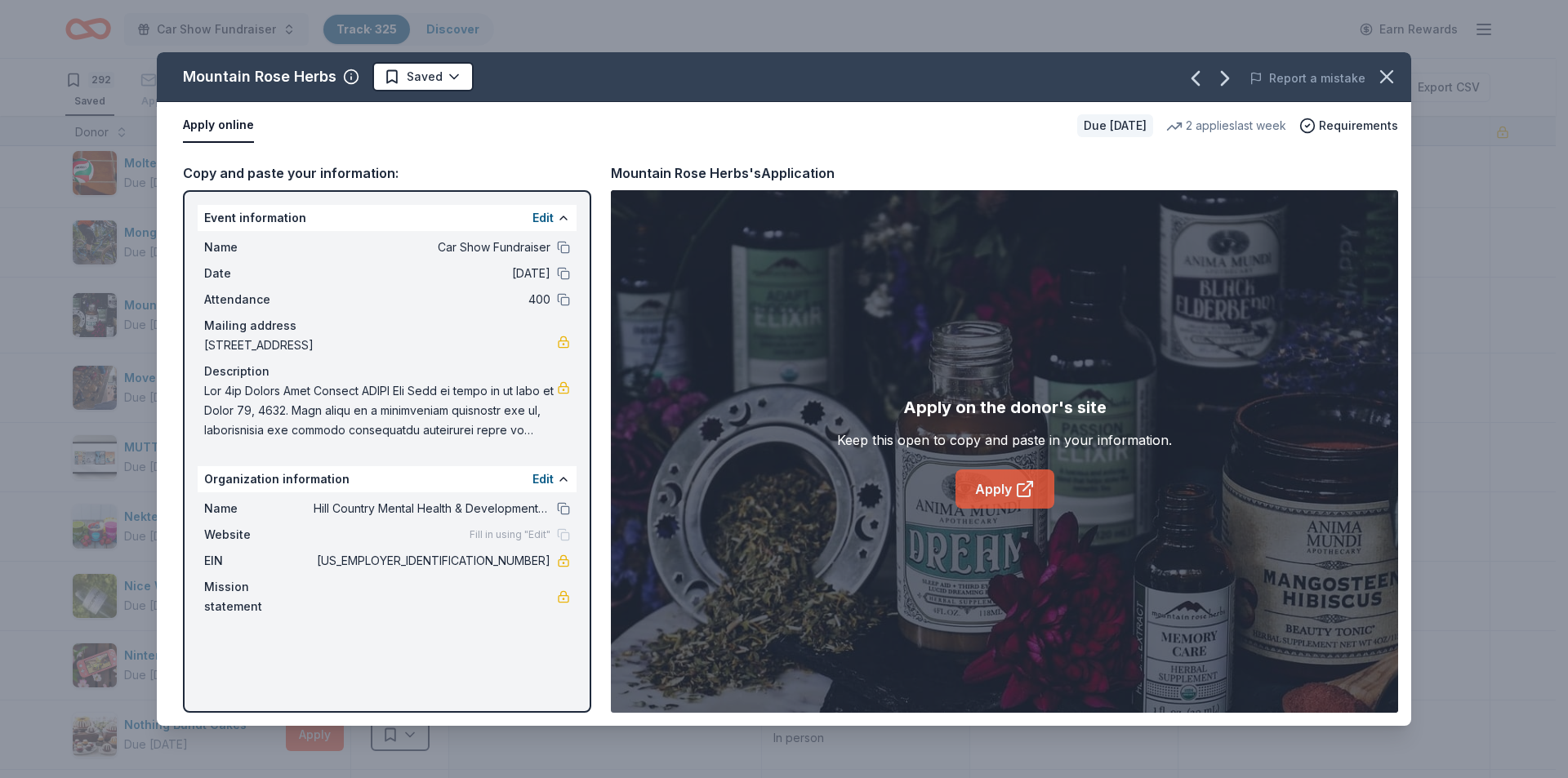
click at [1006, 499] on link "Apply" at bounding box center [1004, 490] width 98 height 39
